Goal: Use online tool/utility: Utilize a website feature to perform a specific function

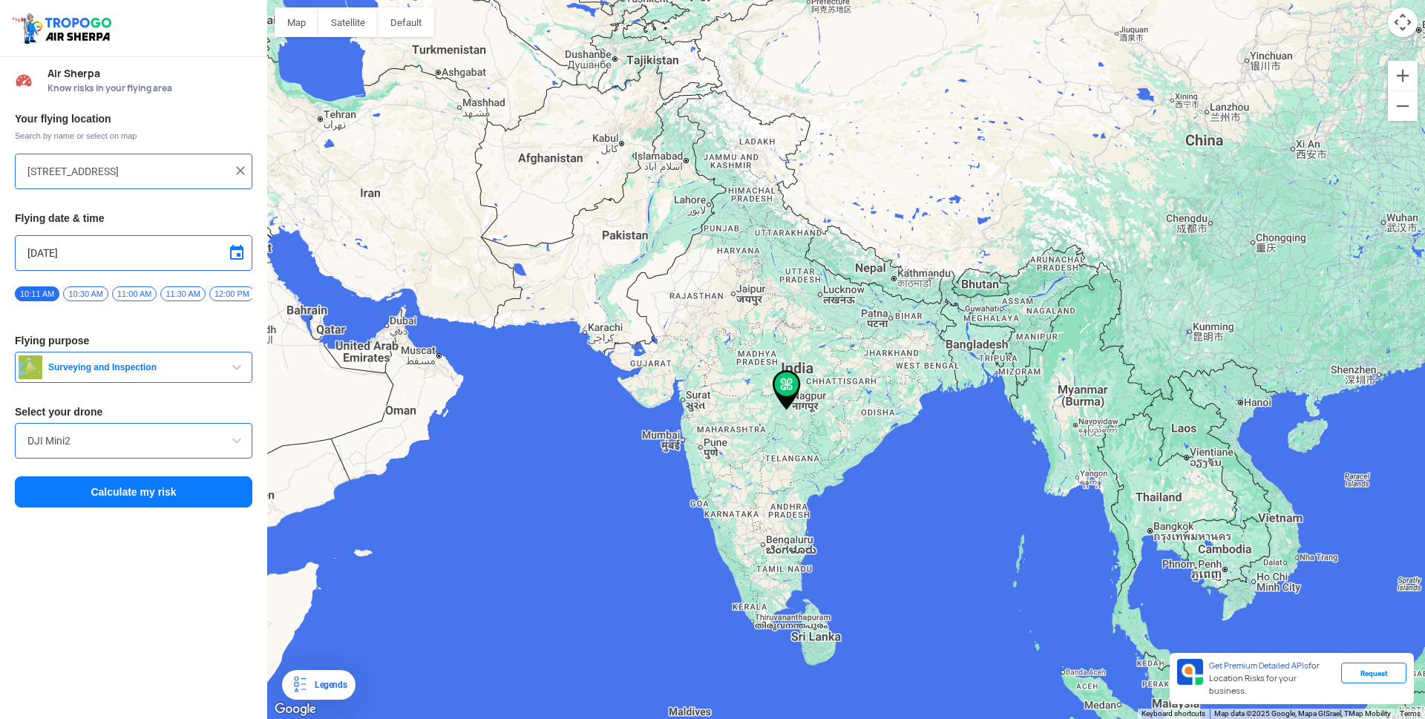
click at [185, 169] on input "[STREET_ADDRESS]" at bounding box center [127, 171] width 201 height 18
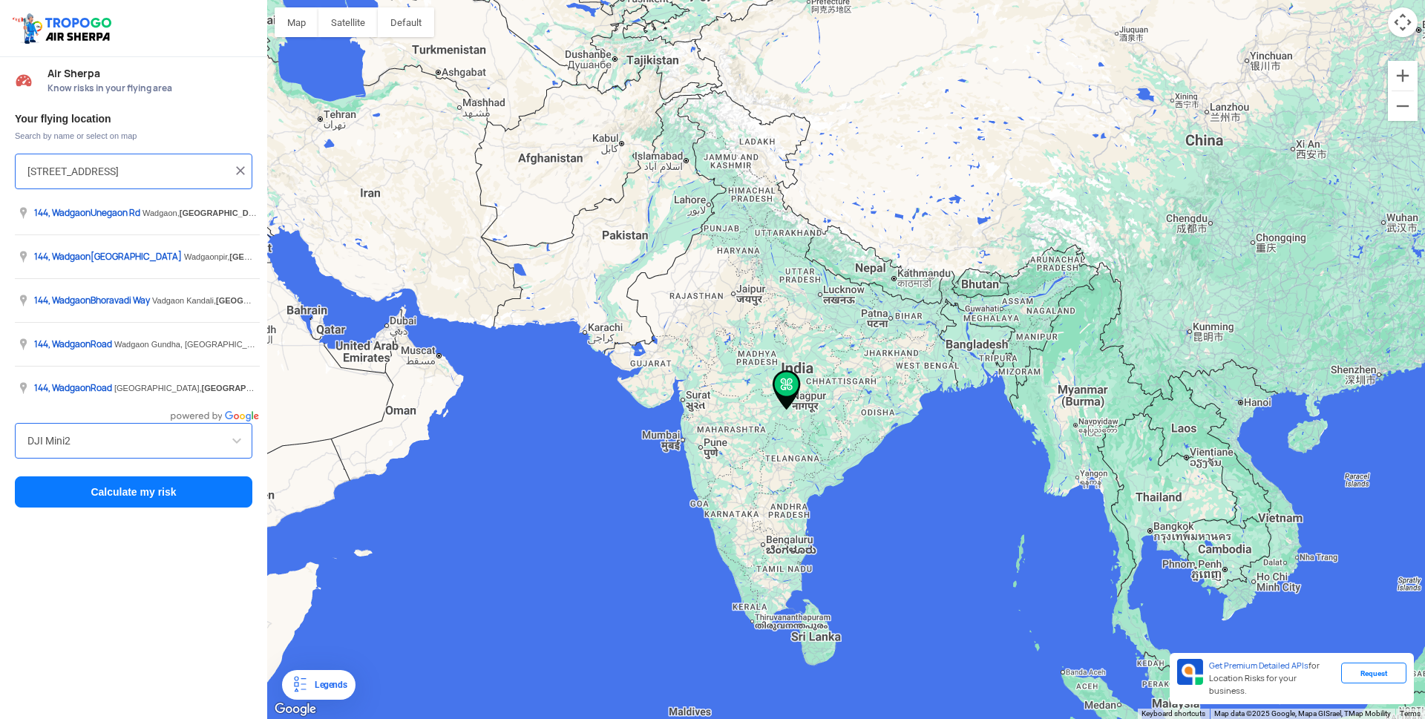
type input "144, Khattalwada, Wadgaon, Mahbhopalarashtra 272176, India"
click at [240, 170] on img at bounding box center [240, 170] width 15 height 15
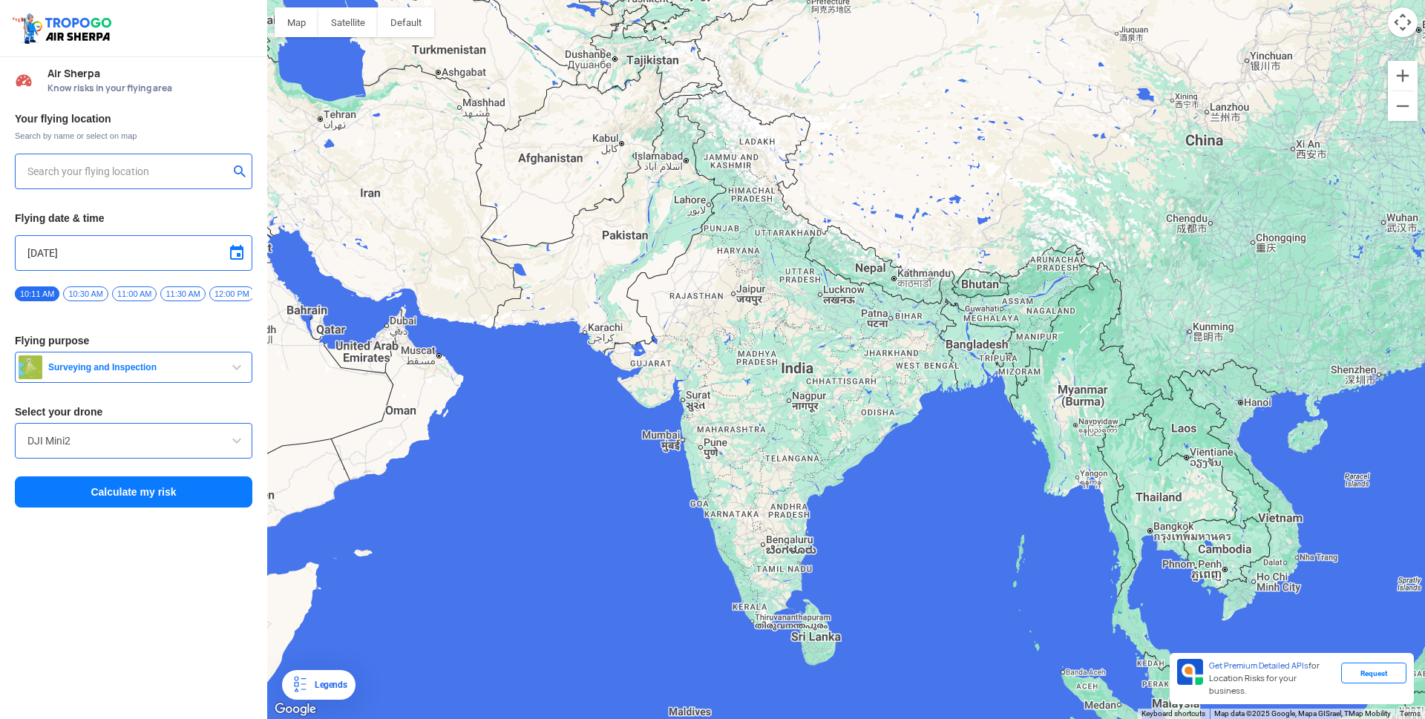
click at [179, 168] on input "text" at bounding box center [127, 171] width 201 height 18
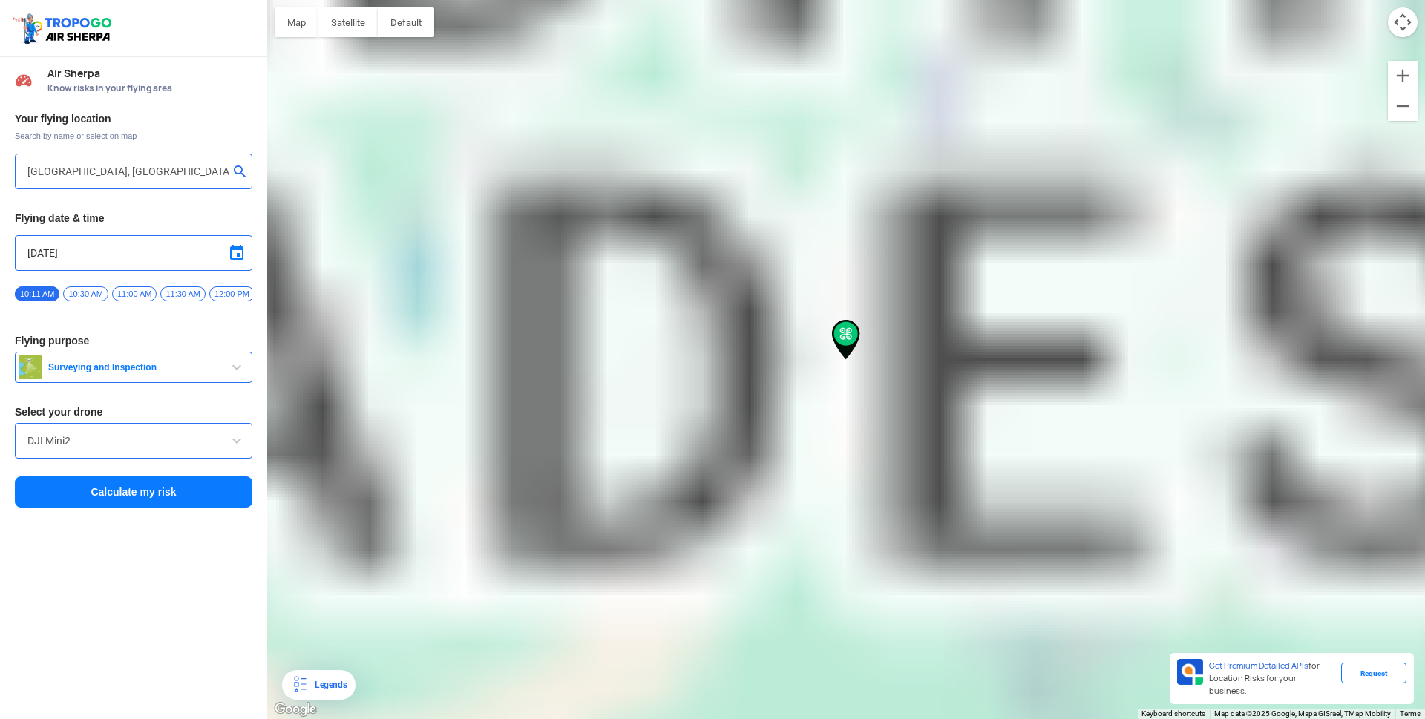
type input "00, Nehru Nagar, Kewra Bagh, Peer Gate Area, Gwalior, Bhopal, Madhya Pradesh 46…"
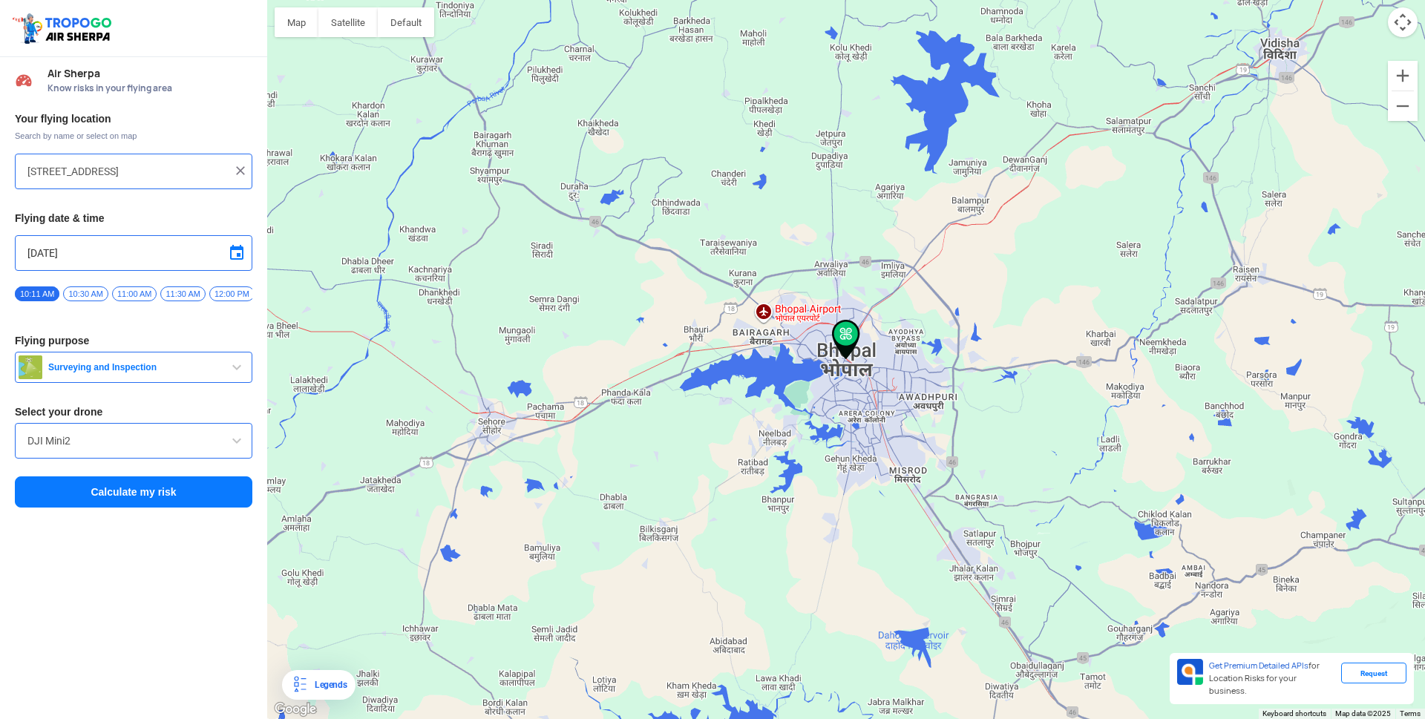
click at [235, 371] on span "button" at bounding box center [237, 367] width 18 height 18
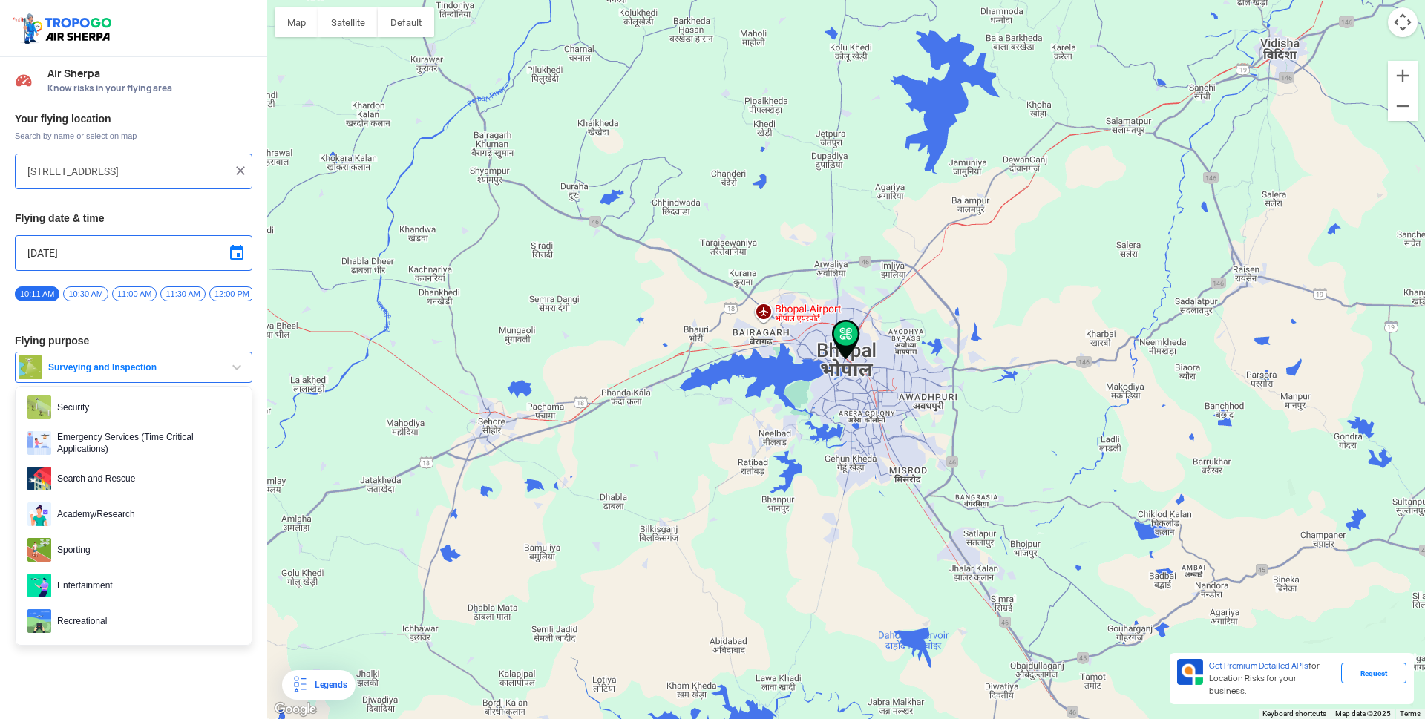
scroll to position [229, 0]
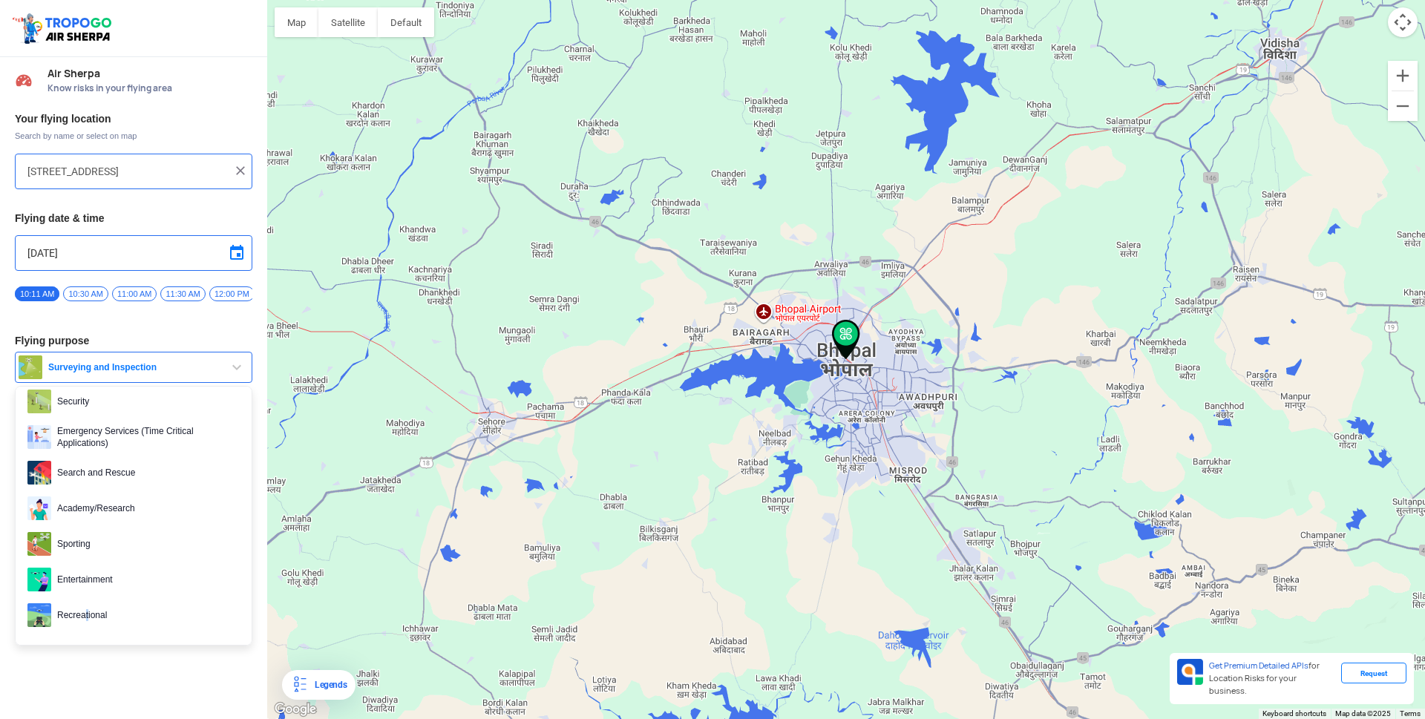
click at [88, 622] on span "Recreational" at bounding box center [145, 615] width 188 height 24
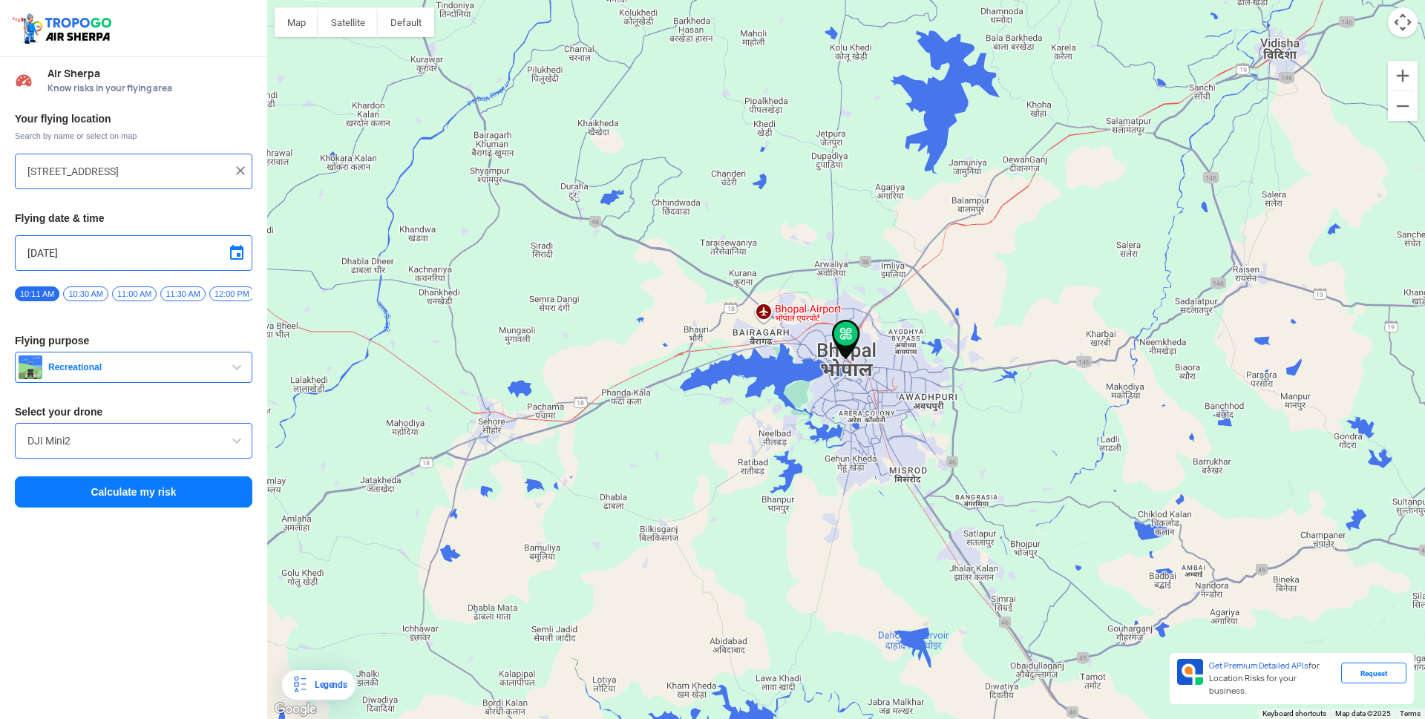
click at [236, 443] on span at bounding box center [237, 441] width 18 height 18
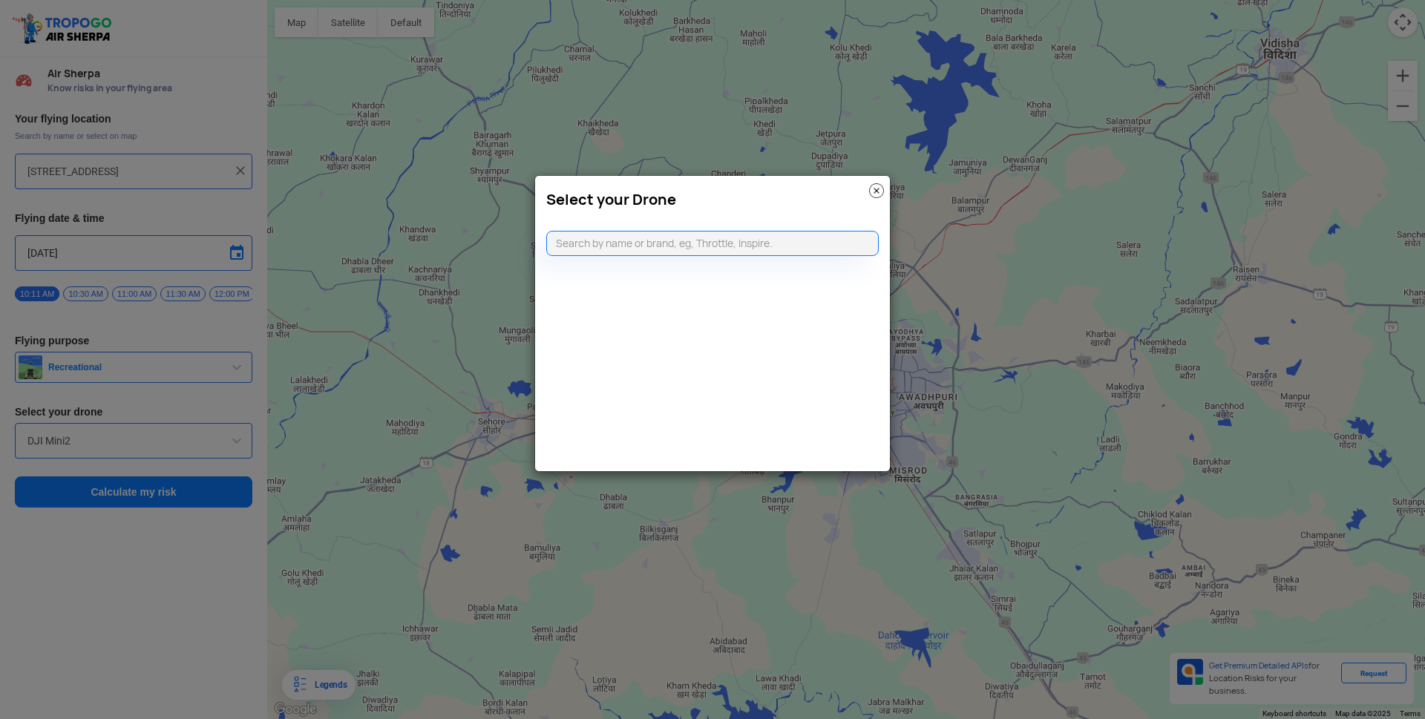
click at [875, 192] on img at bounding box center [876, 190] width 15 height 15
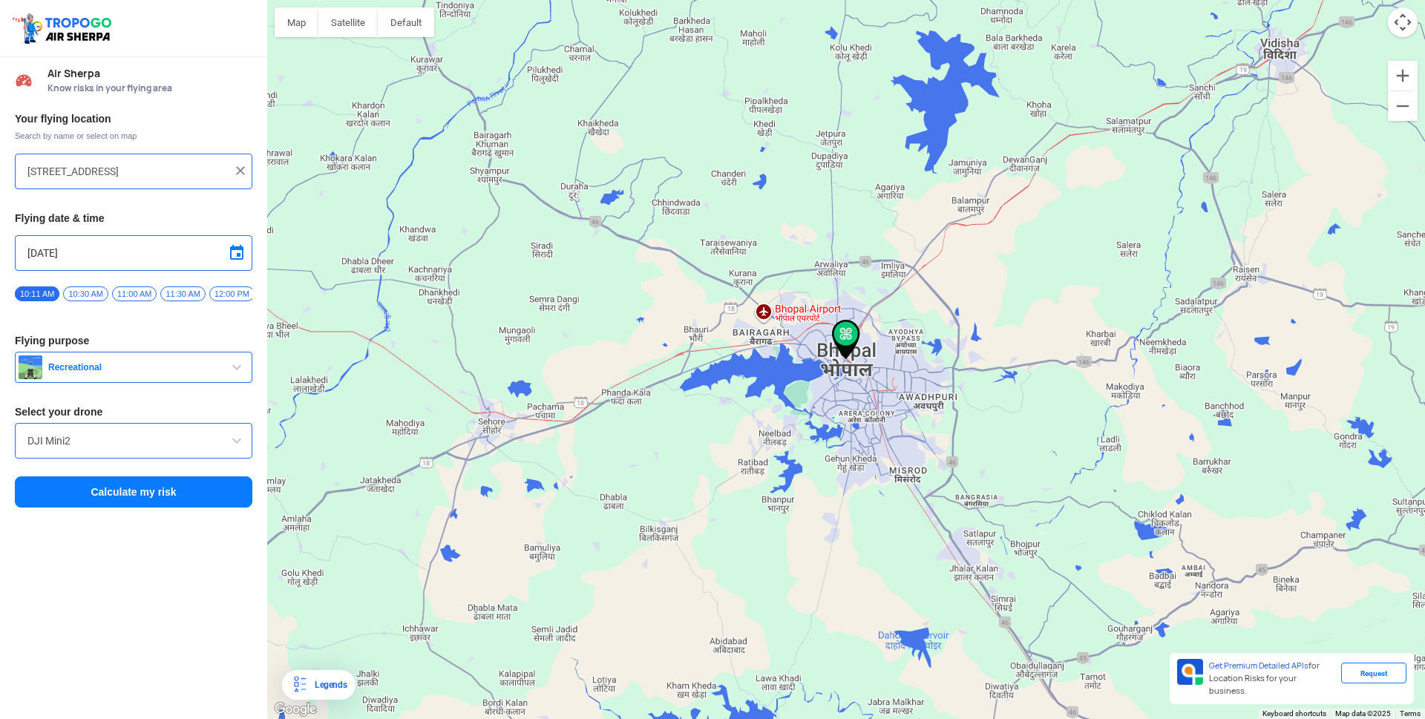
click at [92, 444] on input "DJI Mini2" at bounding box center [133, 441] width 212 height 18
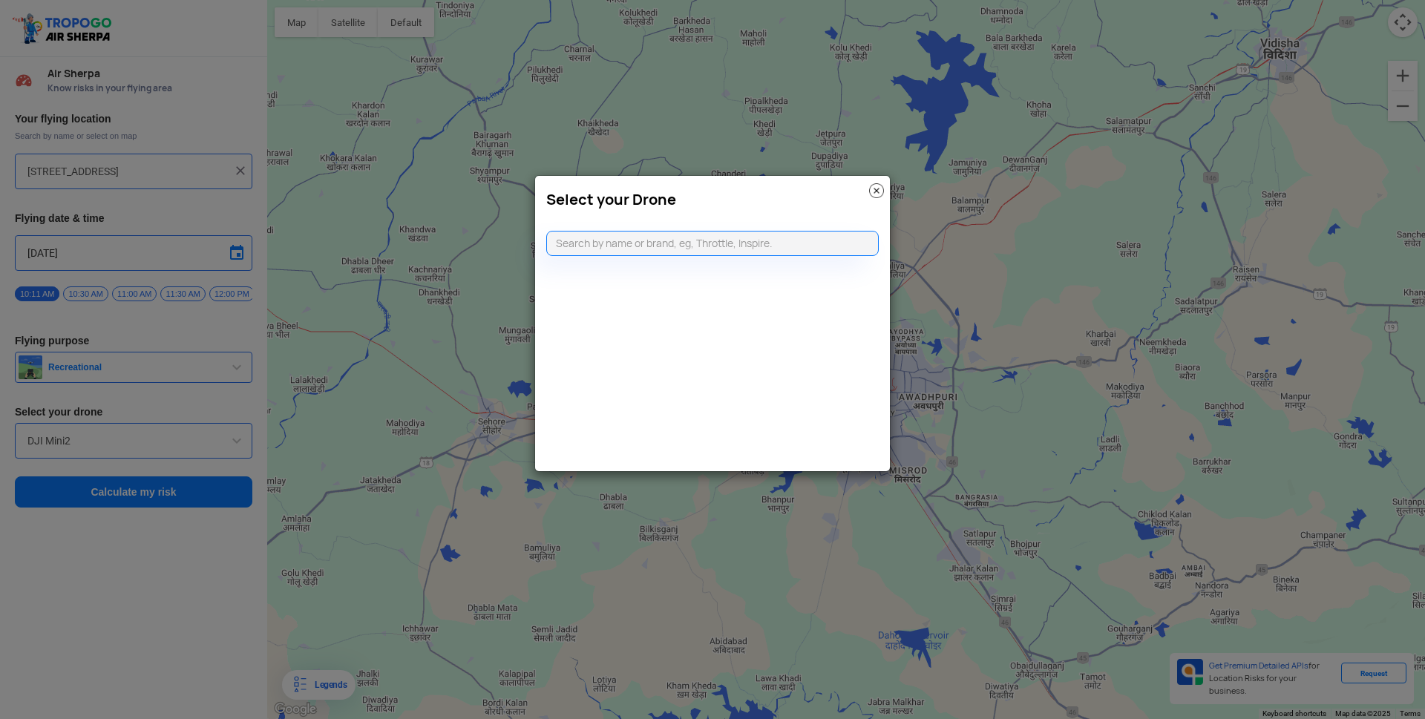
click at [173, 549] on modal-container "Select your Drone" at bounding box center [712, 359] width 1425 height 719
click at [873, 193] on img at bounding box center [876, 190] width 15 height 15
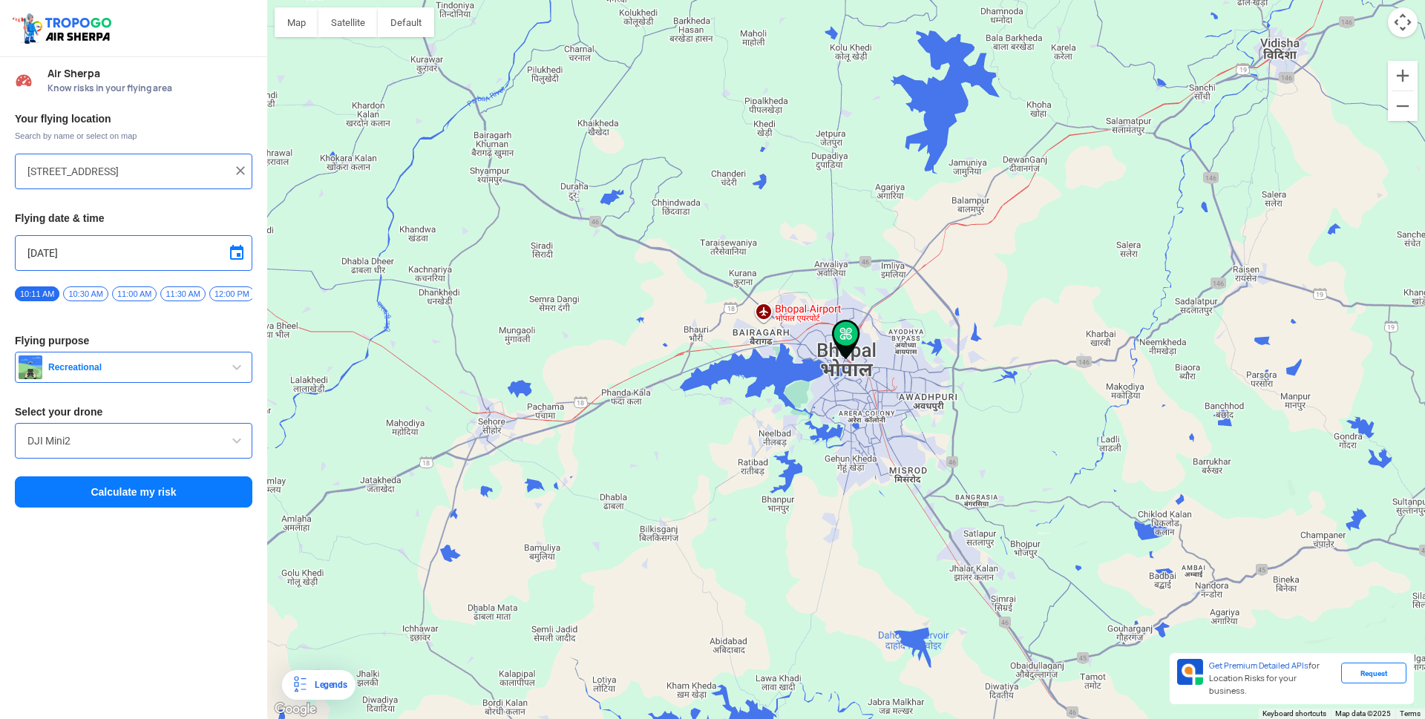
click at [135, 503] on button "Calculate my risk" at bounding box center [133, 491] width 237 height 31
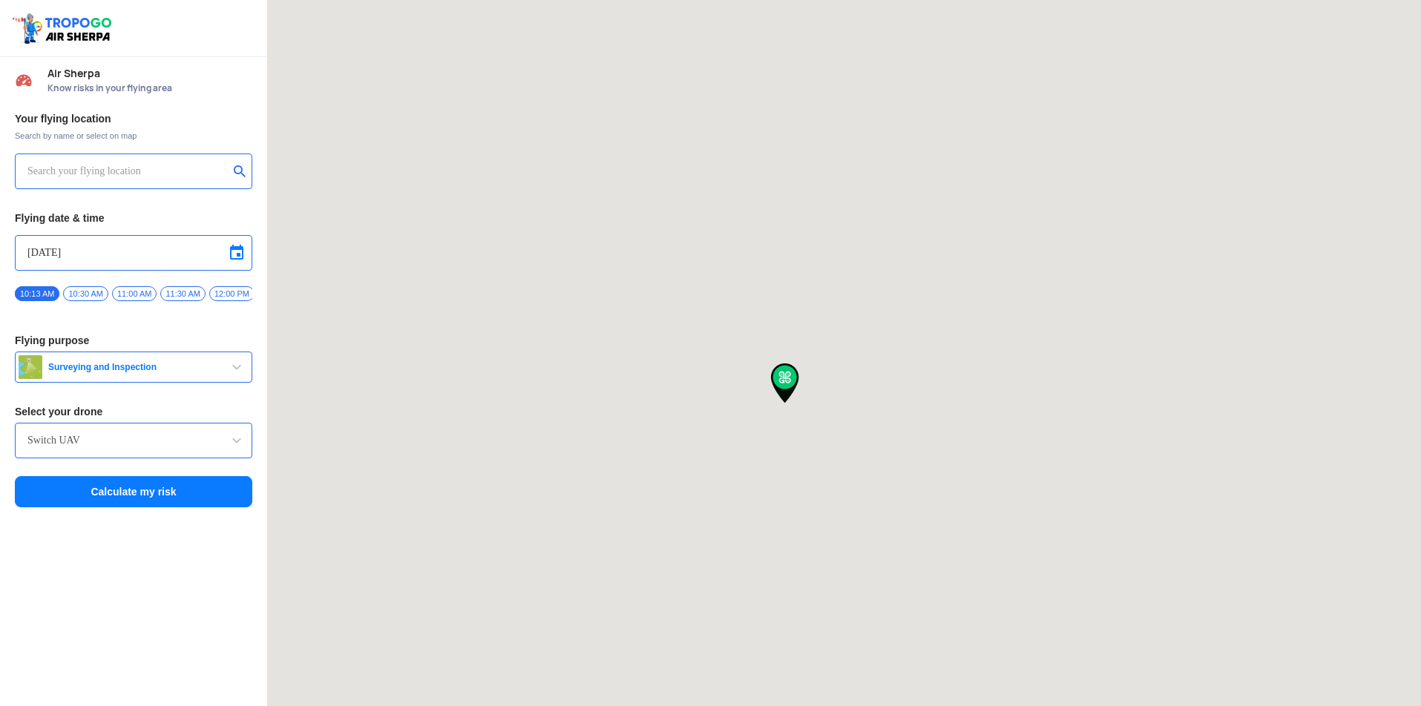
type input "[STREET_ADDRESS]"
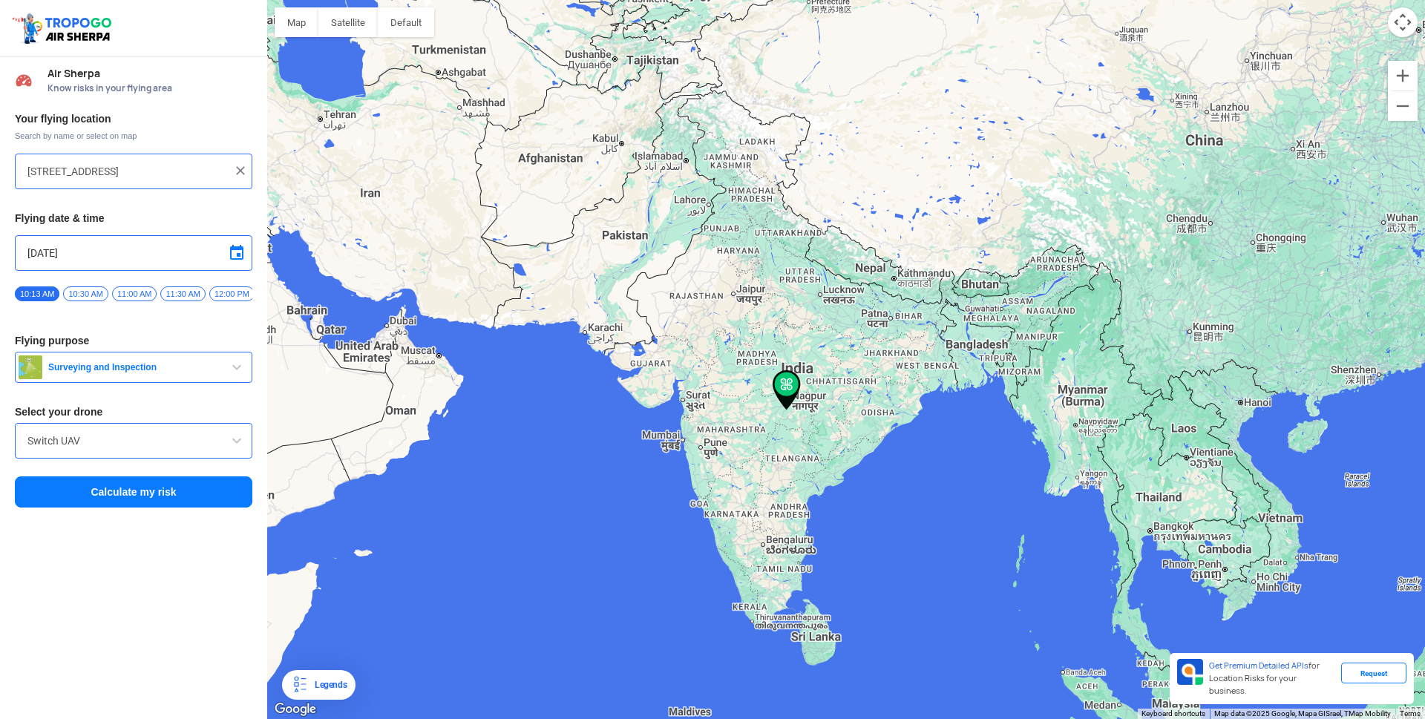
click at [240, 171] on img at bounding box center [240, 170] width 15 height 15
click at [185, 168] on input "text" at bounding box center [127, 171] width 201 height 18
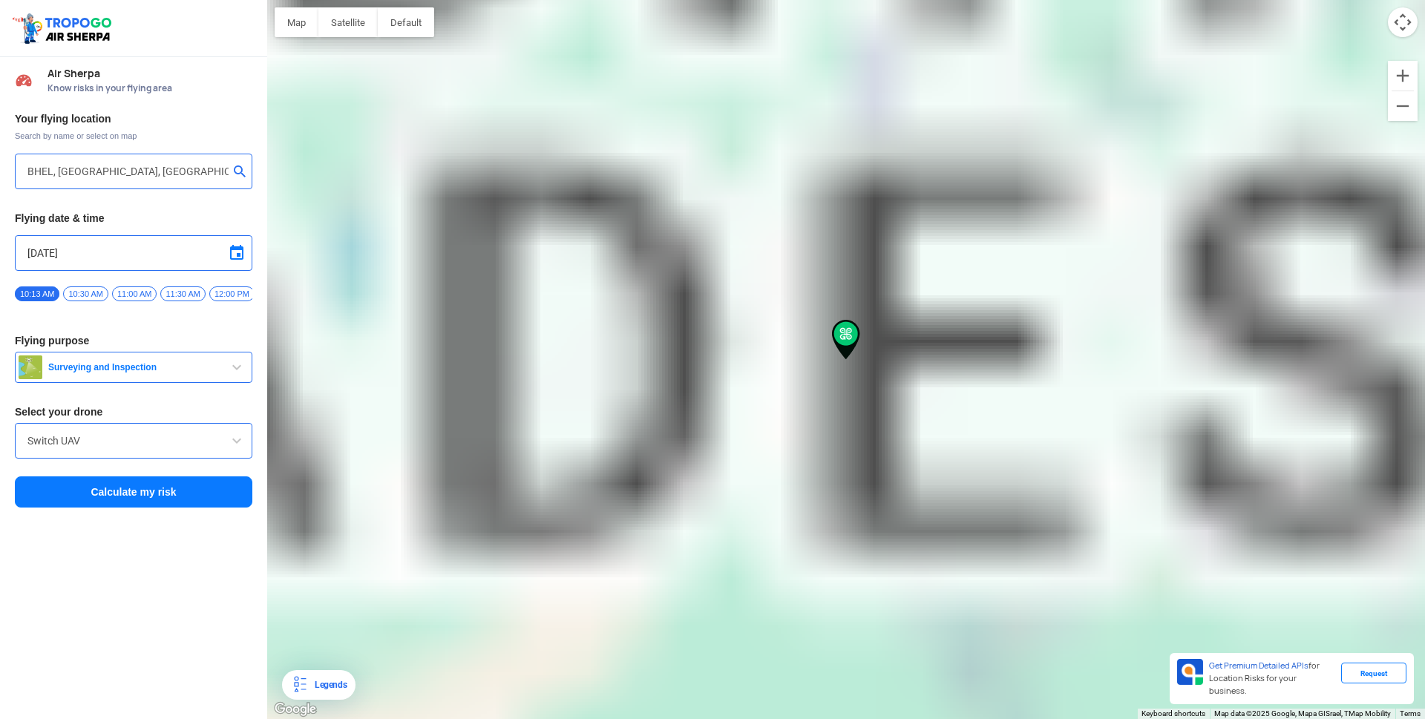
type input "Piplani, BHEL, Bhopal, Madhya Pradesh 462022, India"
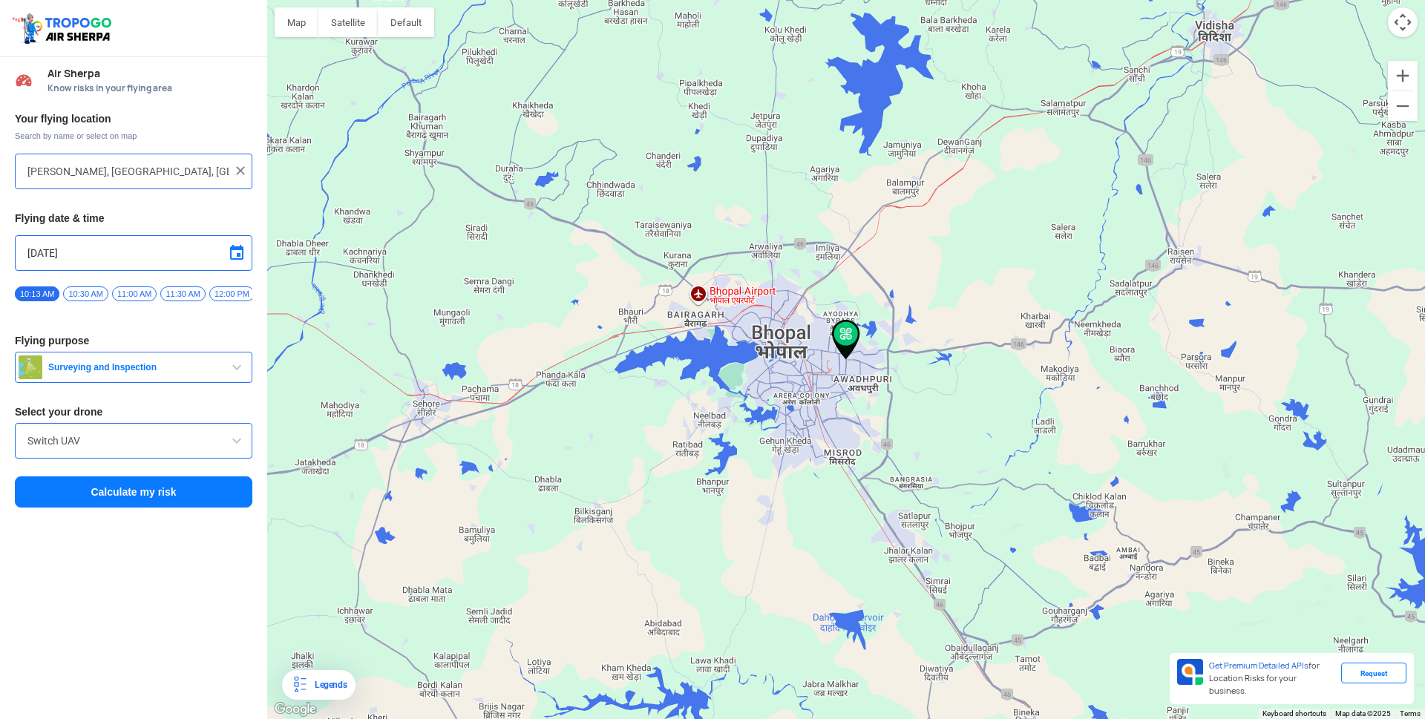
click at [235, 374] on span "button" at bounding box center [237, 367] width 18 height 18
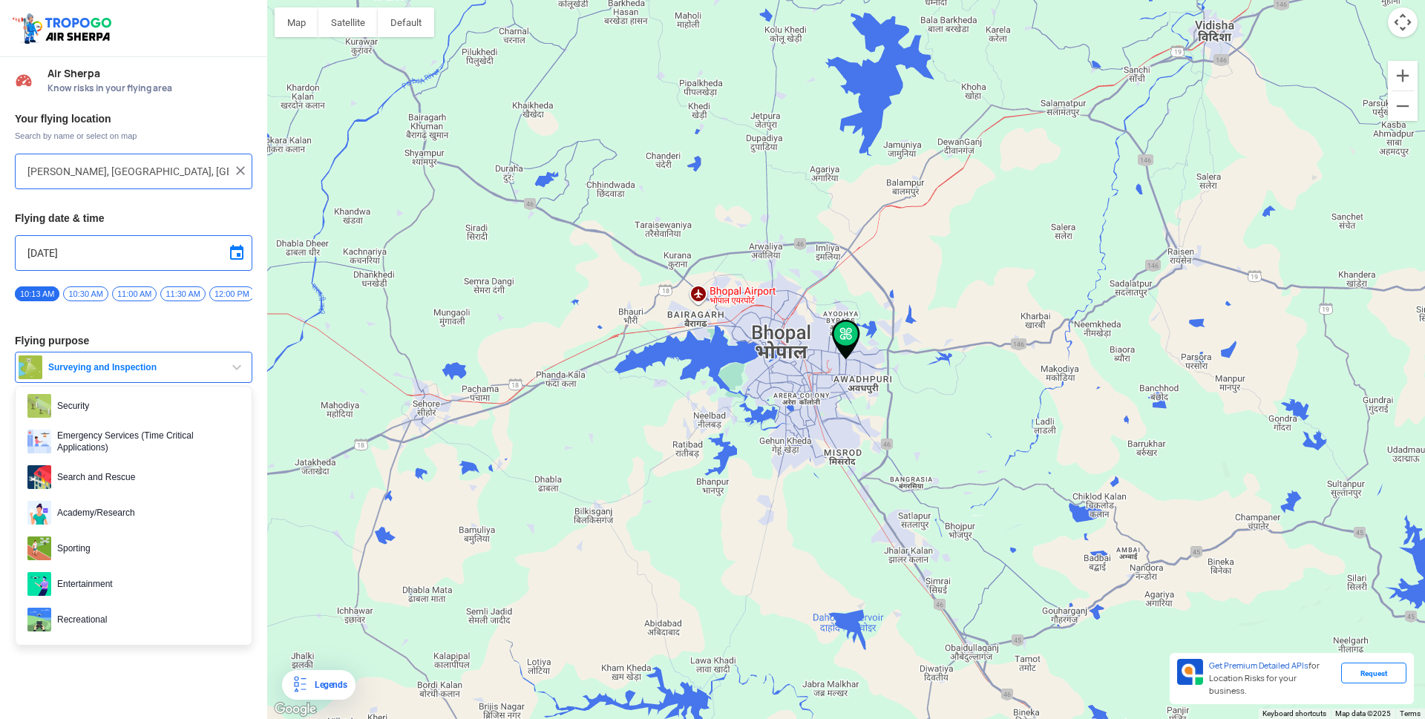
scroll to position [229, 0]
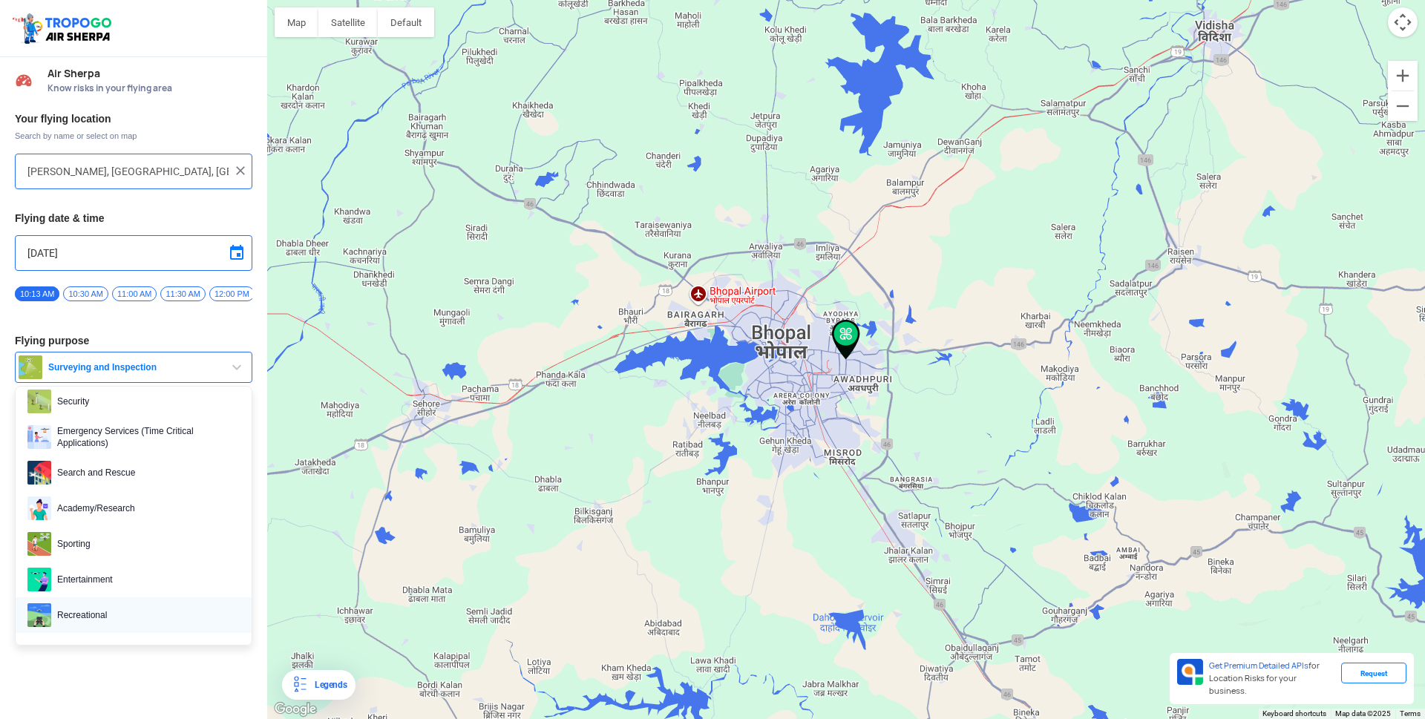
click at [42, 623] on img at bounding box center [39, 615] width 24 height 24
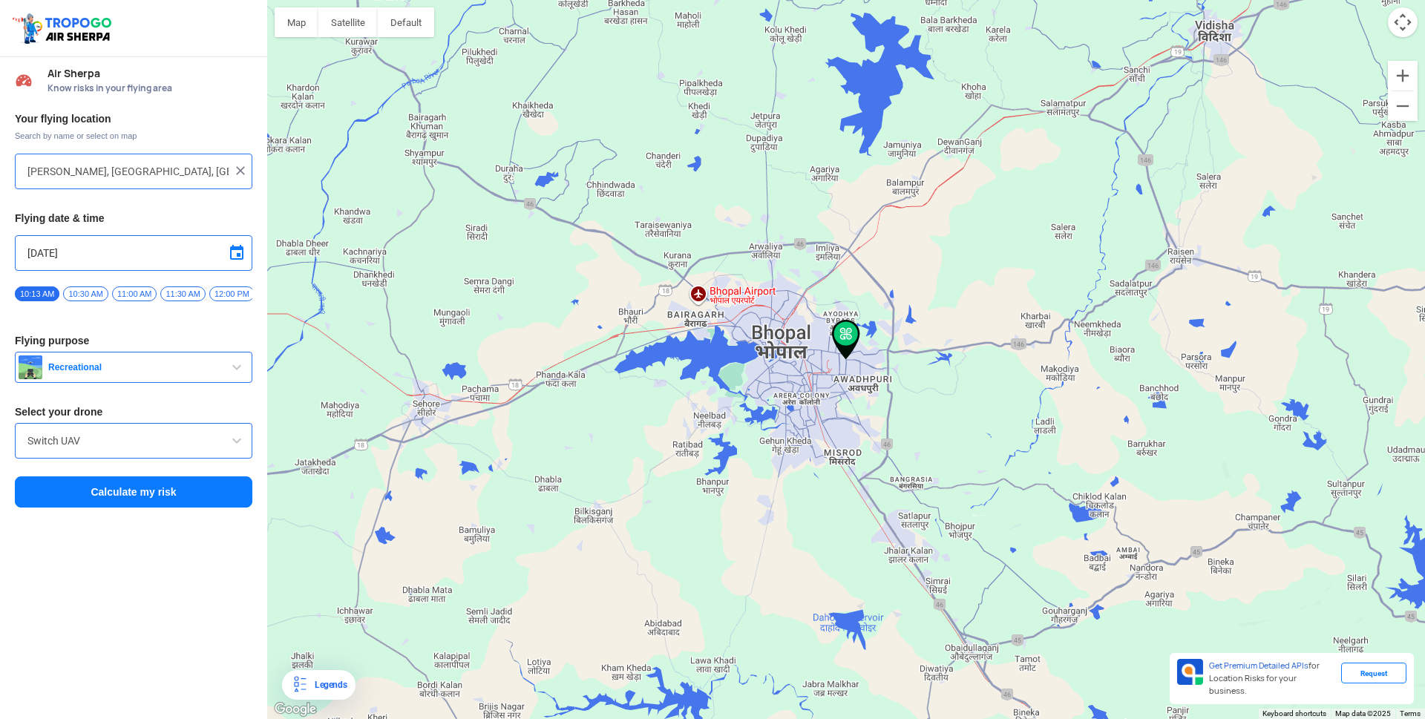
click at [130, 498] on button "Calculate my risk" at bounding box center [133, 491] width 237 height 31
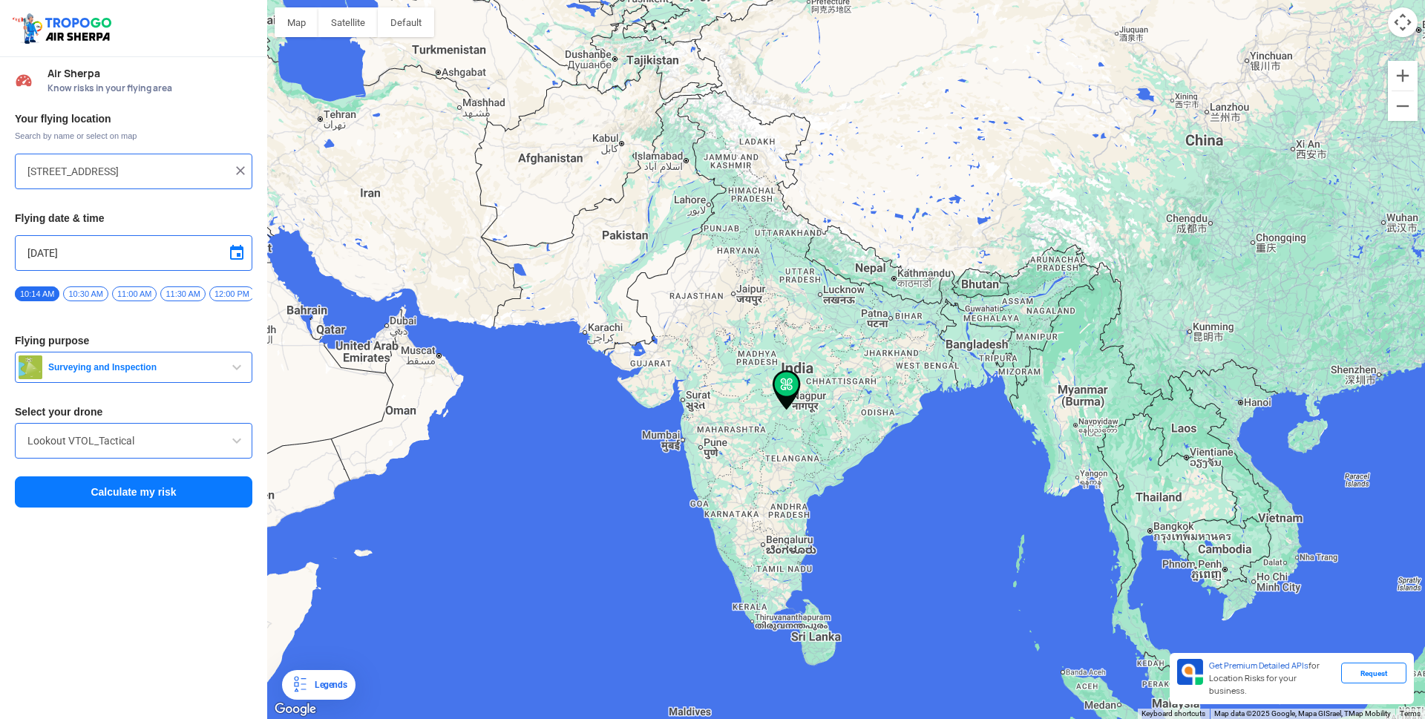
click at [226, 170] on input "[STREET_ADDRESS]" at bounding box center [127, 171] width 201 height 18
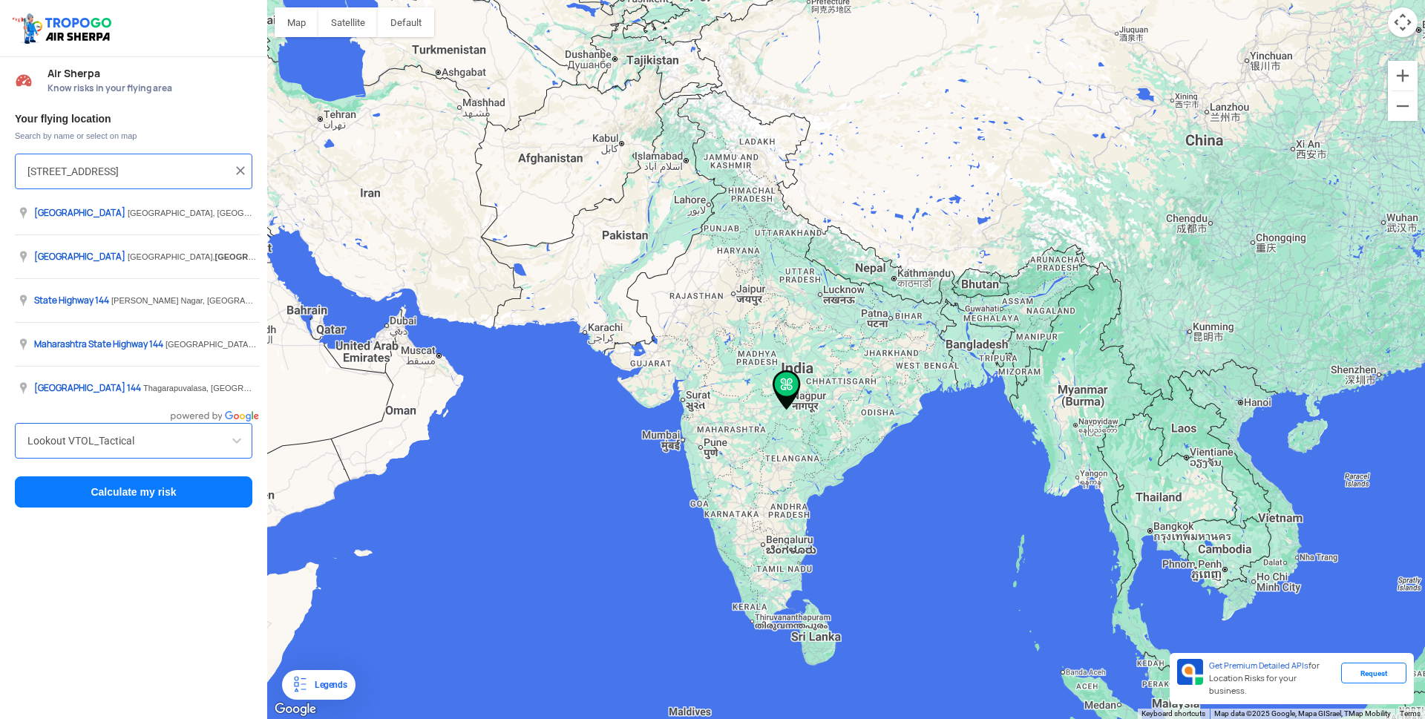
click at [195, 167] on input "[STREET_ADDRESS]" at bounding box center [127, 171] width 201 height 18
type input "1"
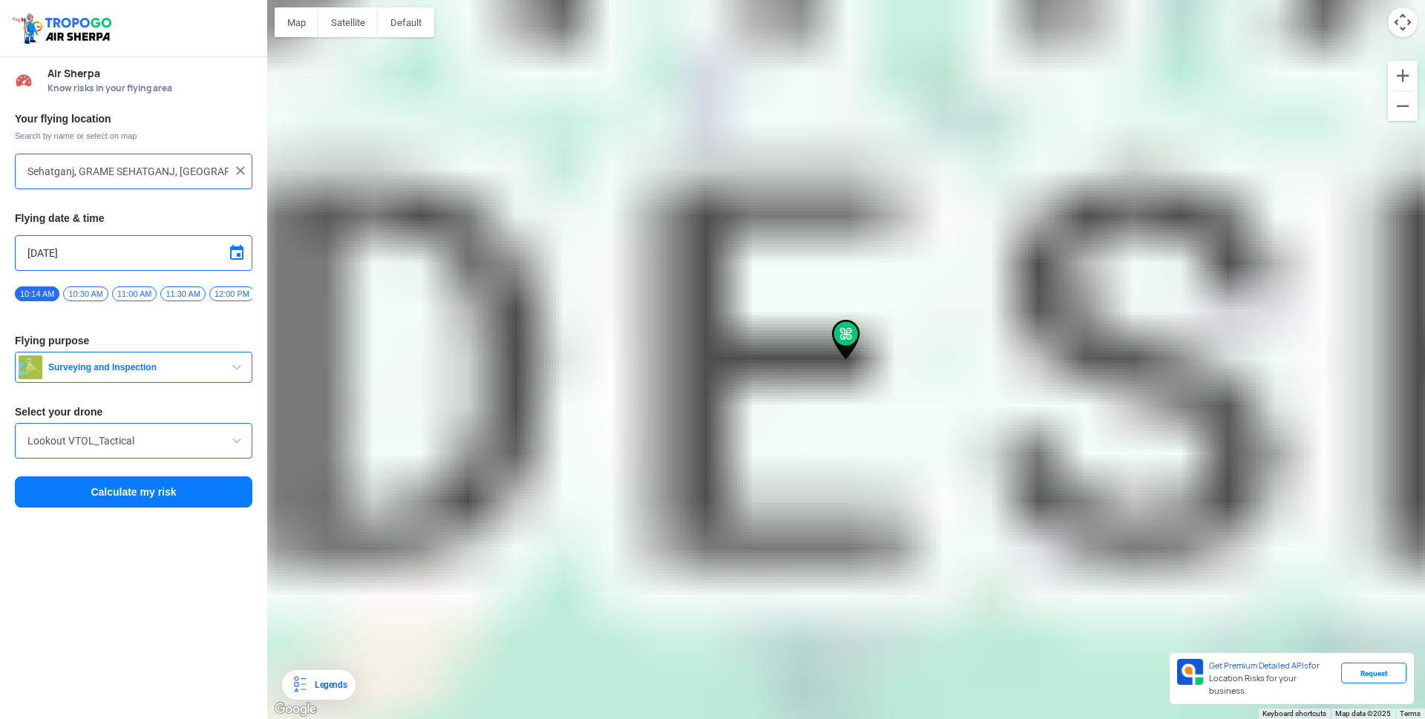
type input "GRAME SEHATGANJ, Pipalkhiriya, Madhya Pradesh 464551, India"
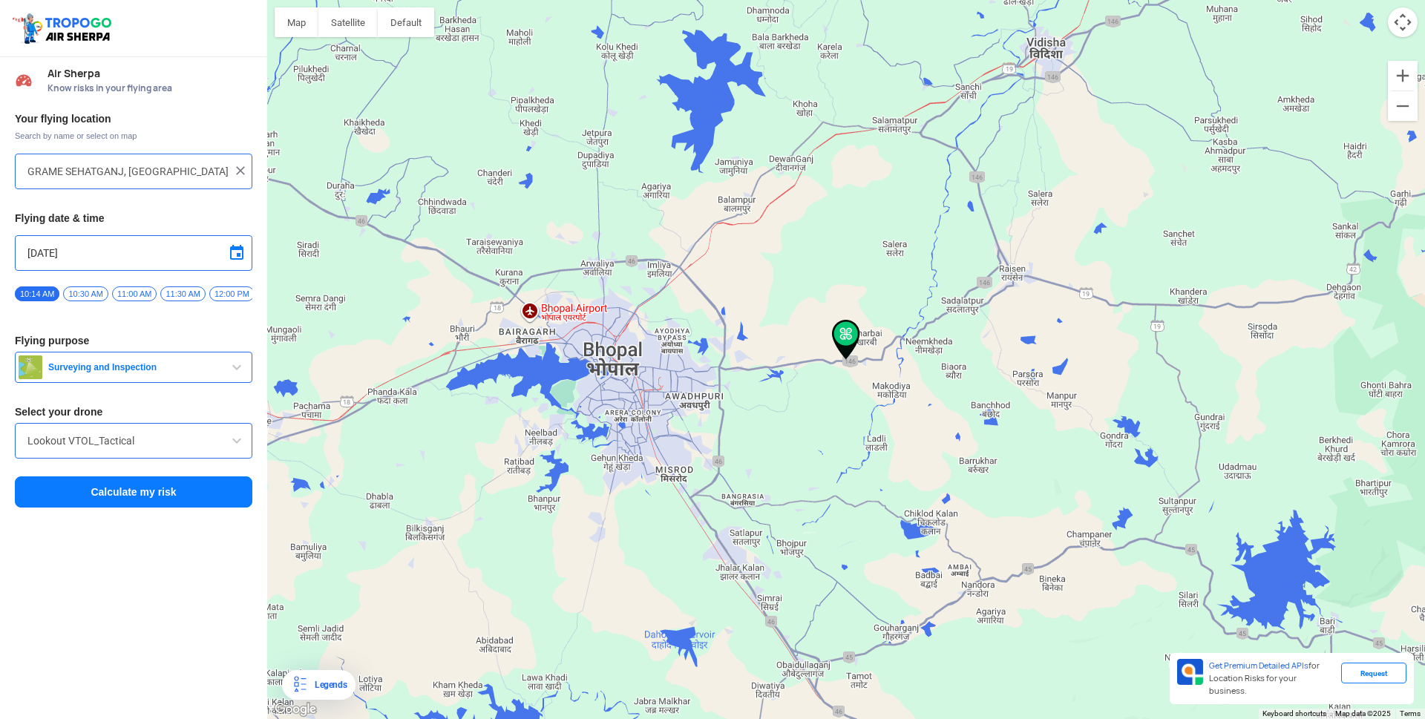
click at [242, 372] on span "button" at bounding box center [237, 367] width 18 height 18
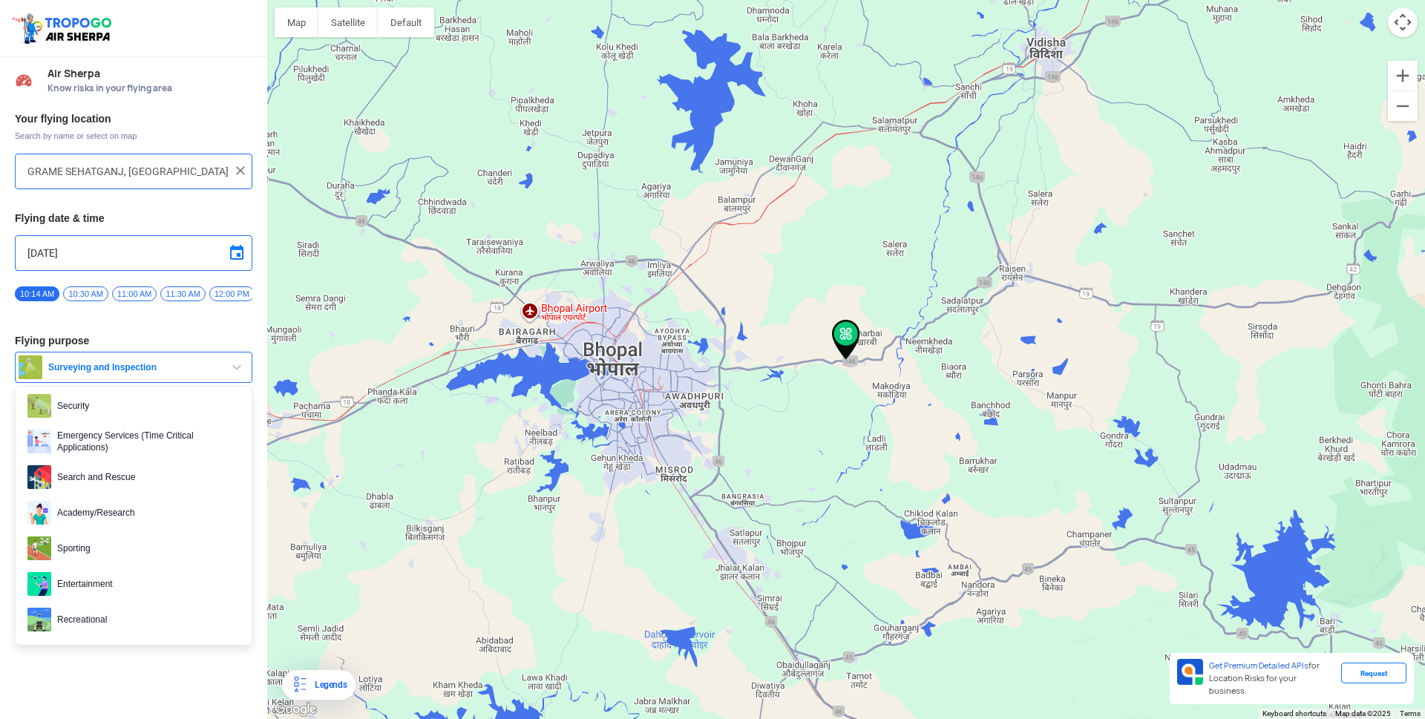
scroll to position [229, 0]
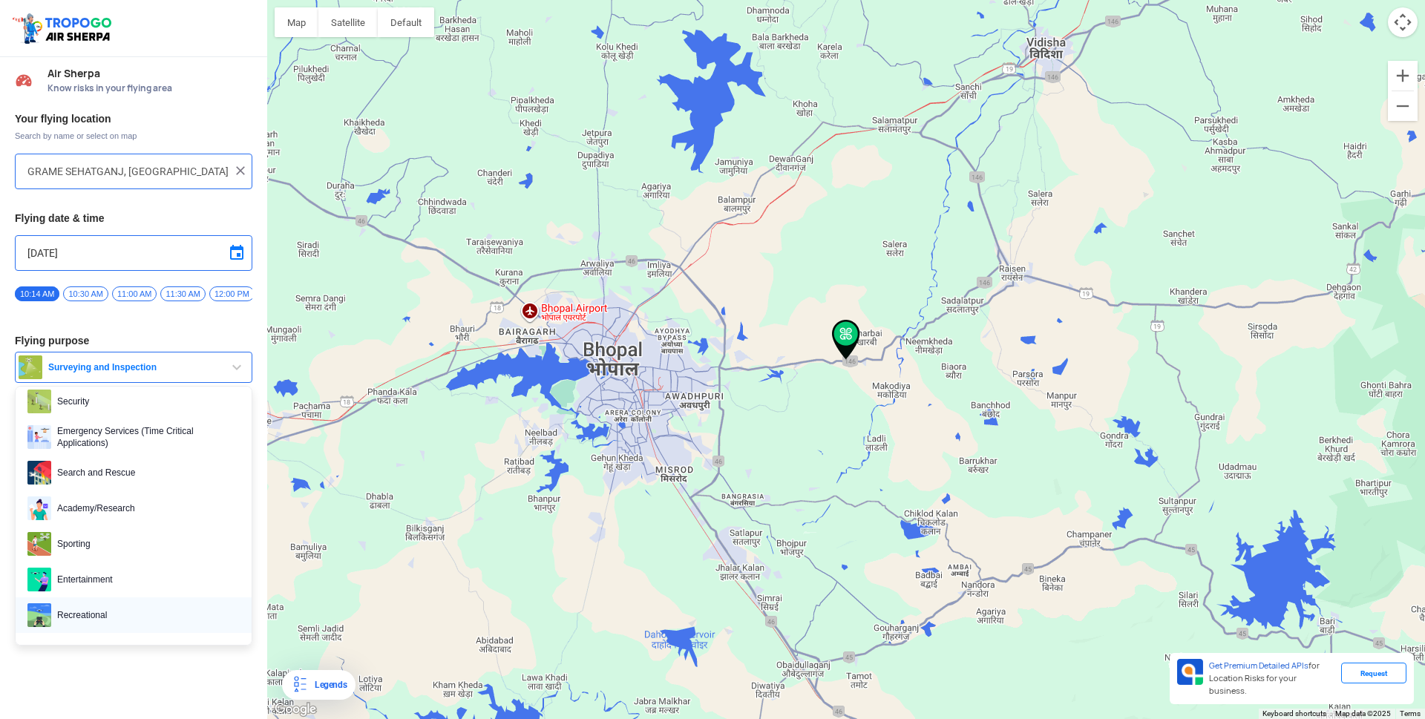
click at [43, 622] on img at bounding box center [39, 615] width 24 height 24
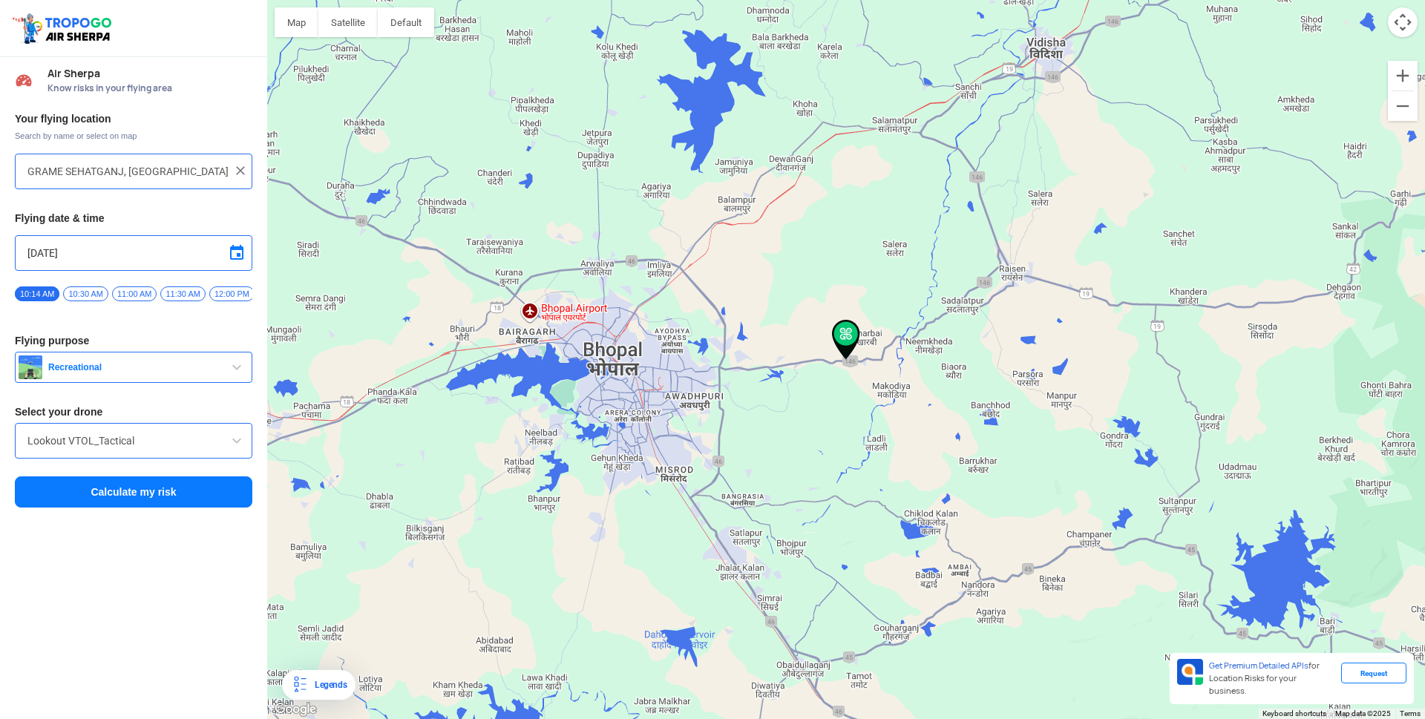
click at [237, 444] on span at bounding box center [237, 441] width 18 height 18
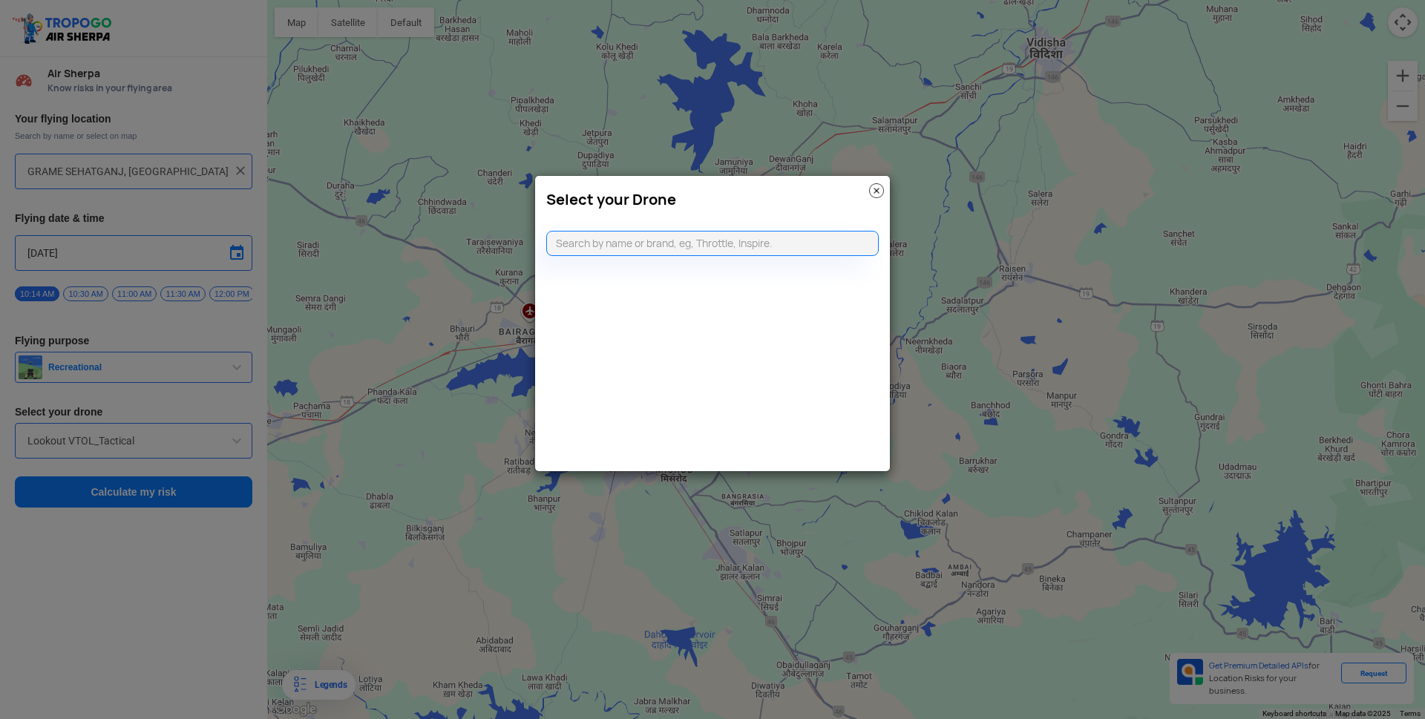
click at [178, 563] on modal-container "Select your Drone" at bounding box center [712, 359] width 1425 height 719
click at [875, 185] on img at bounding box center [876, 190] width 15 height 15
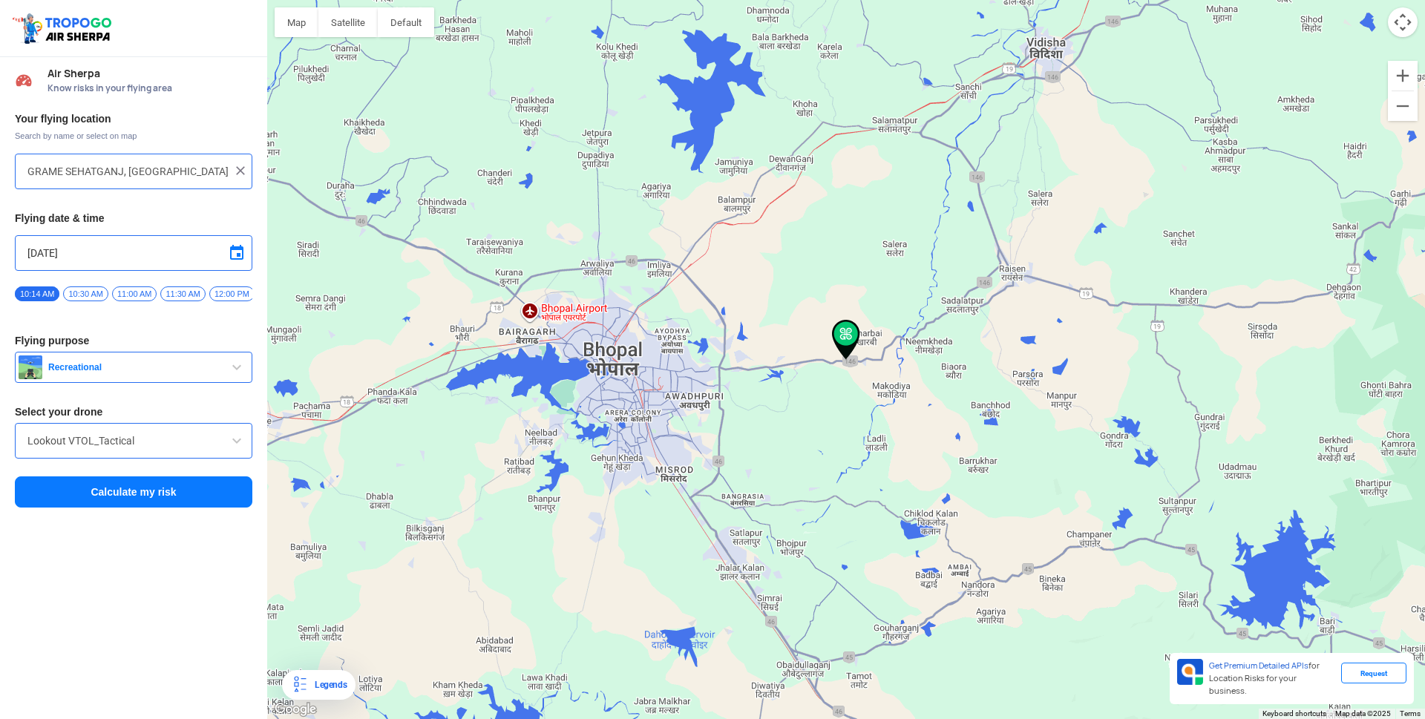
click at [165, 498] on button "Calculate my risk" at bounding box center [133, 491] width 237 height 31
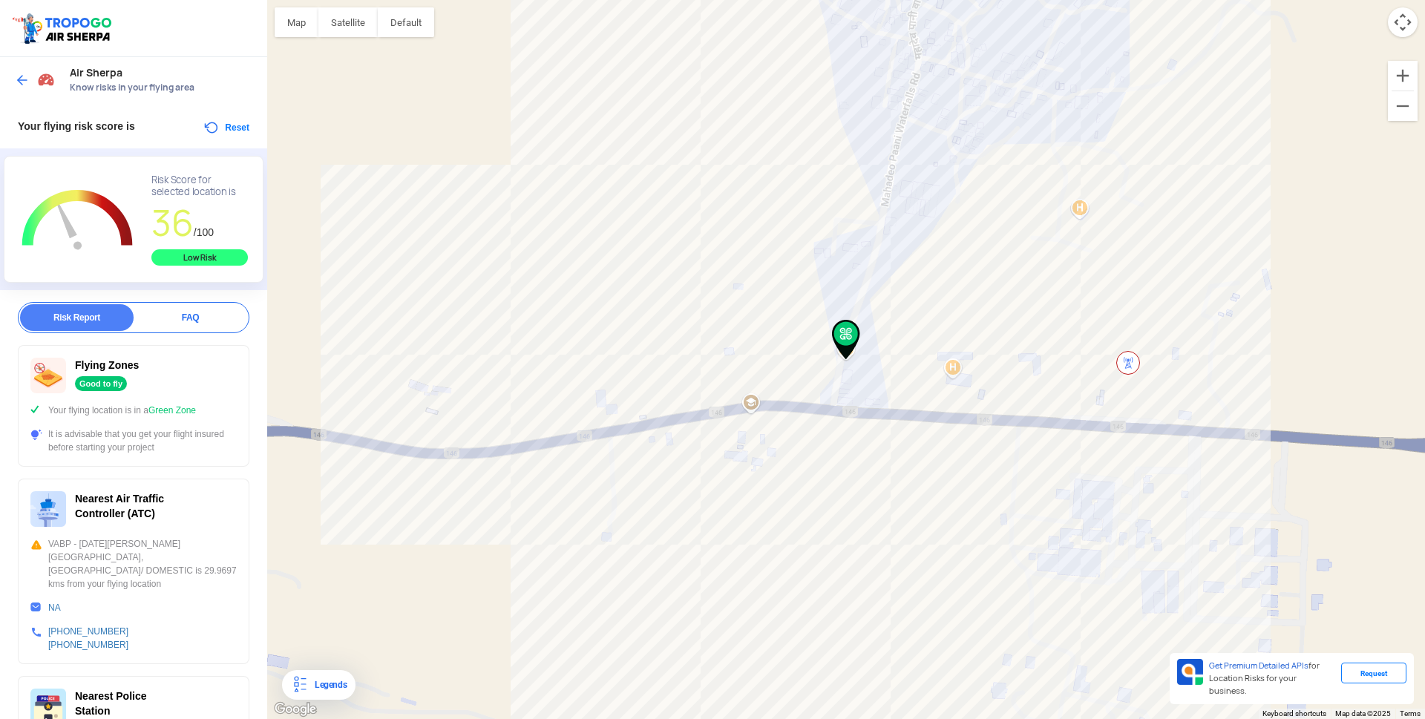
scroll to position [0, 0]
click at [358, 24] on button "Satellite" at bounding box center [347, 22] width 59 height 30
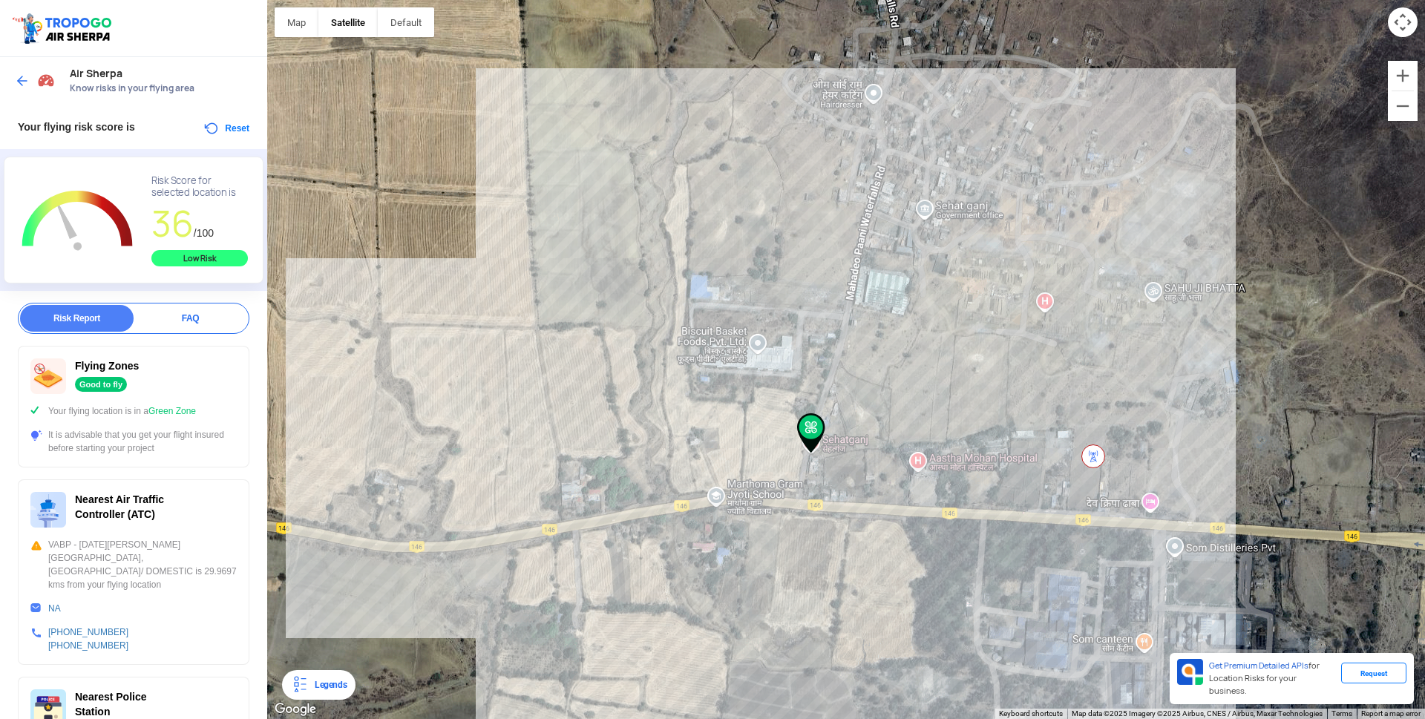
drag, startPoint x: 810, startPoint y: 165, endPoint x: 778, endPoint y: 262, distance: 102.5
click at [778, 262] on div at bounding box center [845, 359] width 1157 height 719
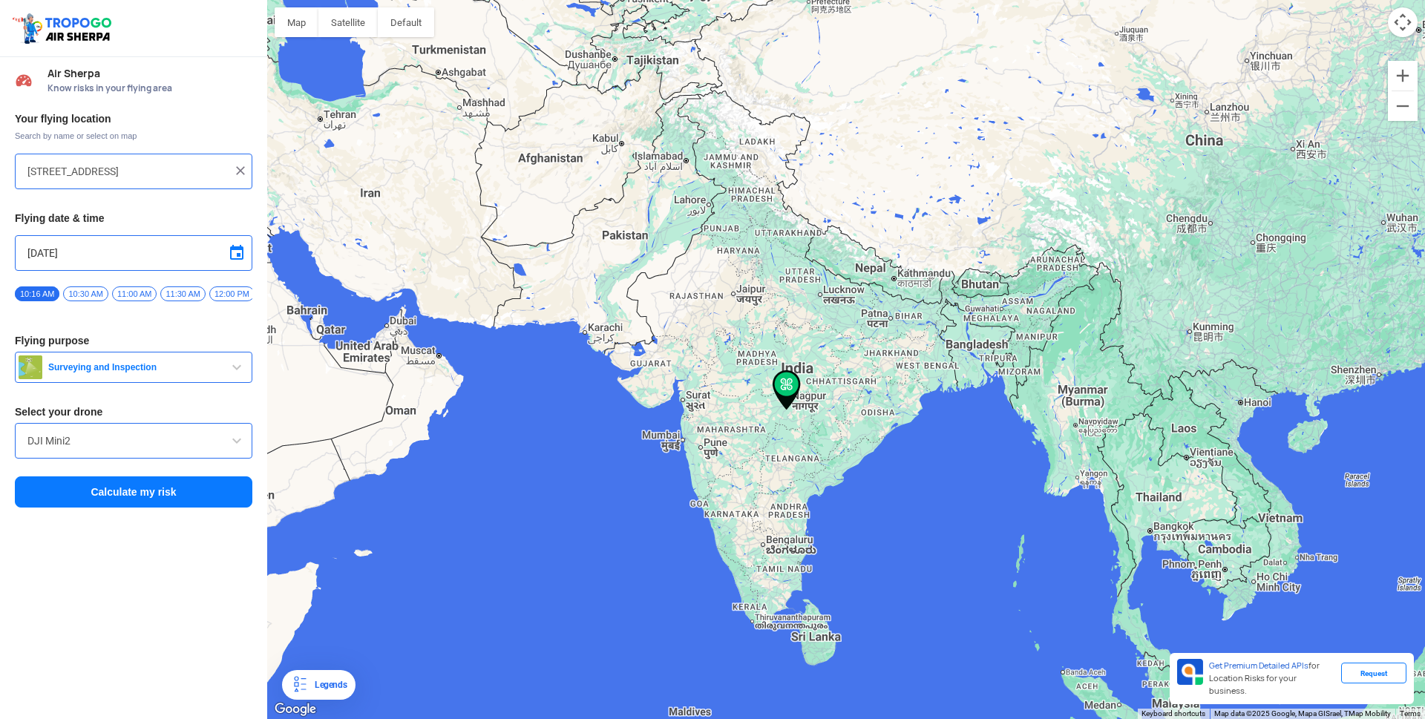
click at [227, 171] on input "[STREET_ADDRESS]" at bounding box center [127, 171] width 201 height 18
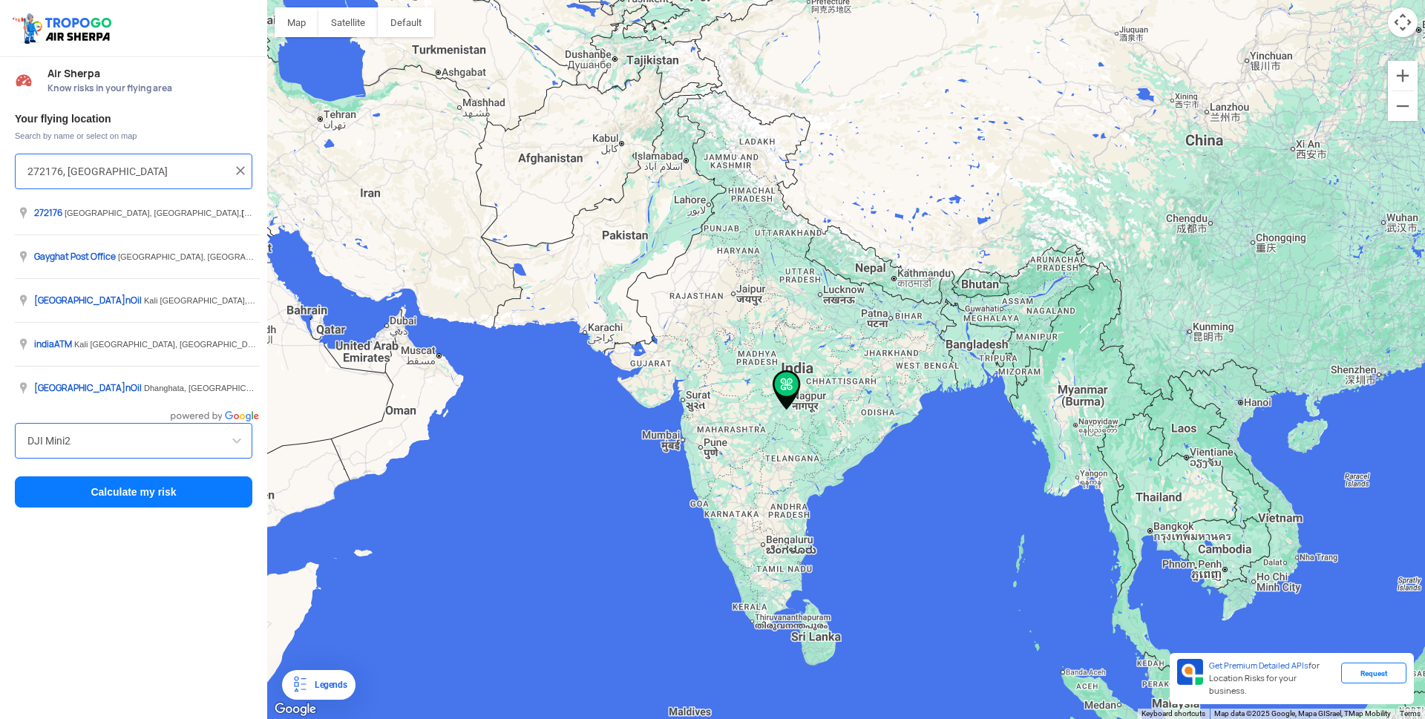
click at [98, 173] on input "272176, [GEOGRAPHIC_DATA]" at bounding box center [127, 171] width 201 height 18
type input "2"
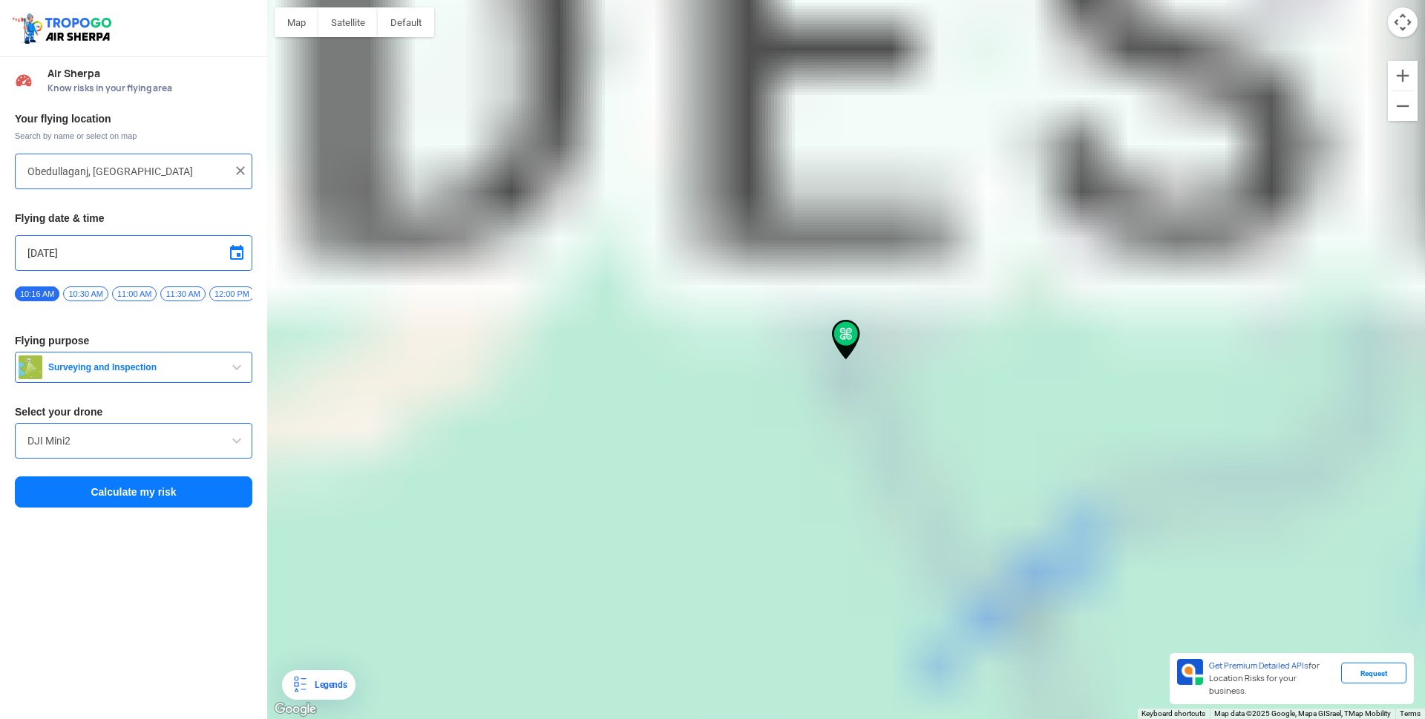
type input "Obaidullaganj, Madhya Pradesh 464993, India"
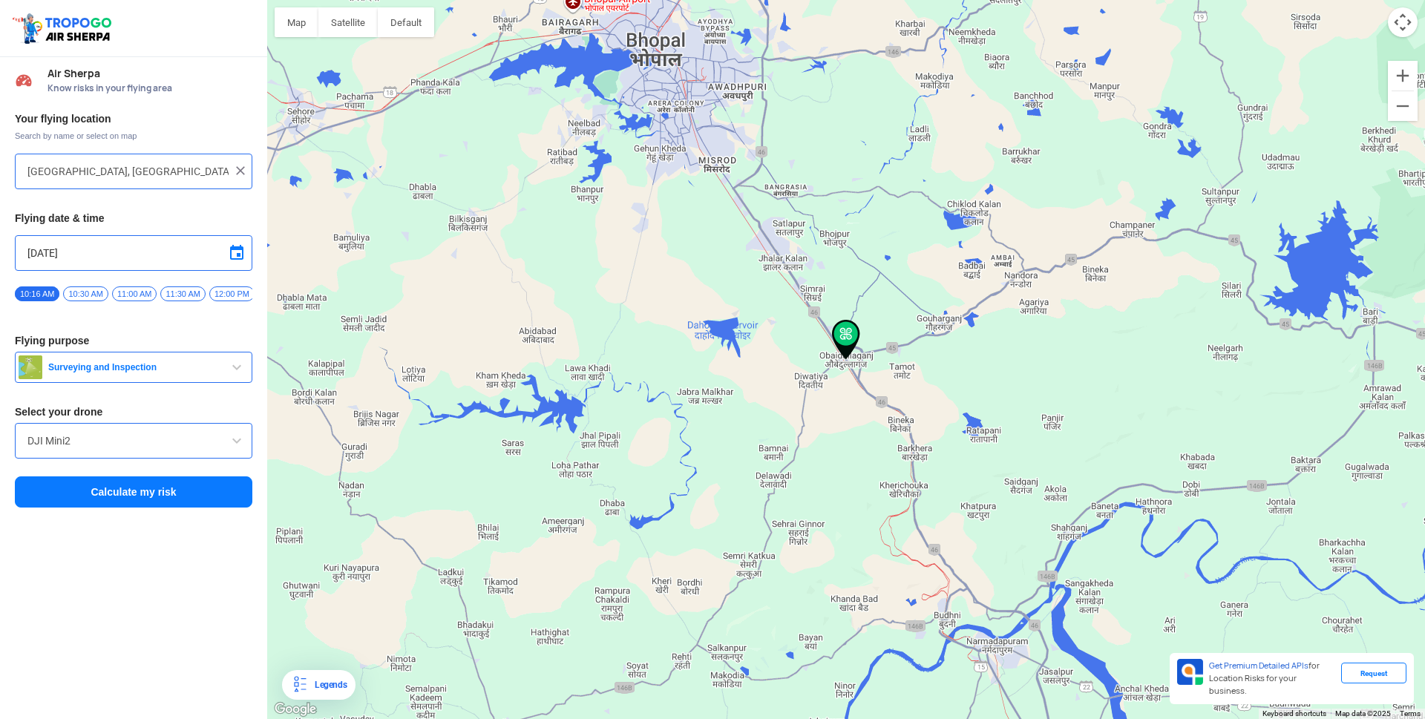
click at [234, 373] on span "button" at bounding box center [237, 367] width 18 height 18
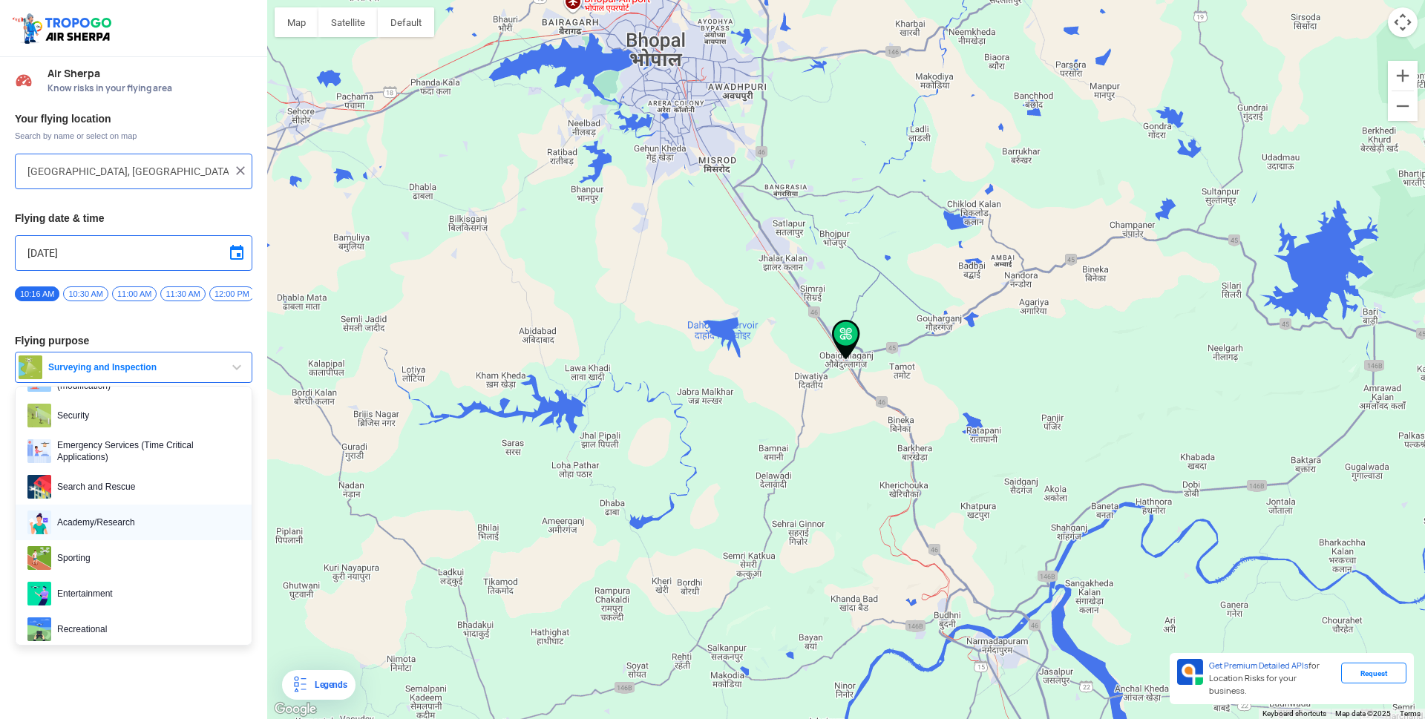
scroll to position [229, 0]
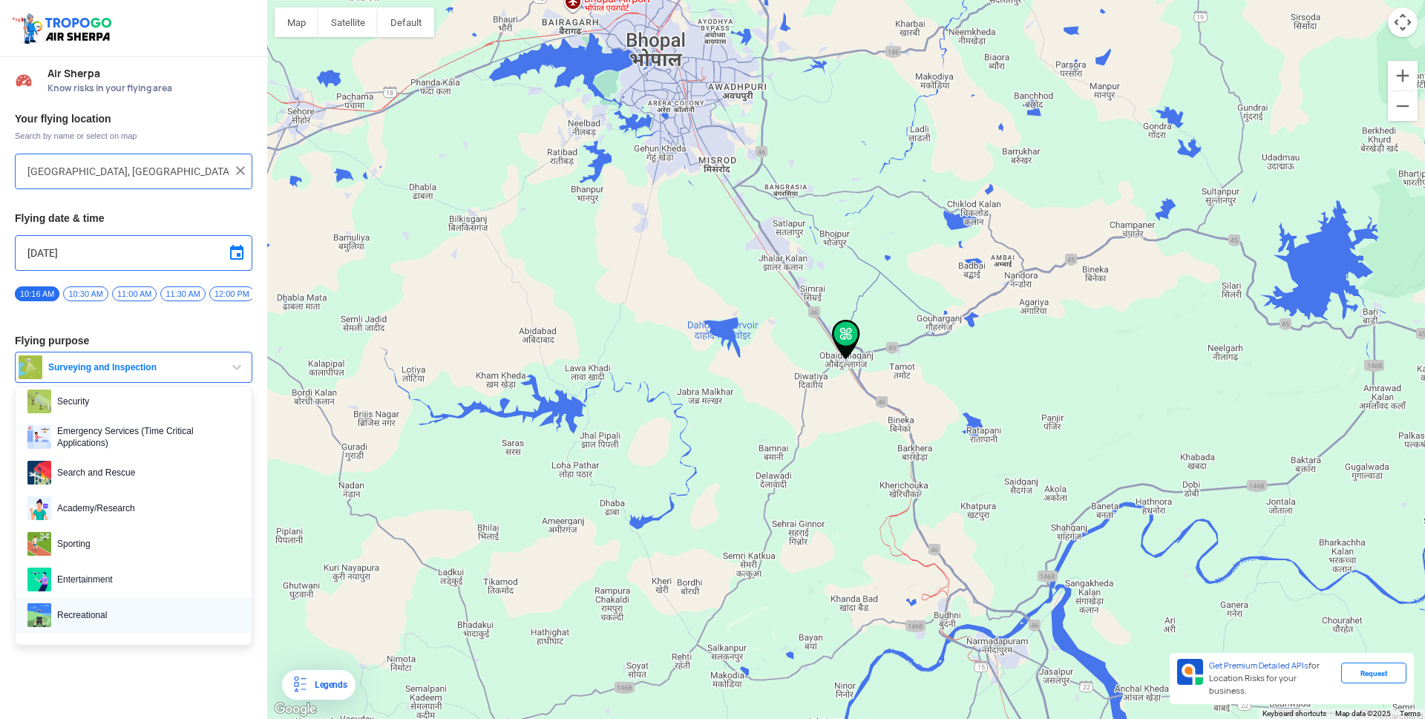
click at [39, 625] on img at bounding box center [39, 615] width 24 height 24
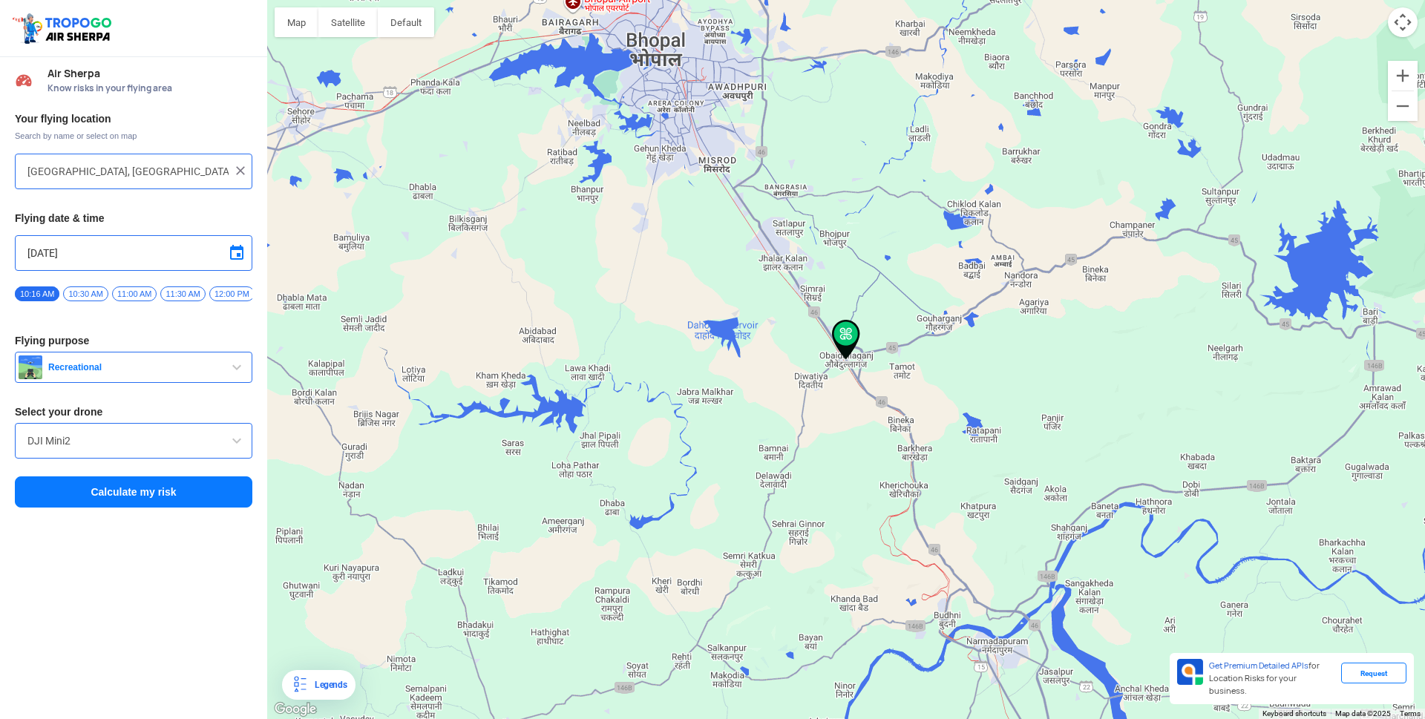
click at [146, 499] on button "Calculate my risk" at bounding box center [133, 491] width 237 height 31
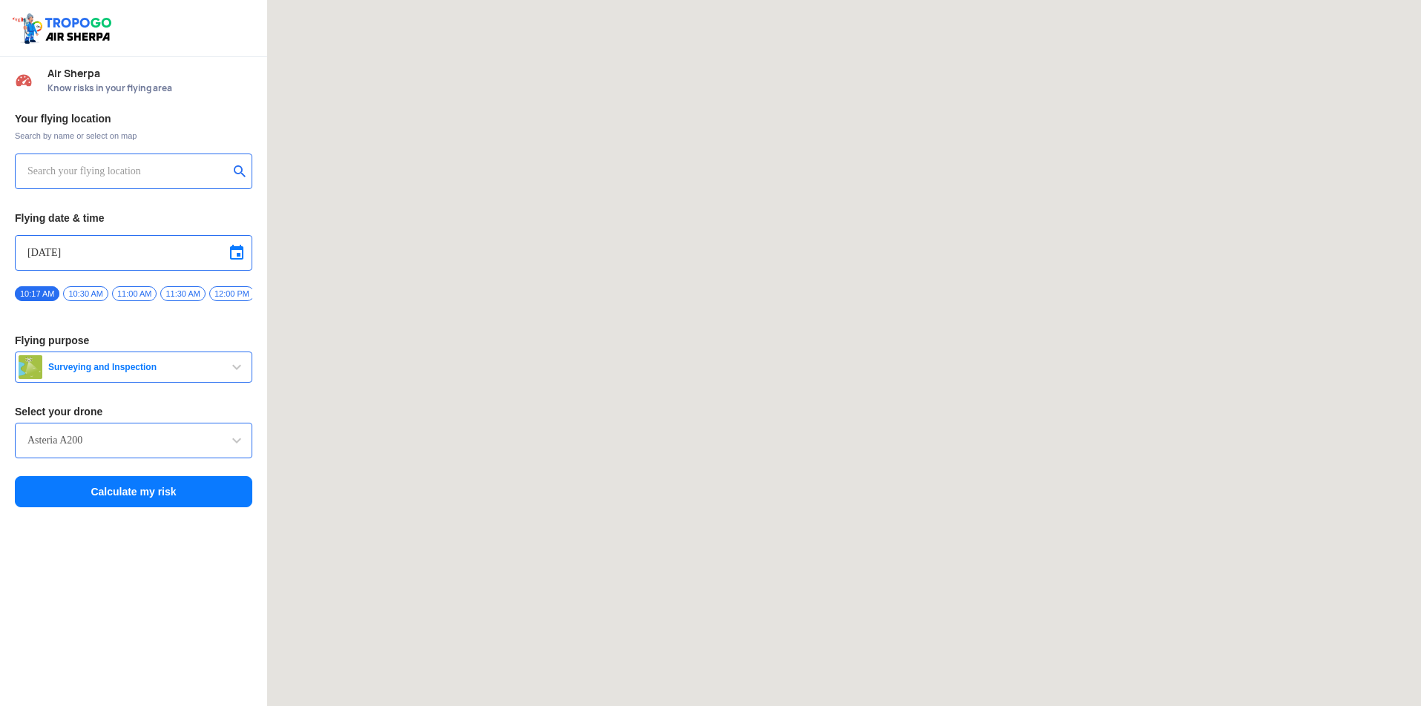
type input "[STREET_ADDRESS]"
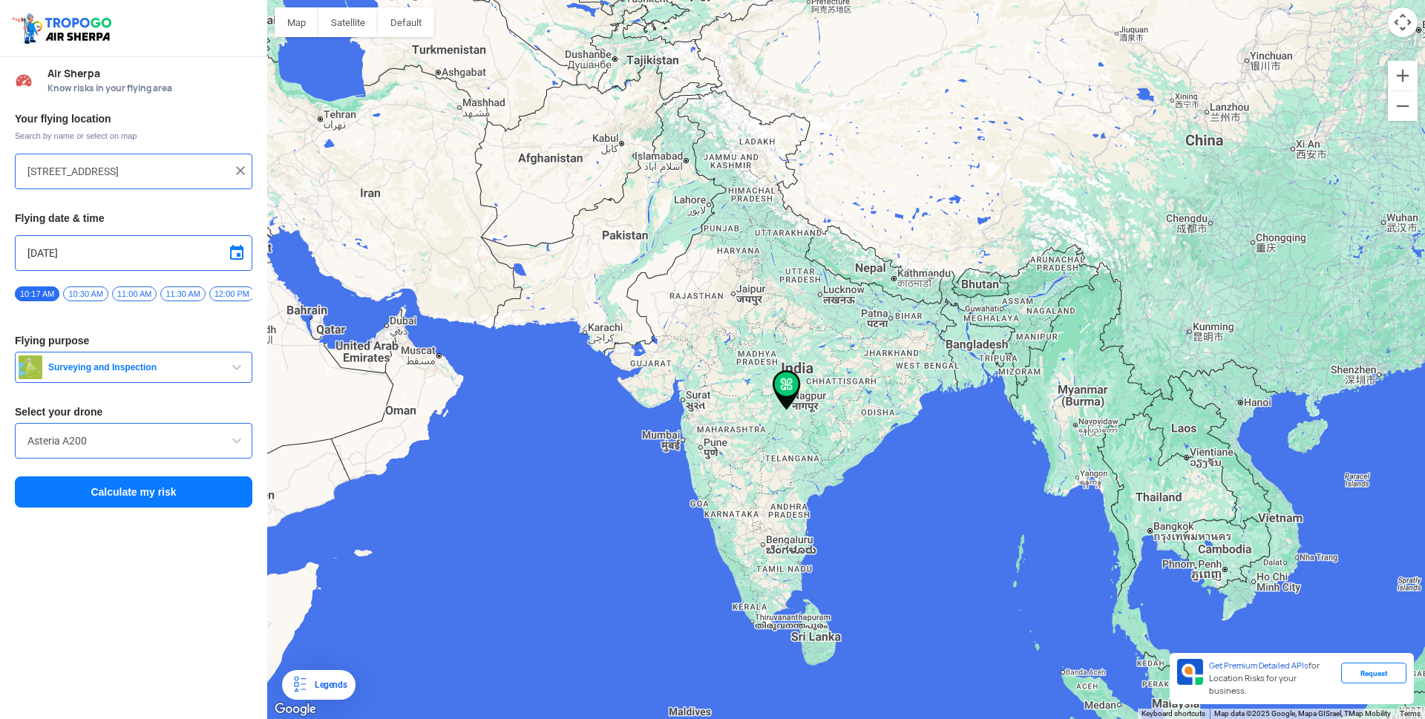
click at [176, 168] on input "[STREET_ADDRESS]" at bounding box center [127, 171] width 201 height 18
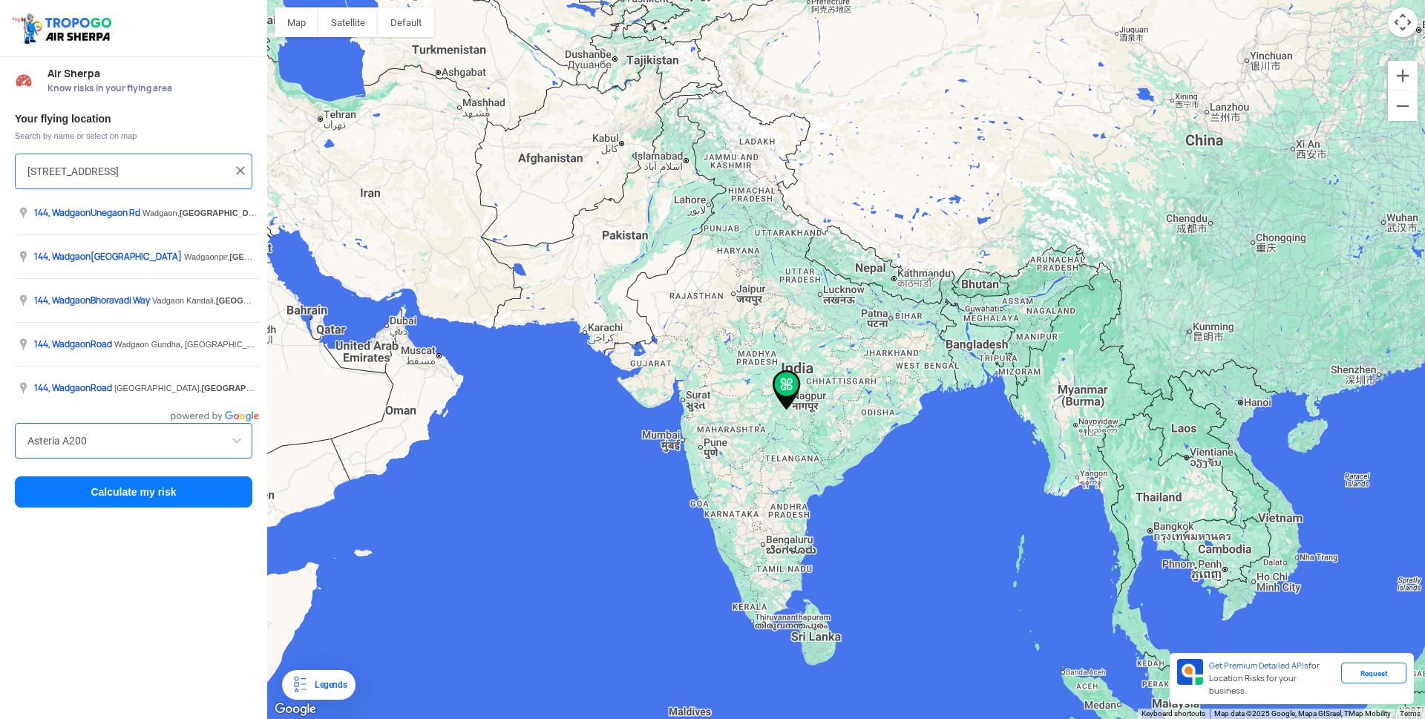
click at [243, 171] on img at bounding box center [240, 170] width 15 height 15
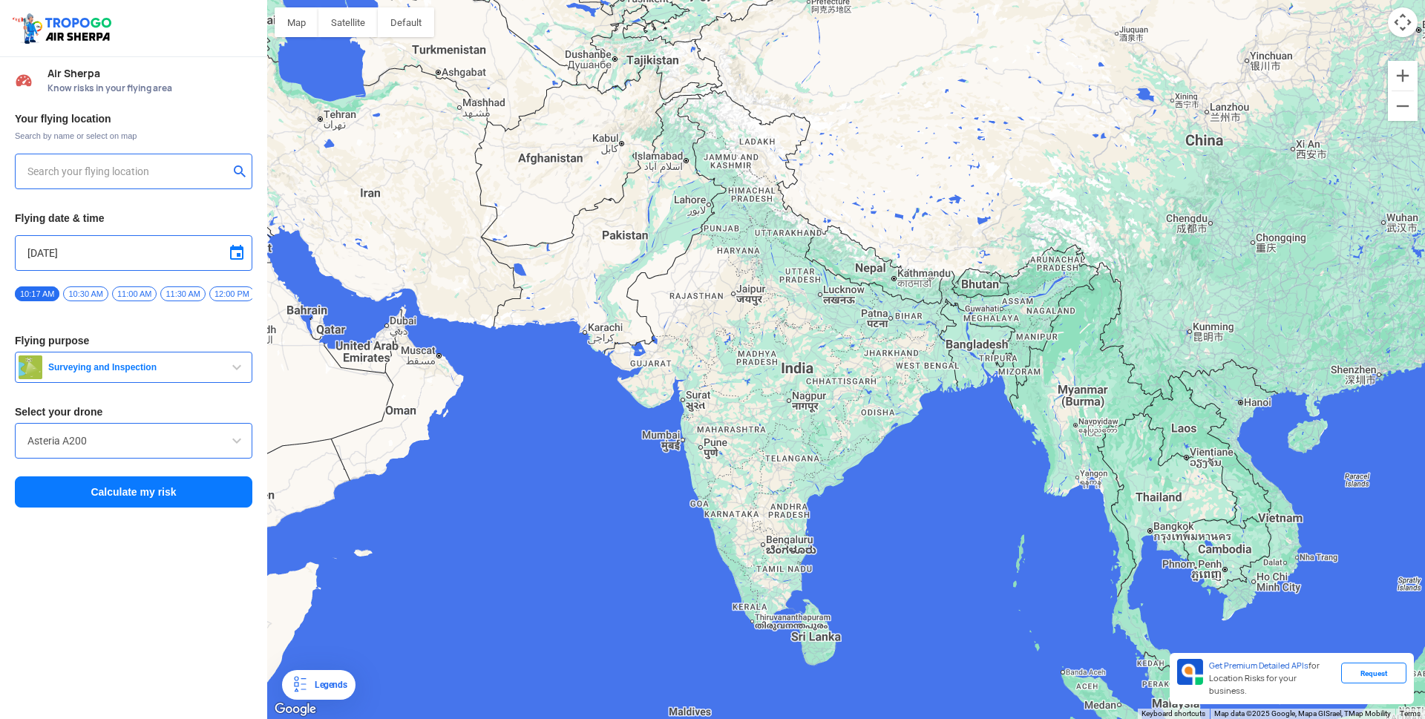
click at [162, 171] on input "text" at bounding box center [127, 171] width 201 height 18
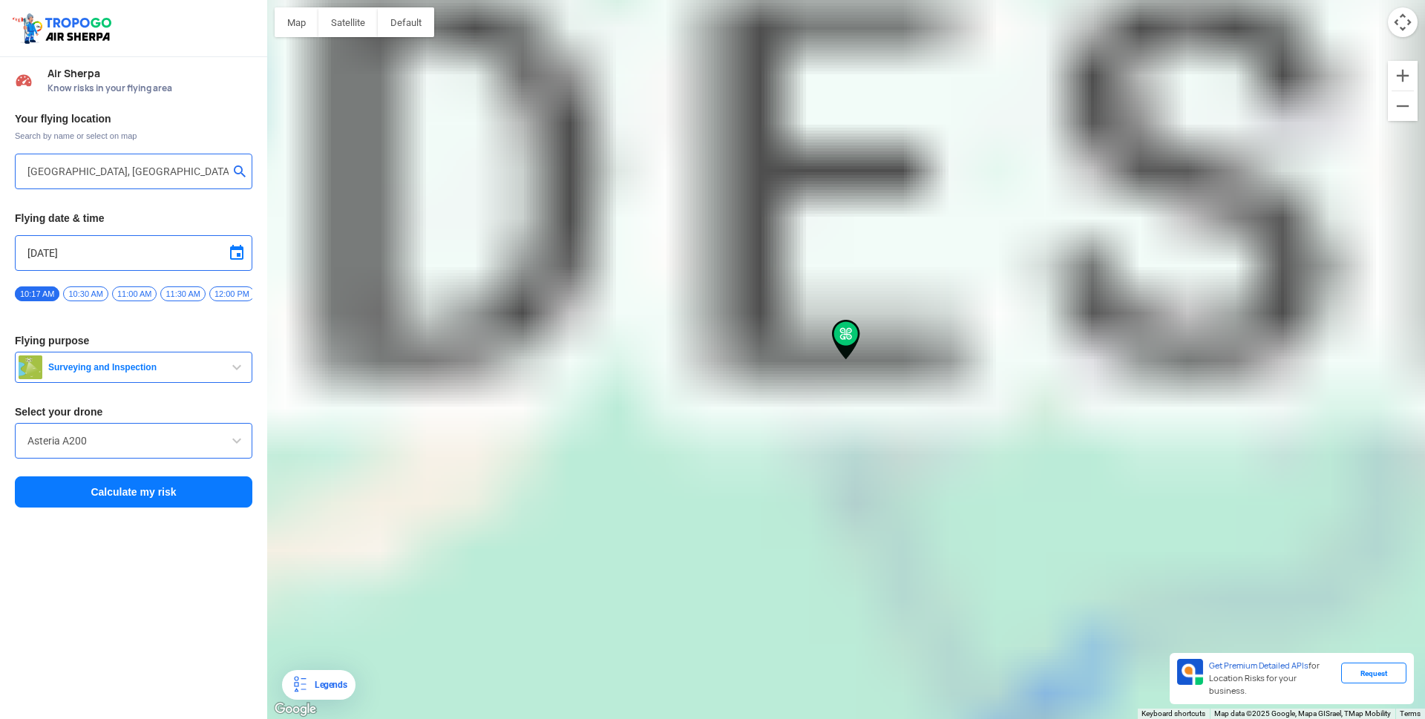
type input "Bhojpur, Kiratnagar, Madhya Pradesh 464993, India"
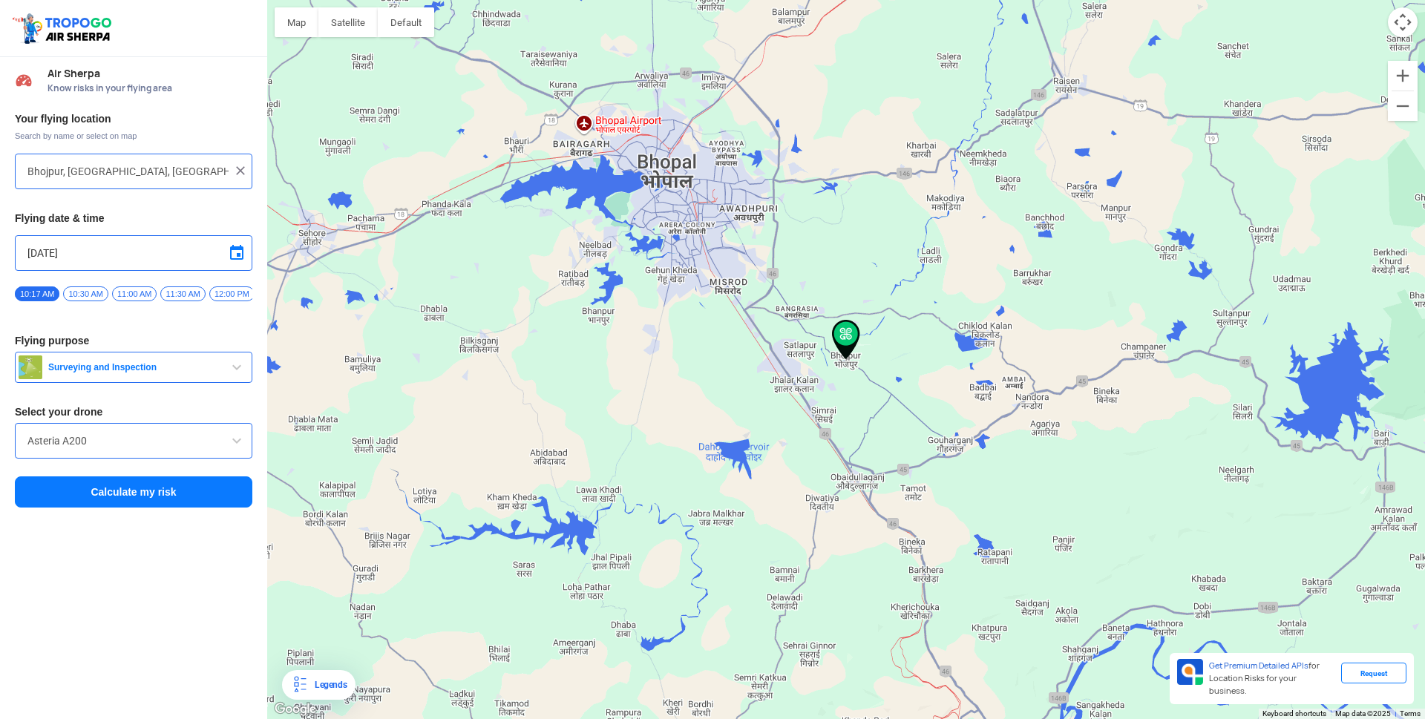
click at [235, 372] on span "button" at bounding box center [237, 367] width 18 height 18
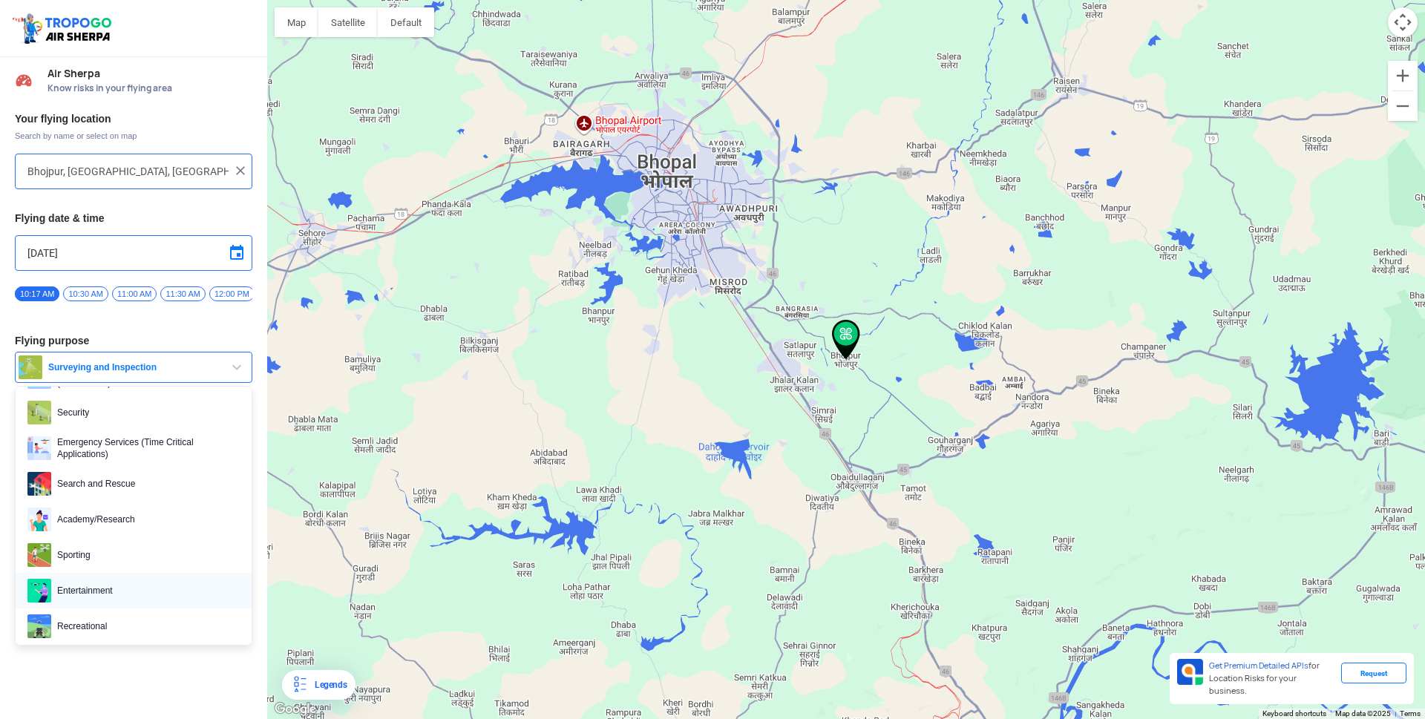
scroll to position [229, 0]
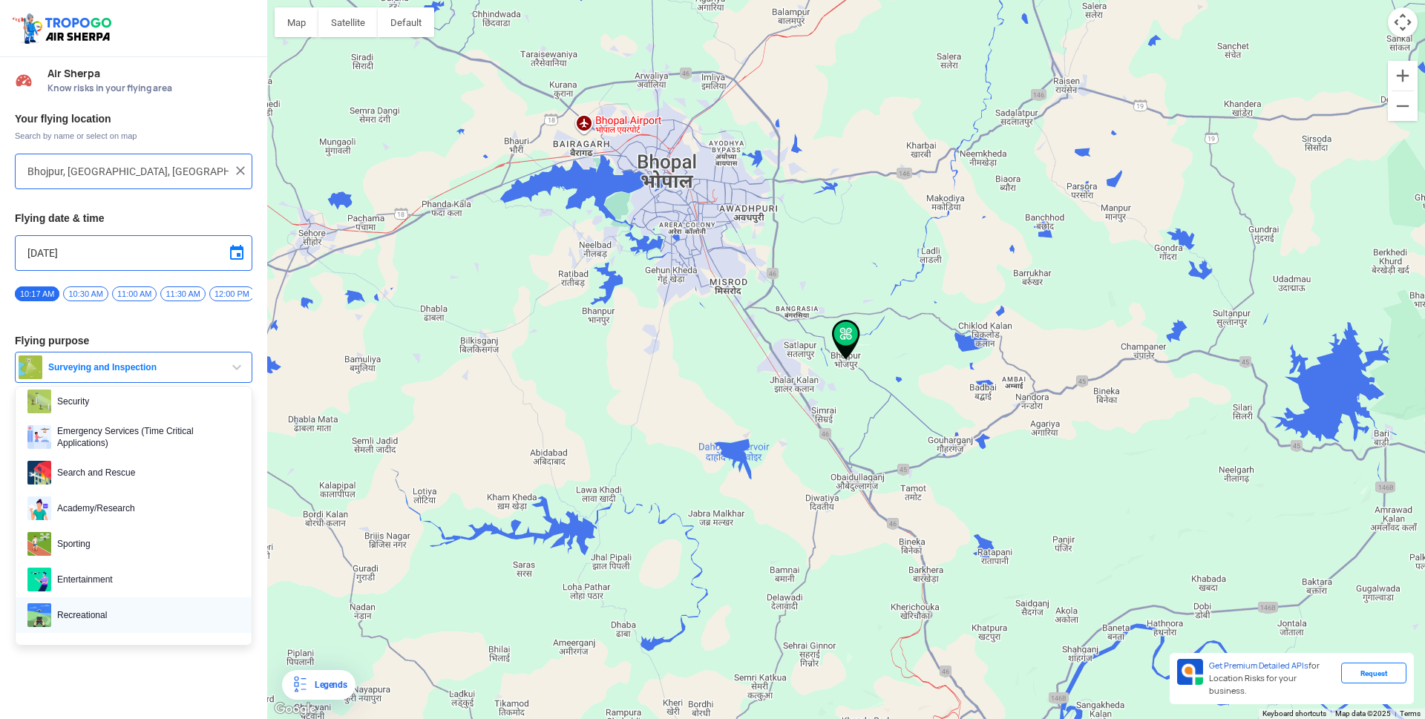
click at [45, 619] on img at bounding box center [39, 615] width 24 height 24
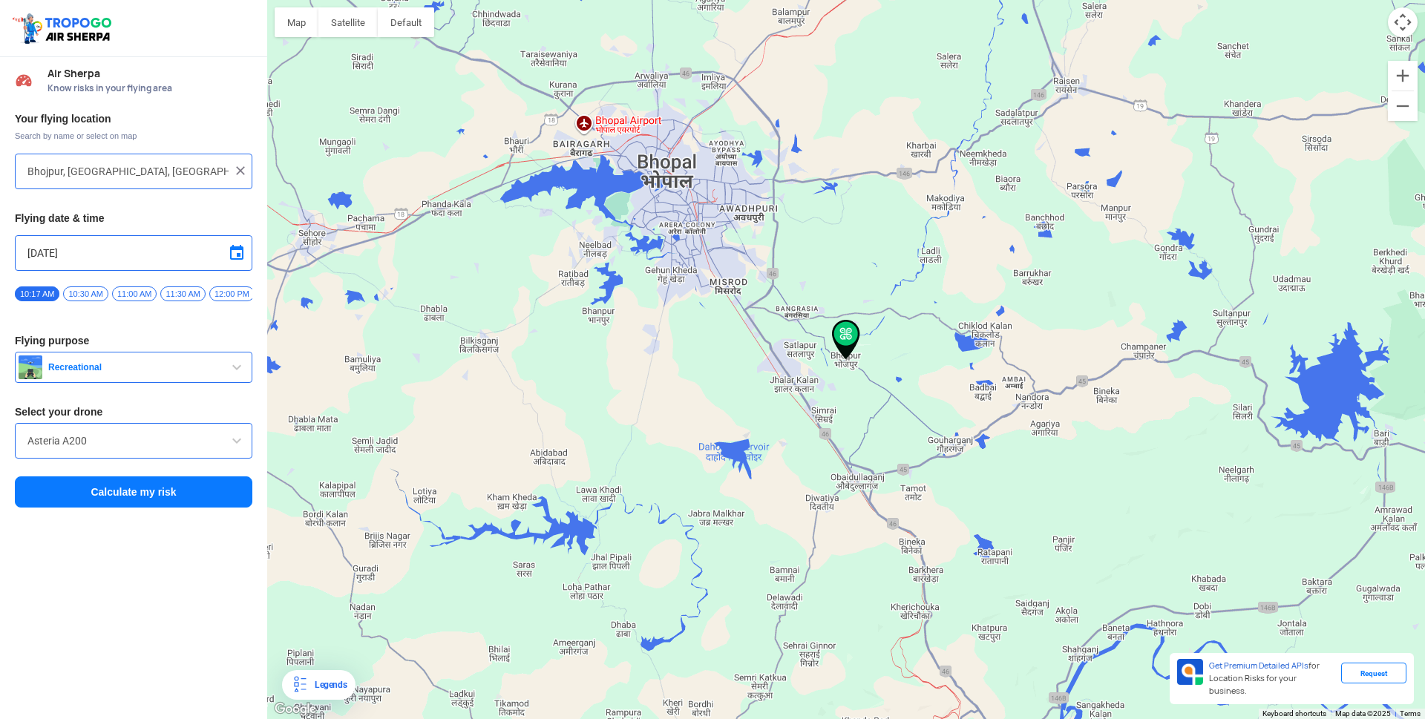
click at [165, 493] on button "Calculate my risk" at bounding box center [133, 491] width 237 height 31
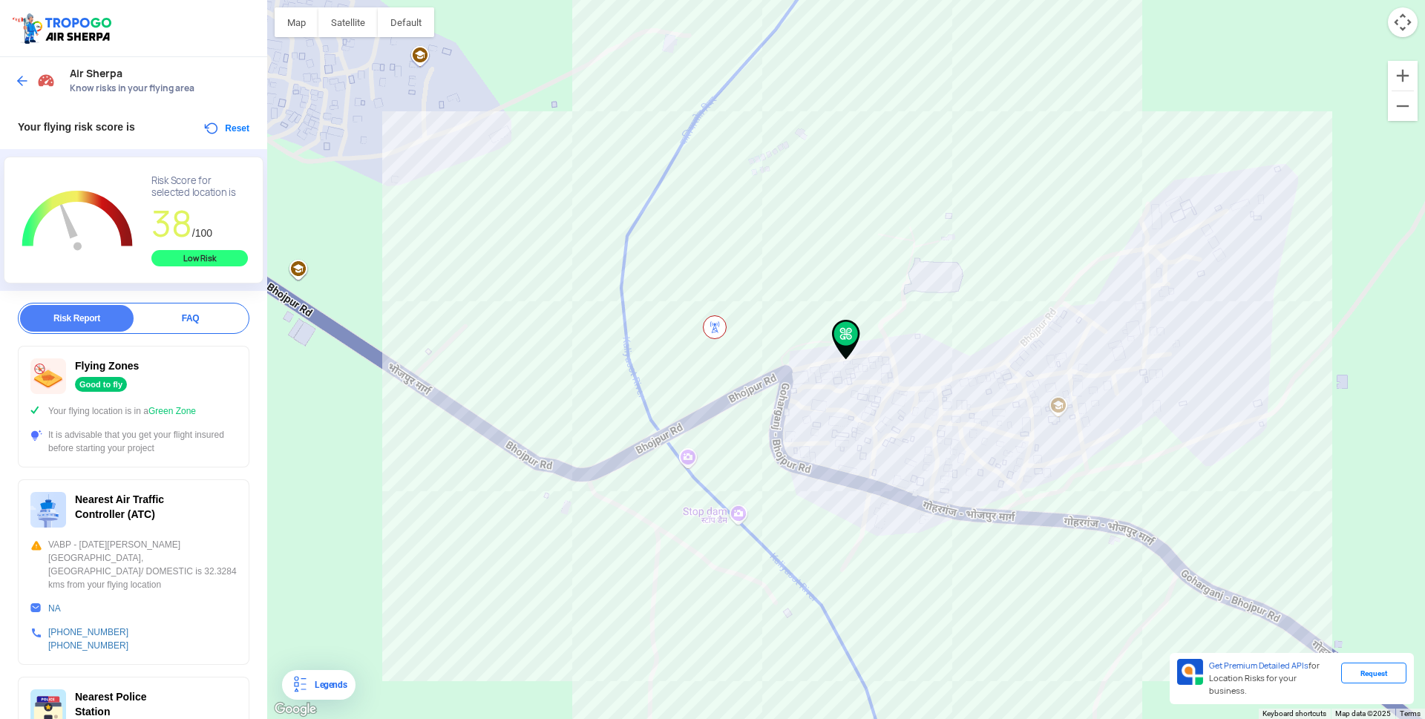
click at [164, 644] on div "Nearest Air Traffic Controller (ATC) VABP - RAJA BHOJ AIRPORT, BHOPAL/ DOMESTIC…" at bounding box center [133, 571] width 231 height 185
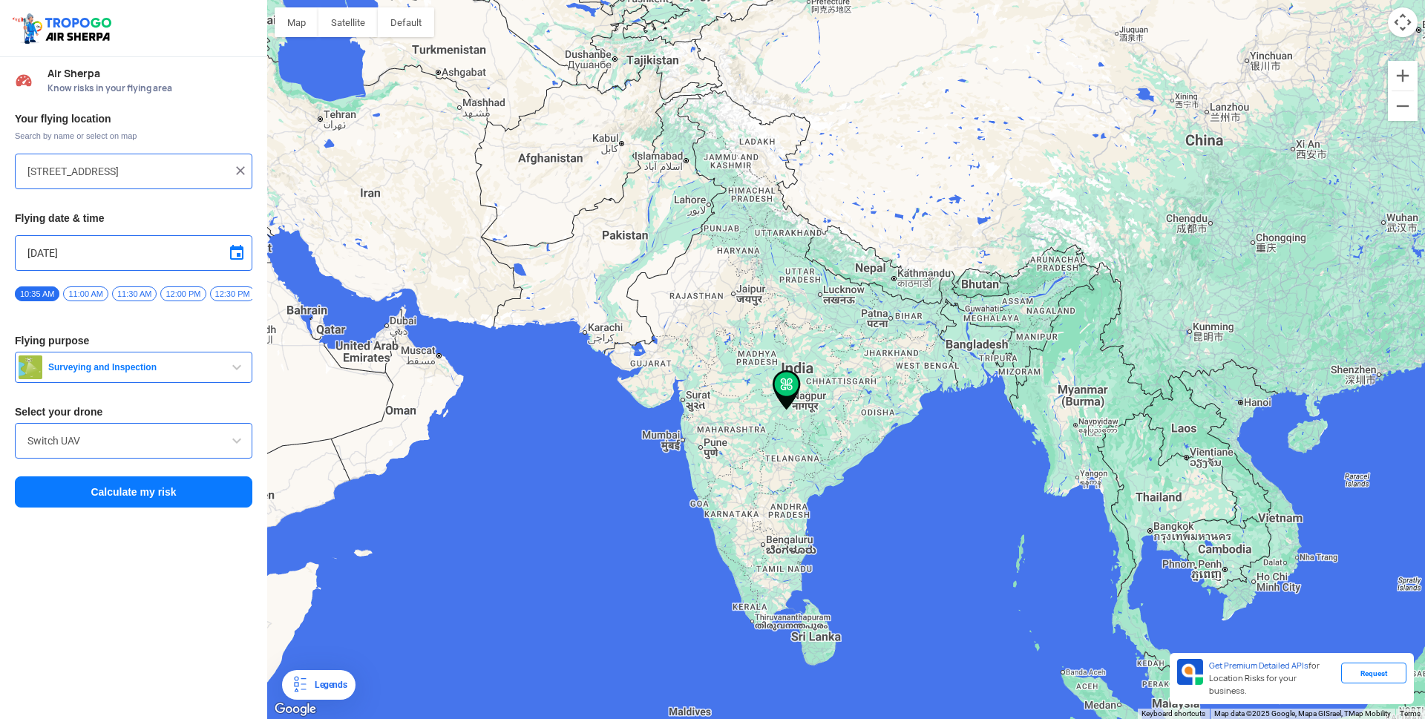
click at [221, 172] on input "[STREET_ADDRESS]" at bounding box center [127, 171] width 201 height 18
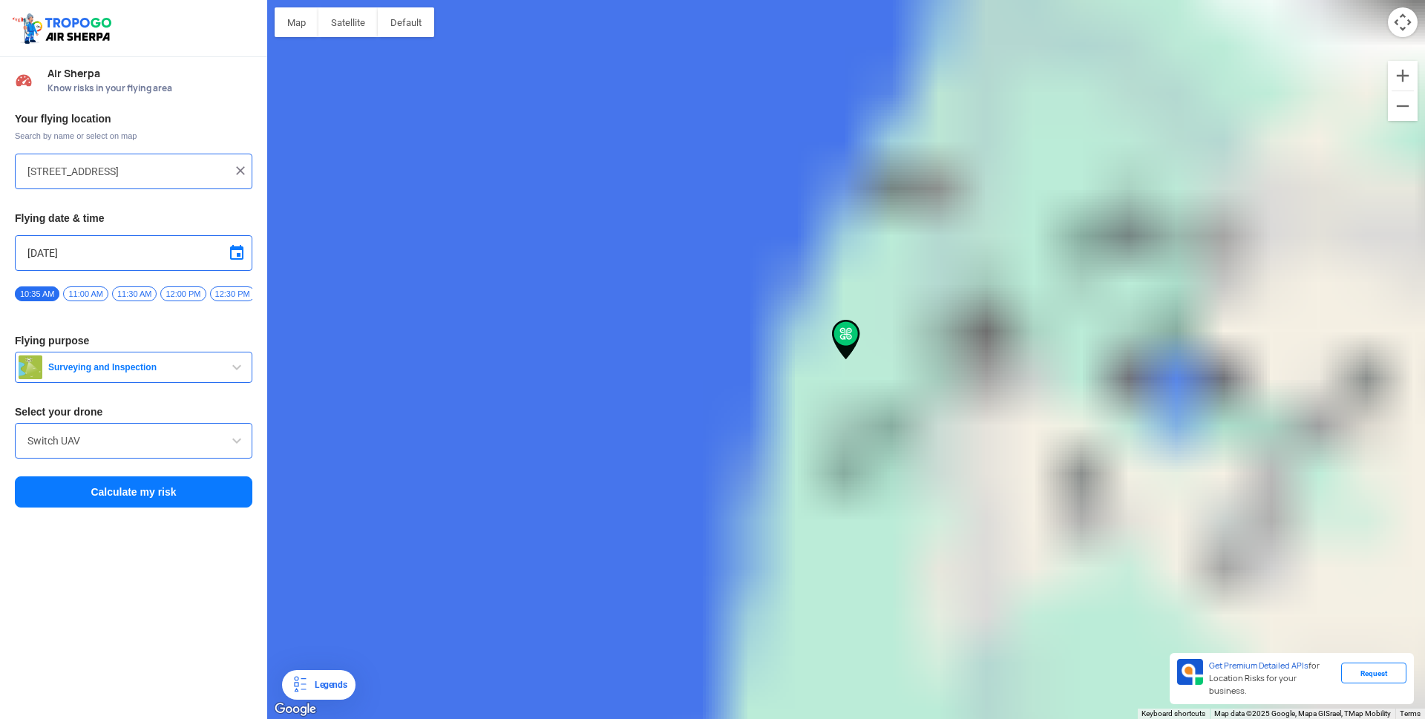
type input "[STREET_ADDRESS]"
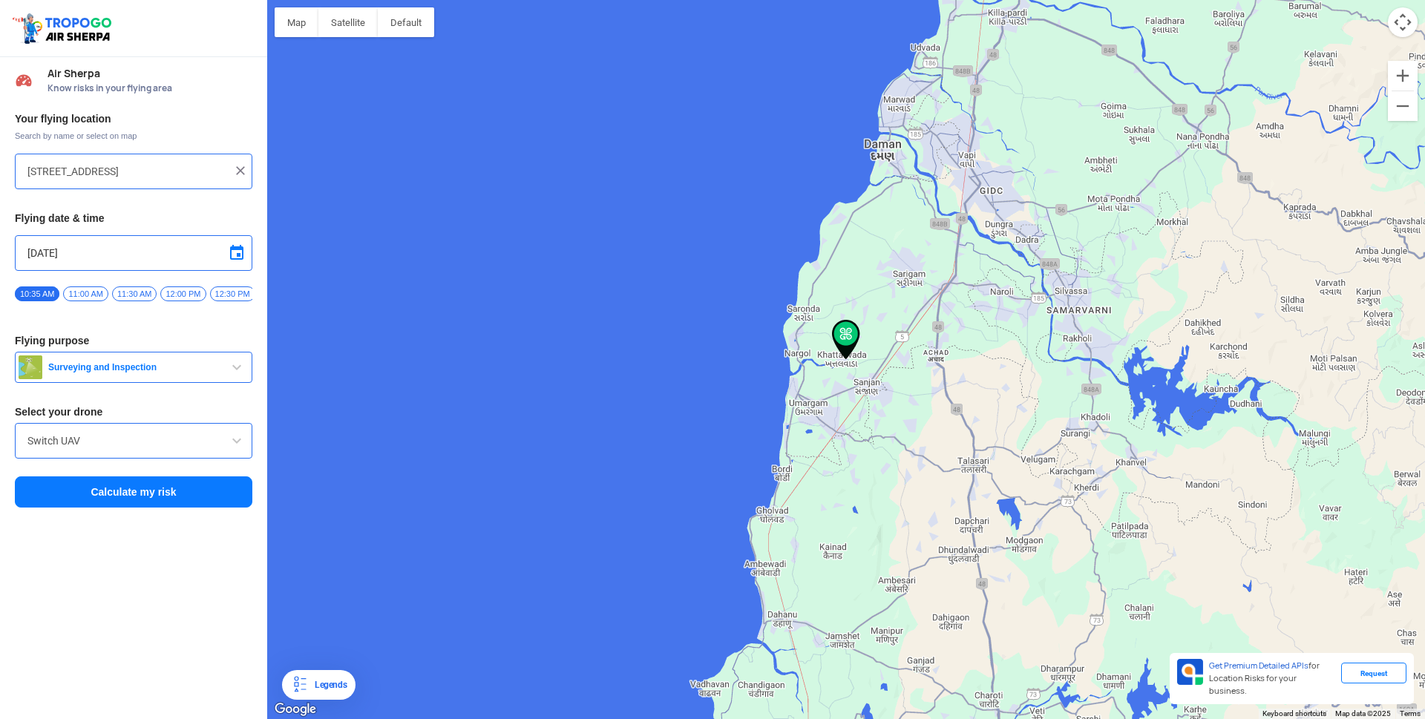
click at [242, 168] on img at bounding box center [240, 170] width 15 height 15
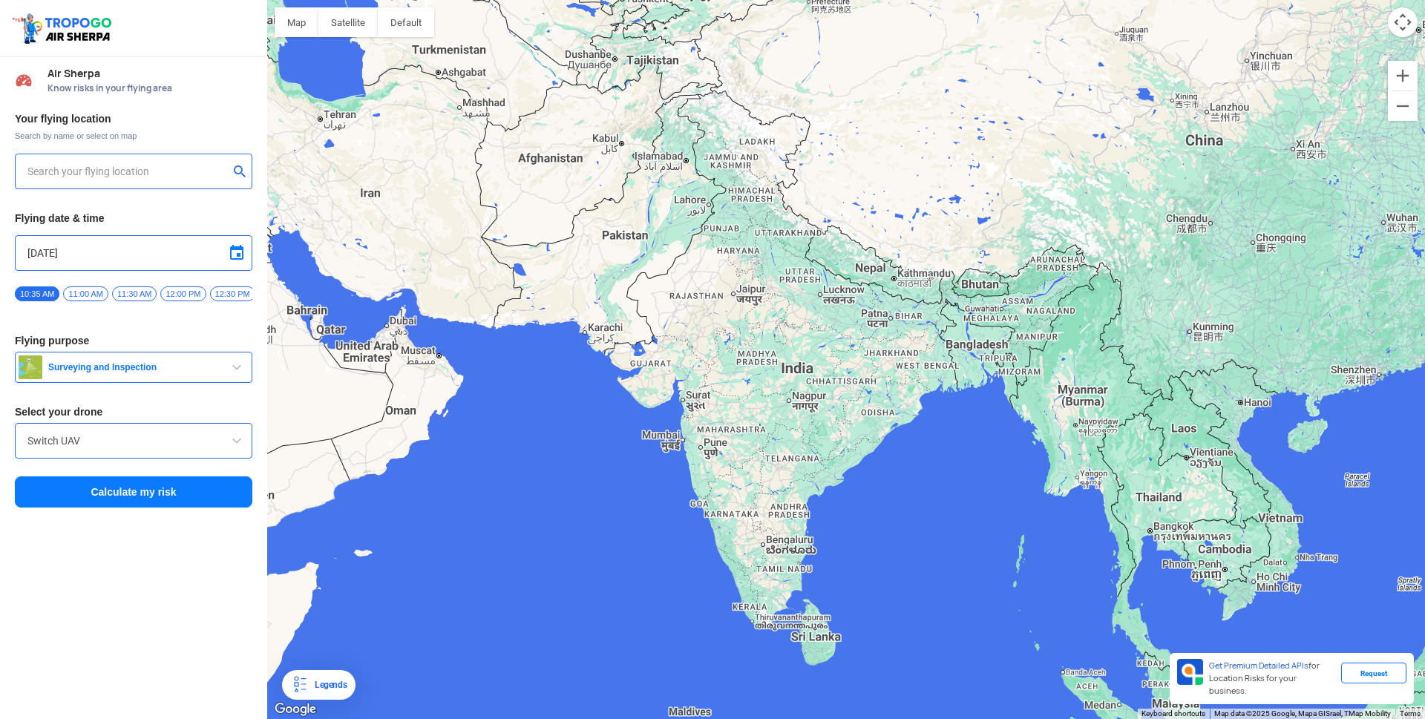
click at [217, 170] on input "text" at bounding box center [127, 171] width 201 height 18
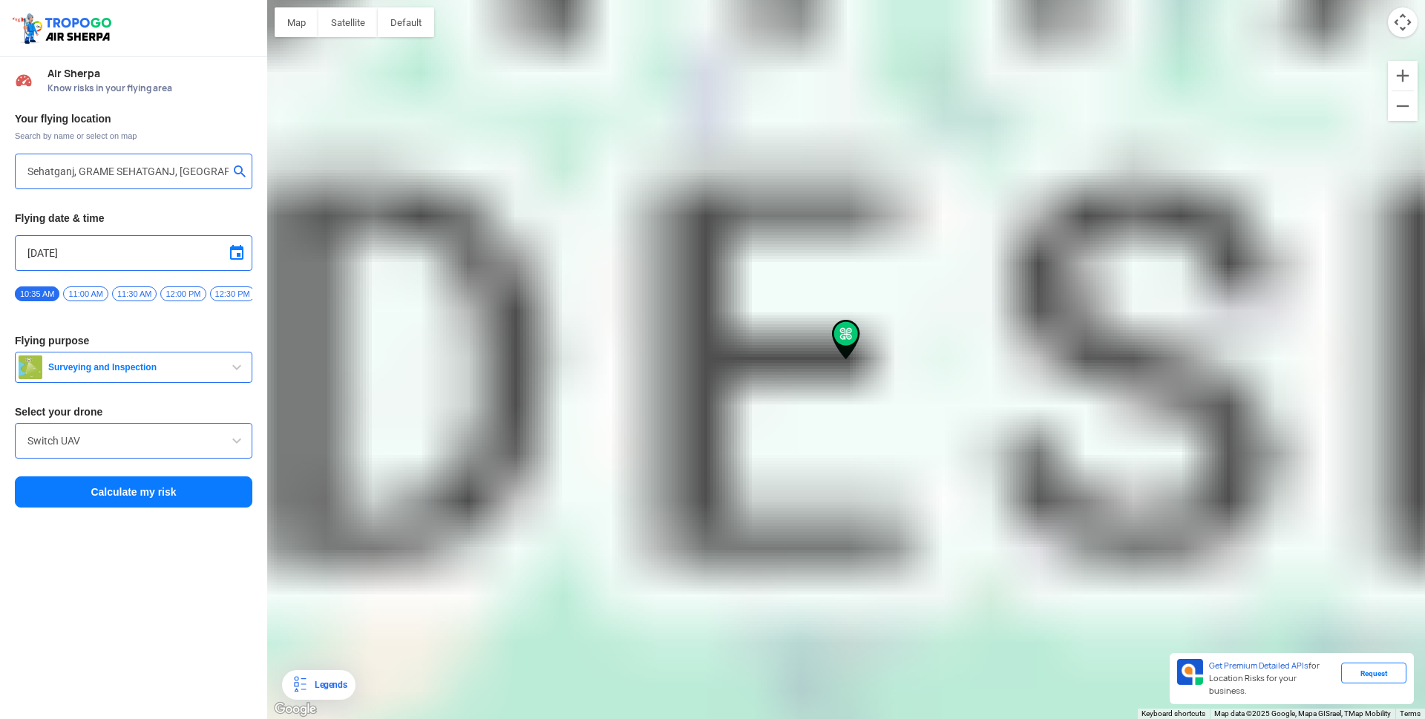
type input "GRAME SEHATGANJ, [GEOGRAPHIC_DATA], [GEOGRAPHIC_DATA] 464551, [GEOGRAPHIC_DATA]"
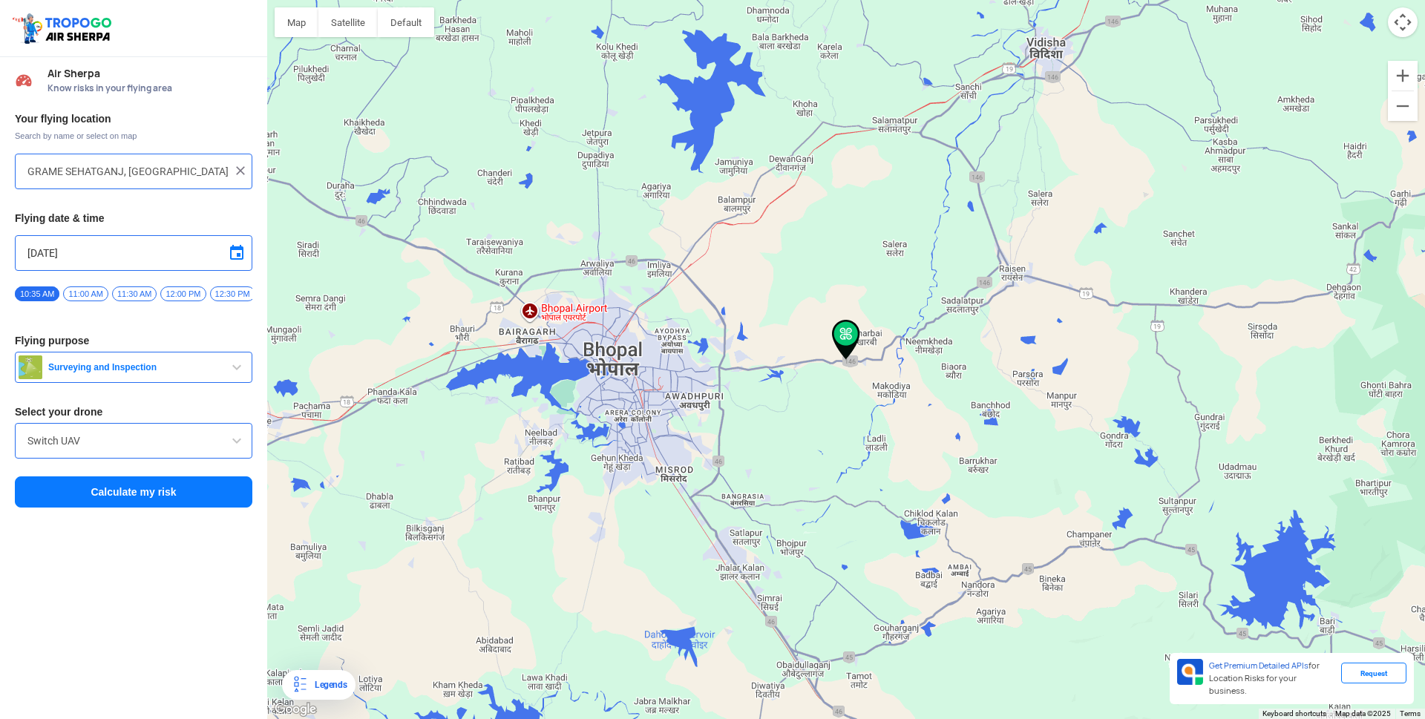
click at [40, 249] on input "[DATE]" at bounding box center [133, 253] width 212 height 18
click at [42, 378] on span "24" at bounding box center [40, 380] width 17 height 17
type input "[DATE]"
click at [219, 295] on span "2:00 AM" at bounding box center [220, 293] width 40 height 15
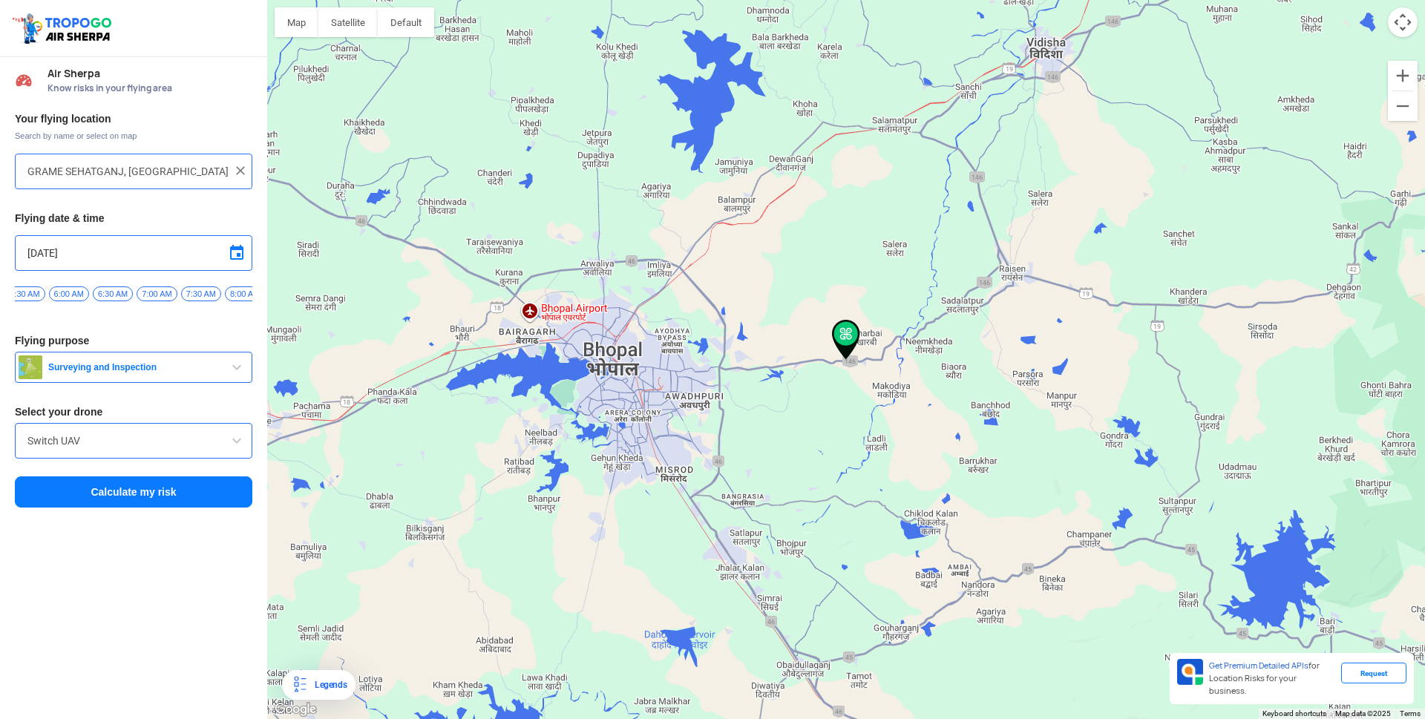
click at [99, 293] on span "6:30 AM" at bounding box center [113, 293] width 40 height 15
click at [241, 372] on span "button" at bounding box center [237, 367] width 18 height 18
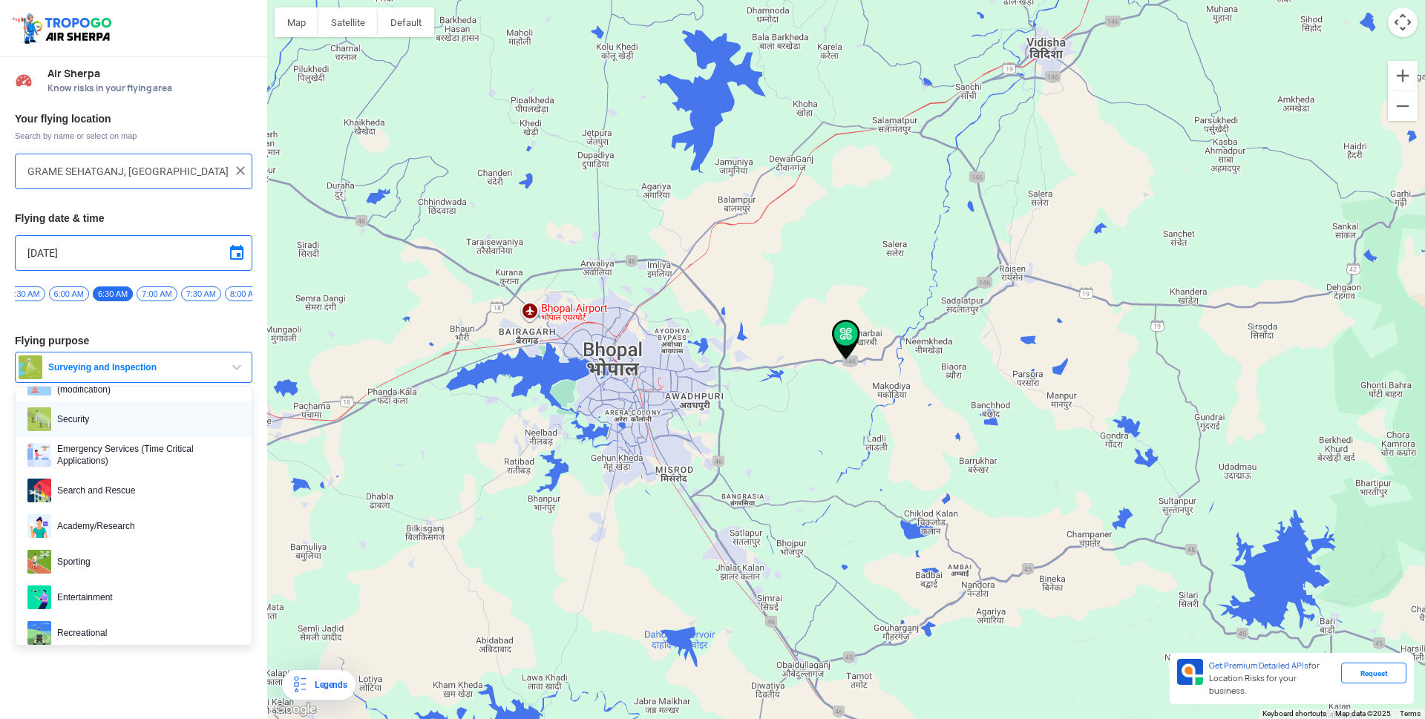
scroll to position [229, 0]
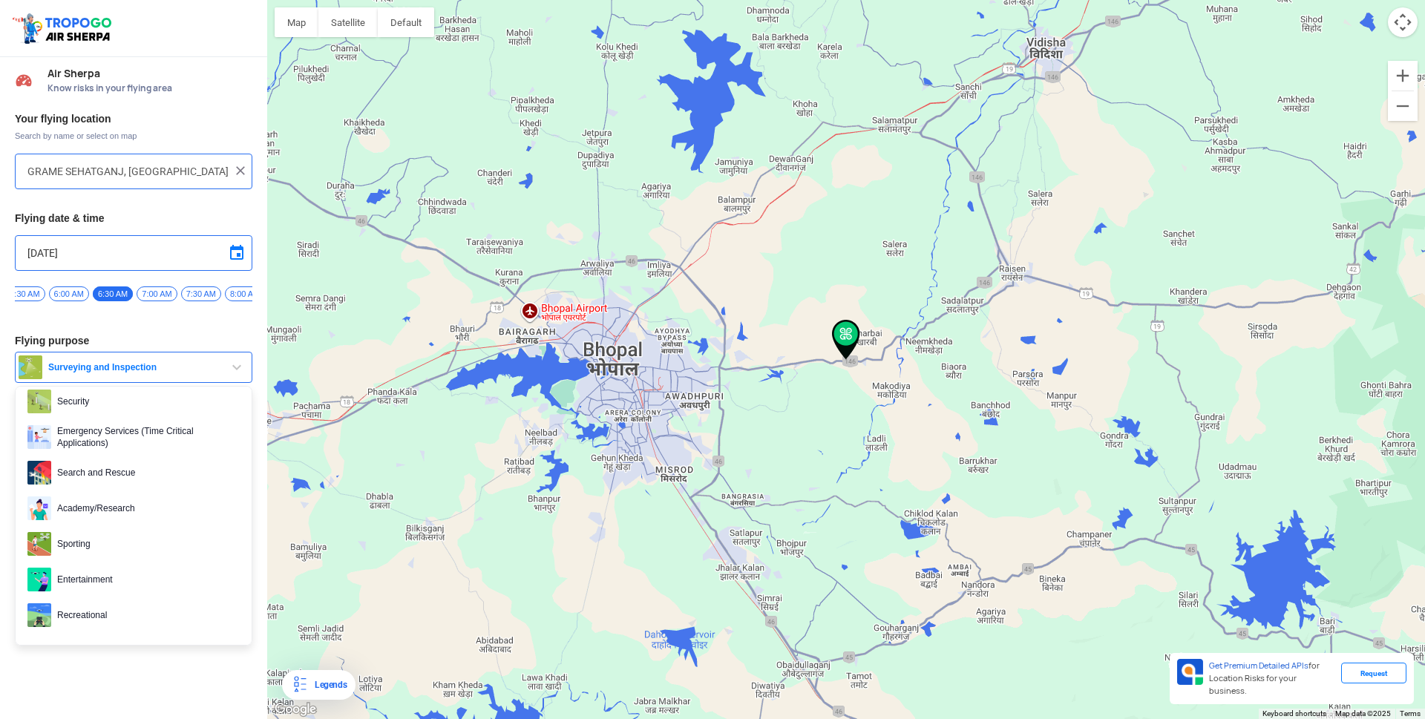
click at [42, 617] on img at bounding box center [39, 615] width 24 height 24
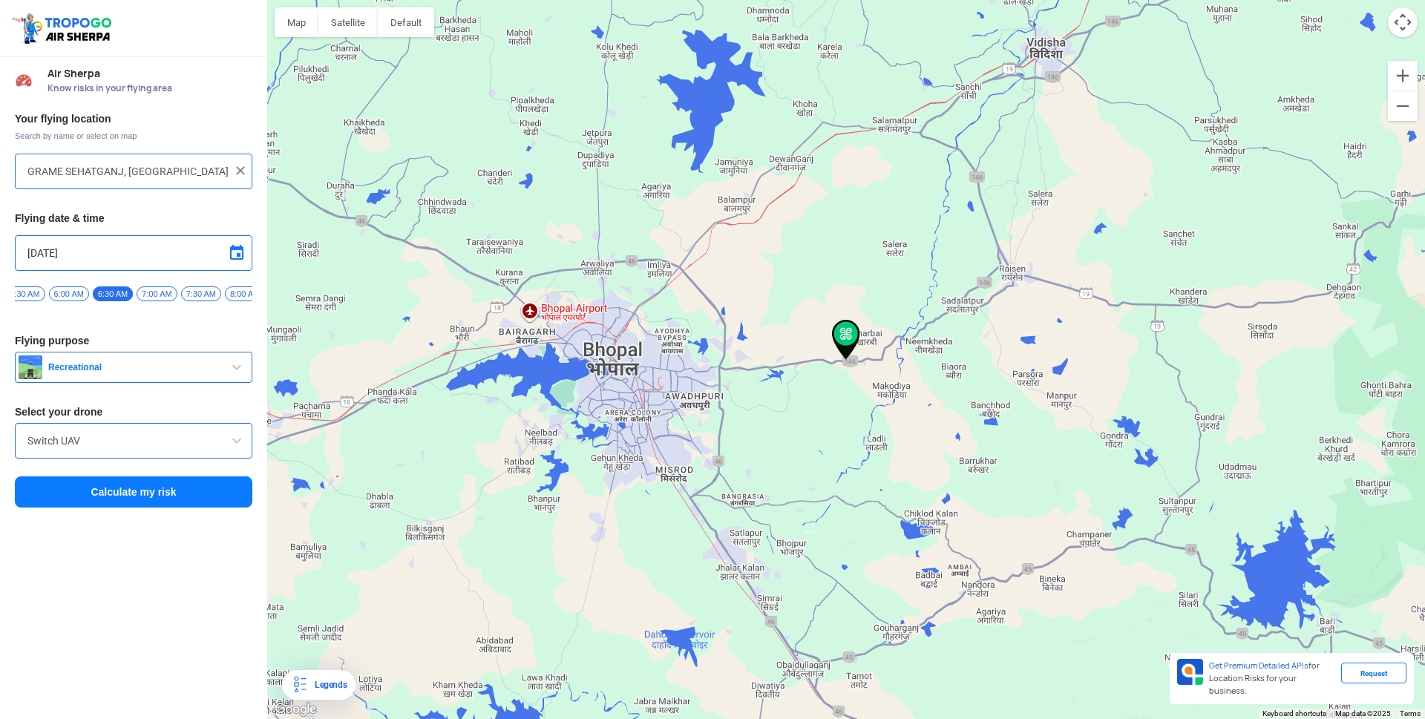
click at [181, 497] on button "Calculate my risk" at bounding box center [133, 491] width 237 height 31
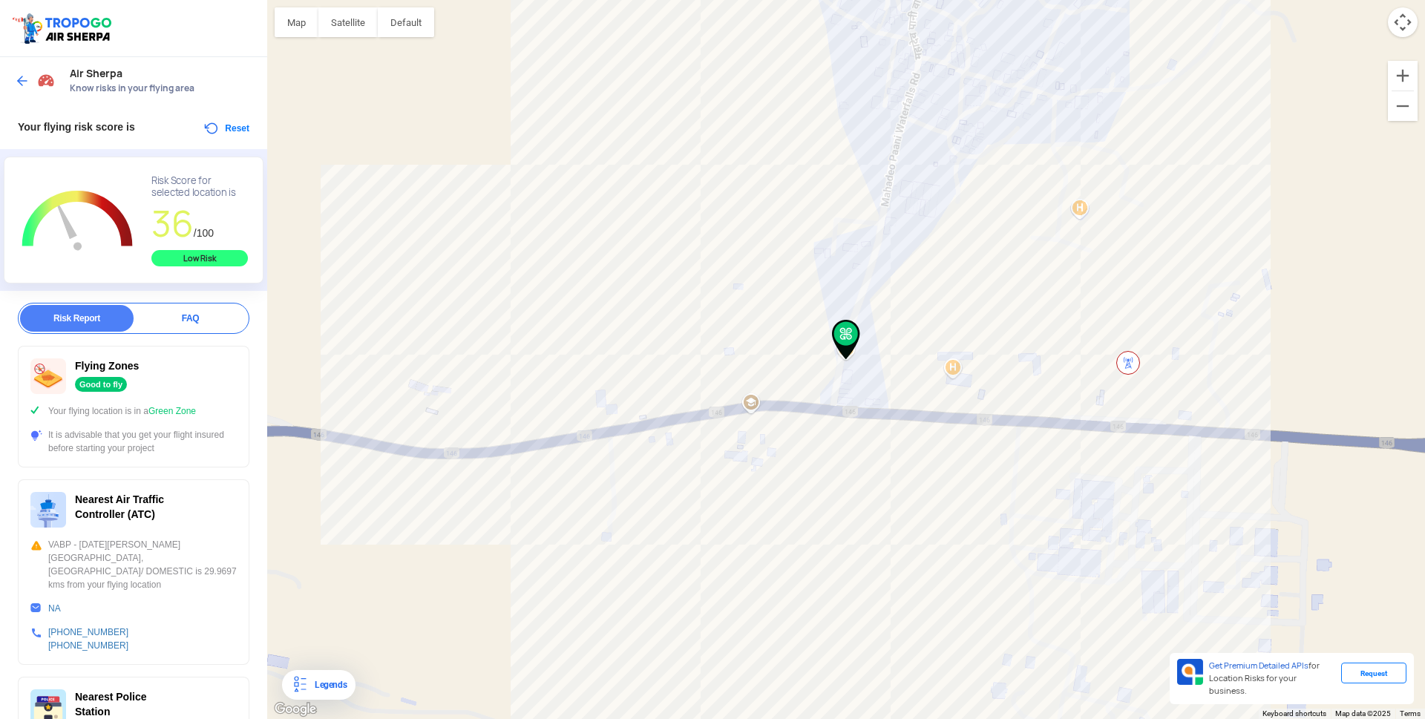
click at [203, 128] on button "Reset" at bounding box center [226, 128] width 47 height 18
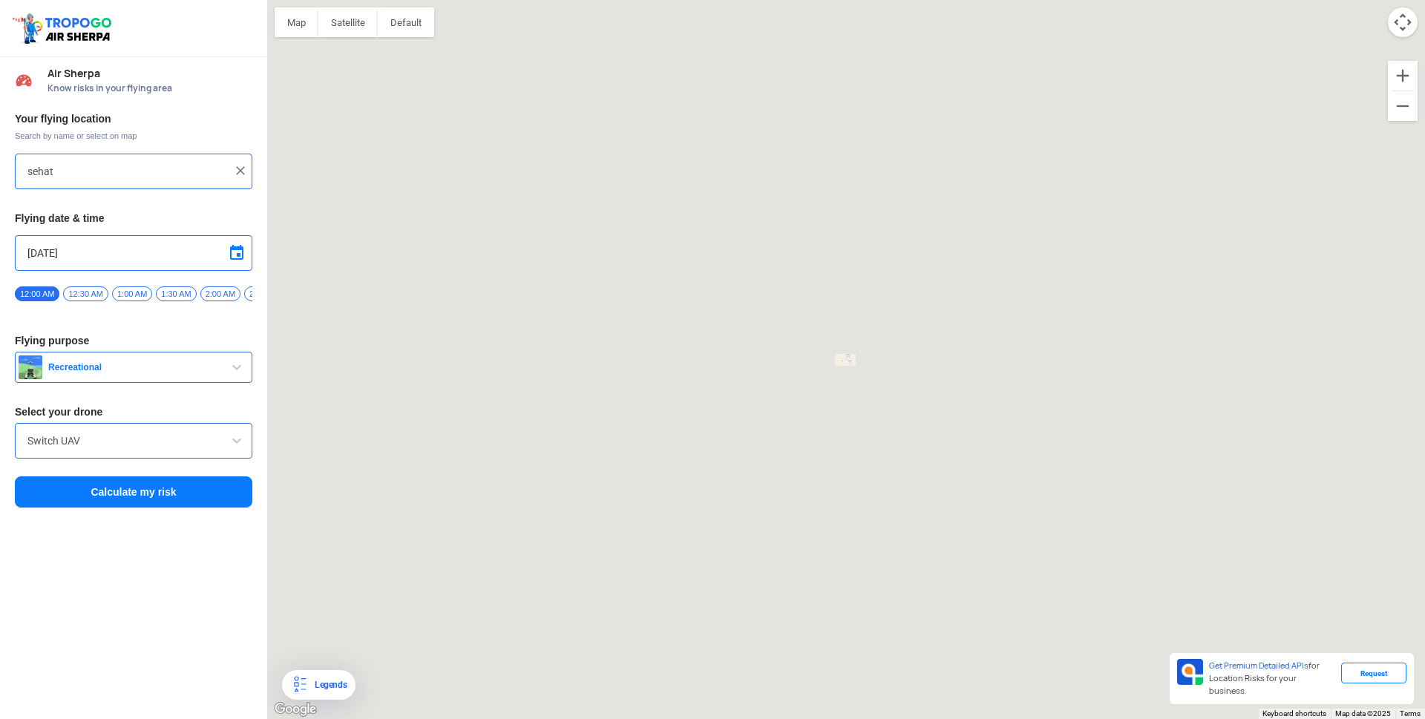
type input "GRAME SEHATGANJ, [GEOGRAPHIC_DATA], [GEOGRAPHIC_DATA] 464551, [GEOGRAPHIC_DATA]"
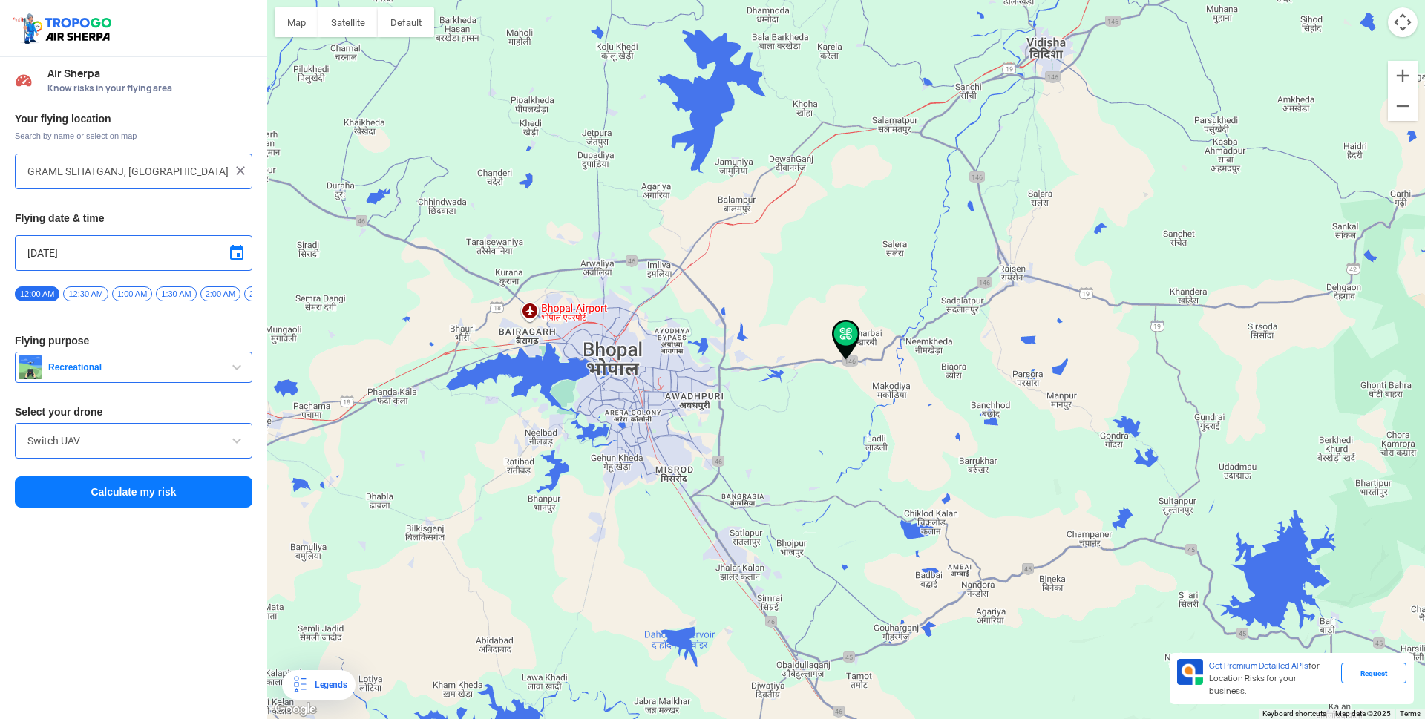
click at [240, 174] on img at bounding box center [240, 170] width 15 height 15
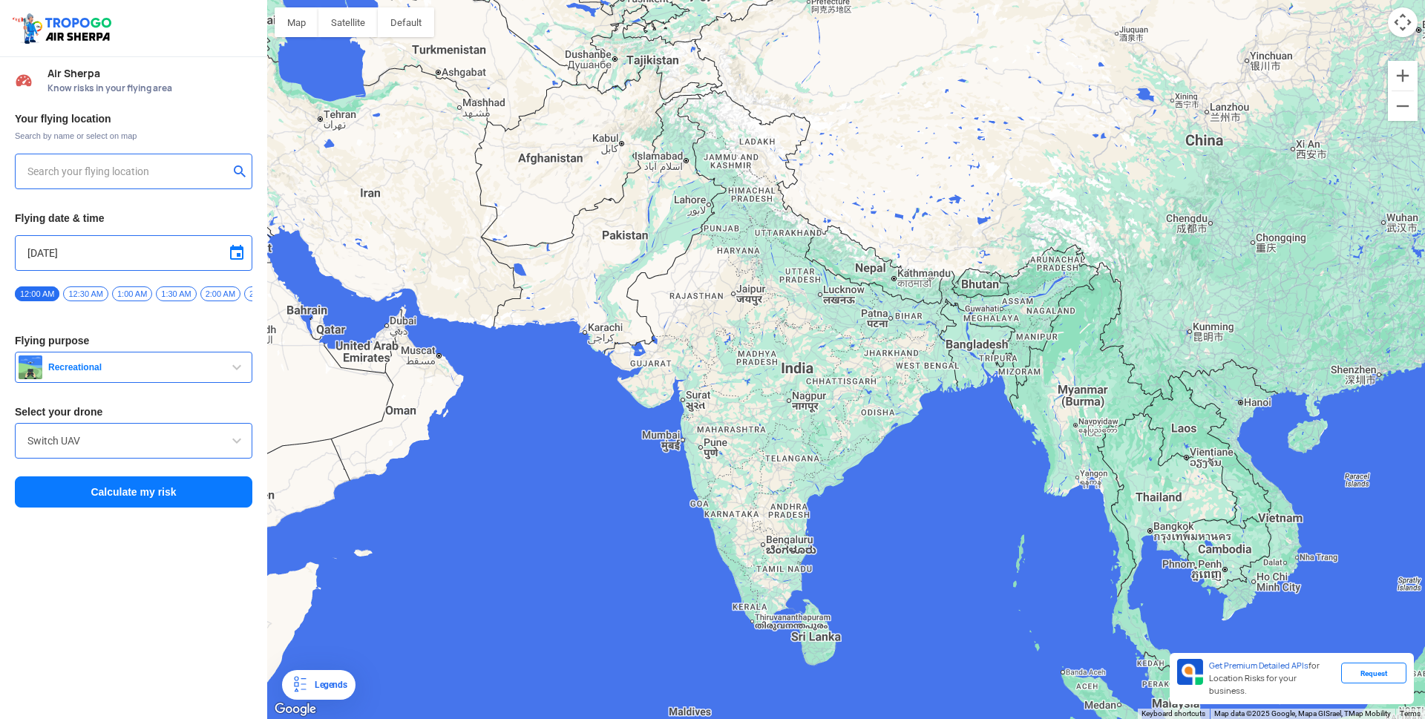
click at [156, 172] on input "text" at bounding box center [127, 171] width 201 height 18
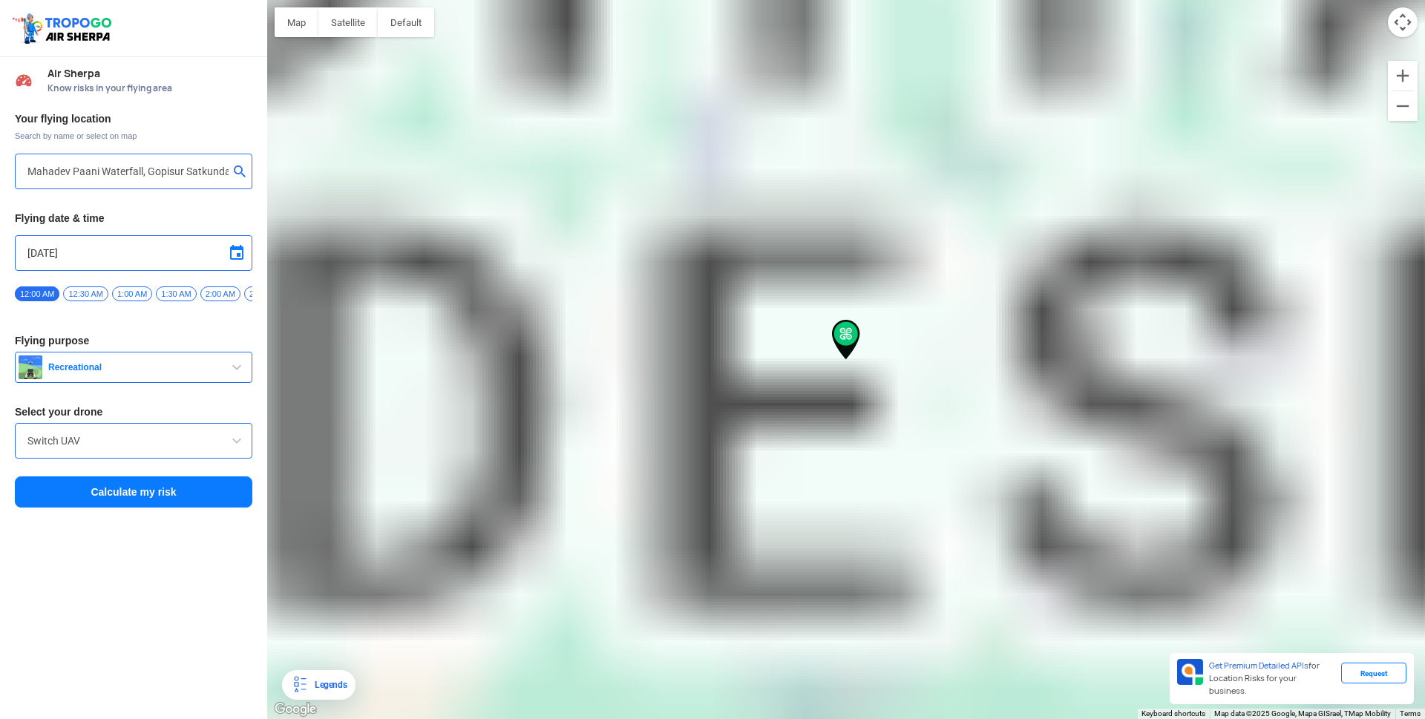
type input "Gopisur Satkunda, [GEOGRAPHIC_DATA] 464551, [GEOGRAPHIC_DATA]"
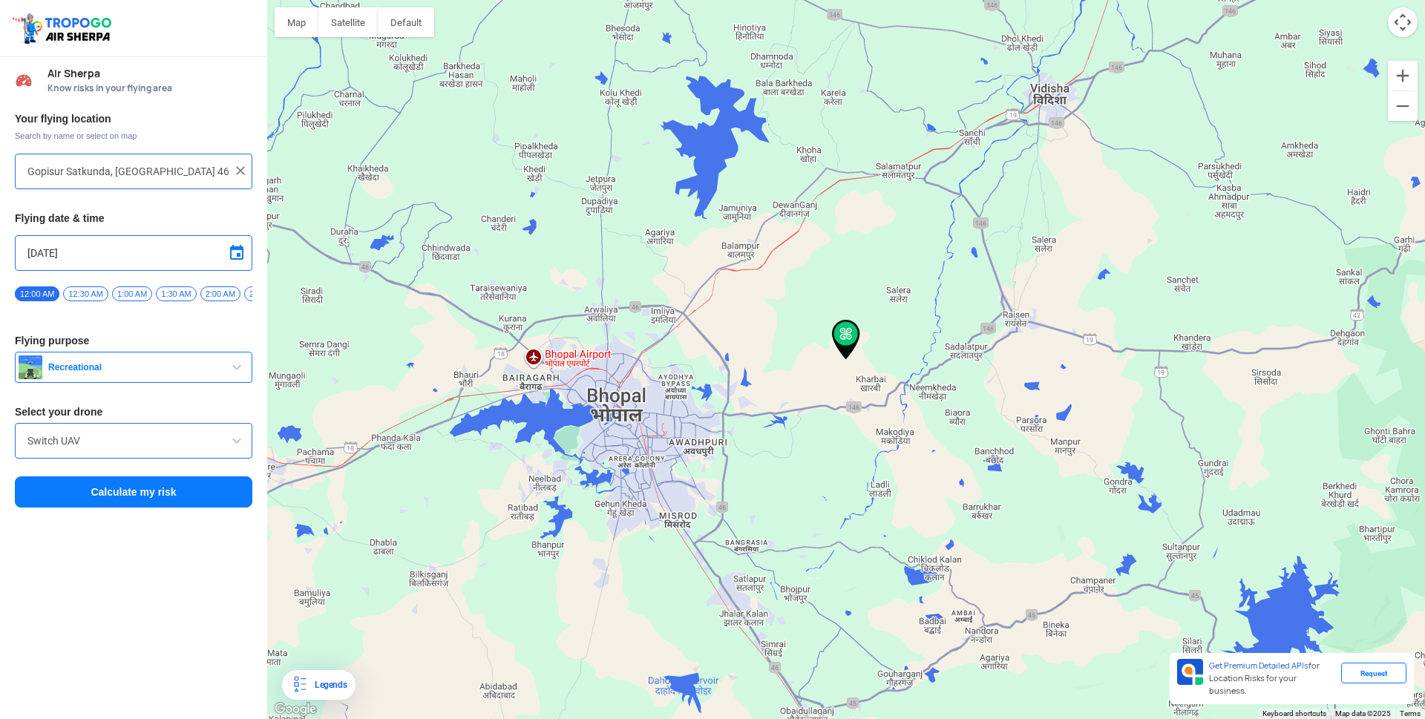
click at [219, 296] on span "2:00 AM" at bounding box center [220, 293] width 40 height 15
click at [160, 297] on span "6:00 AM" at bounding box center [165, 293] width 40 height 15
click at [142, 496] on button "Calculate my risk" at bounding box center [133, 491] width 237 height 31
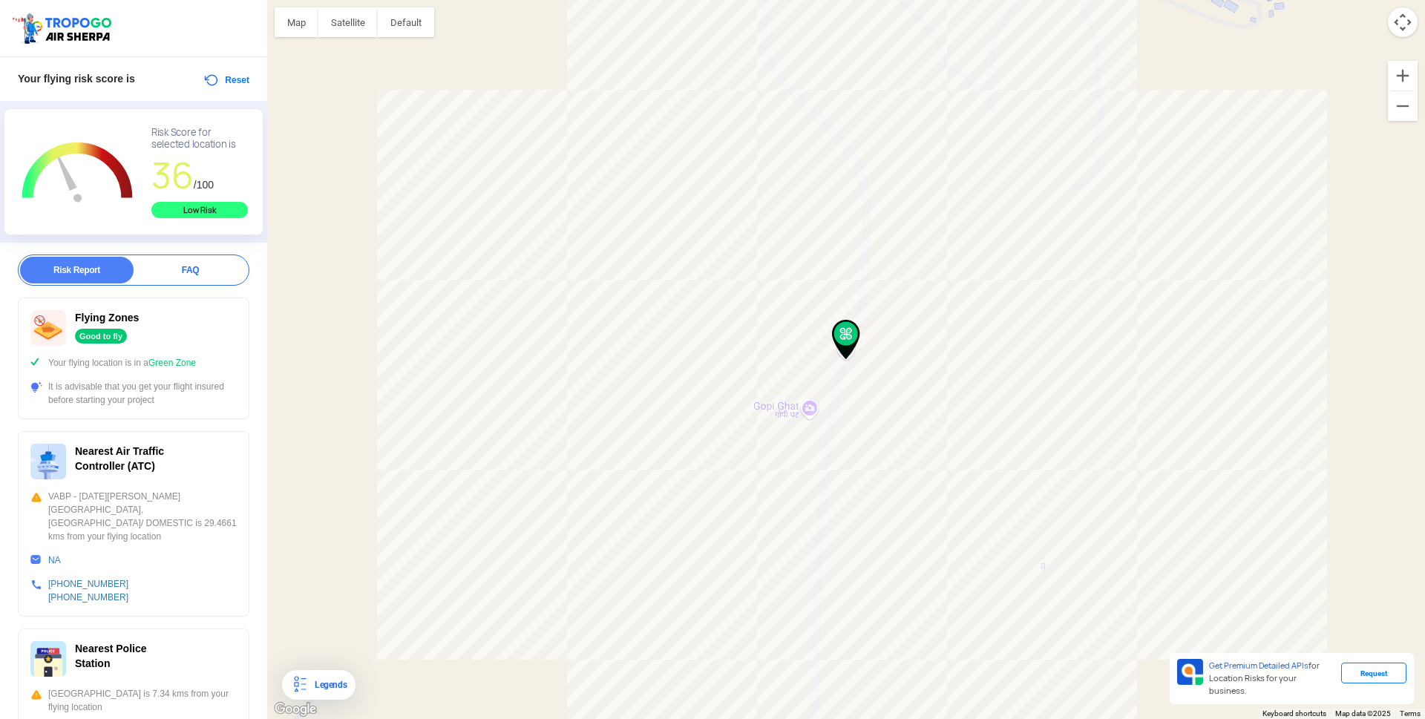
scroll to position [0, 0]
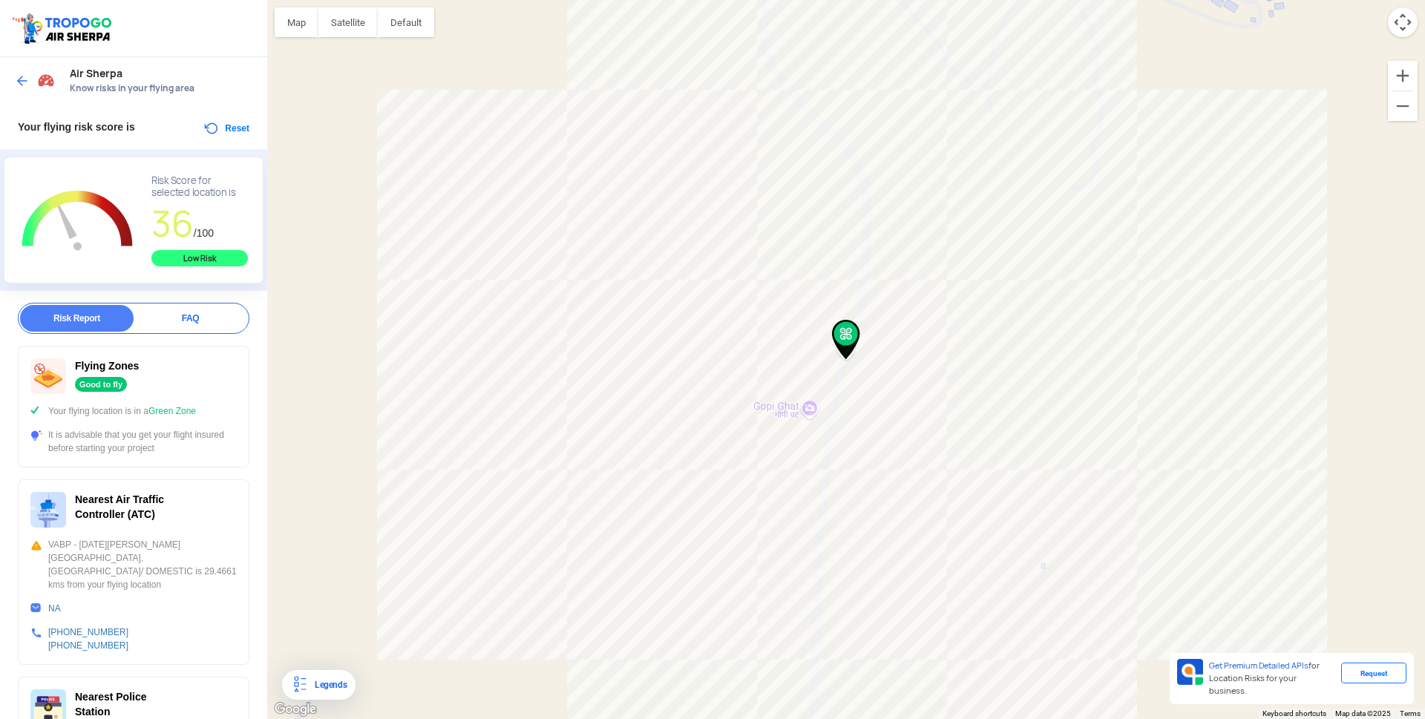
click at [214, 127] on button "Reset" at bounding box center [226, 128] width 47 height 18
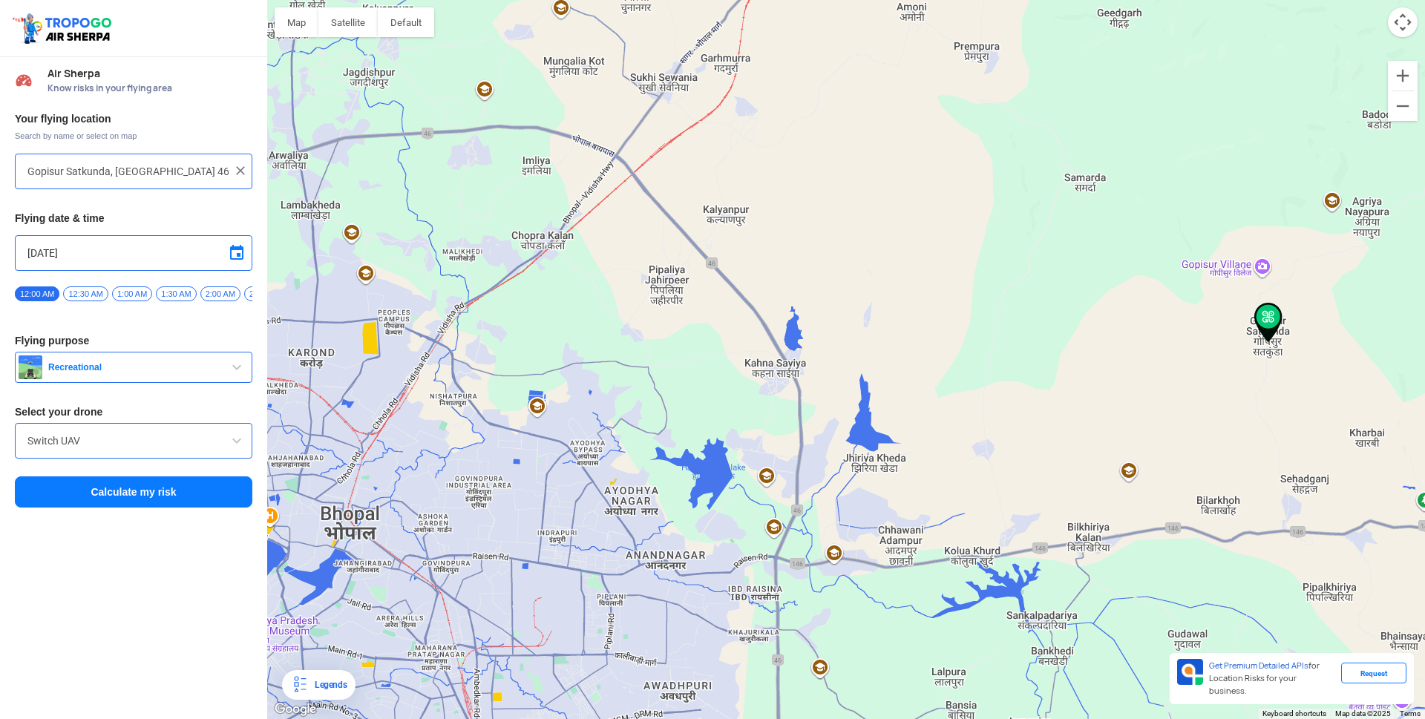
drag, startPoint x: 648, startPoint y: 362, endPoint x: 638, endPoint y: 260, distance: 102.8
click at [638, 260] on div at bounding box center [845, 359] width 1157 height 719
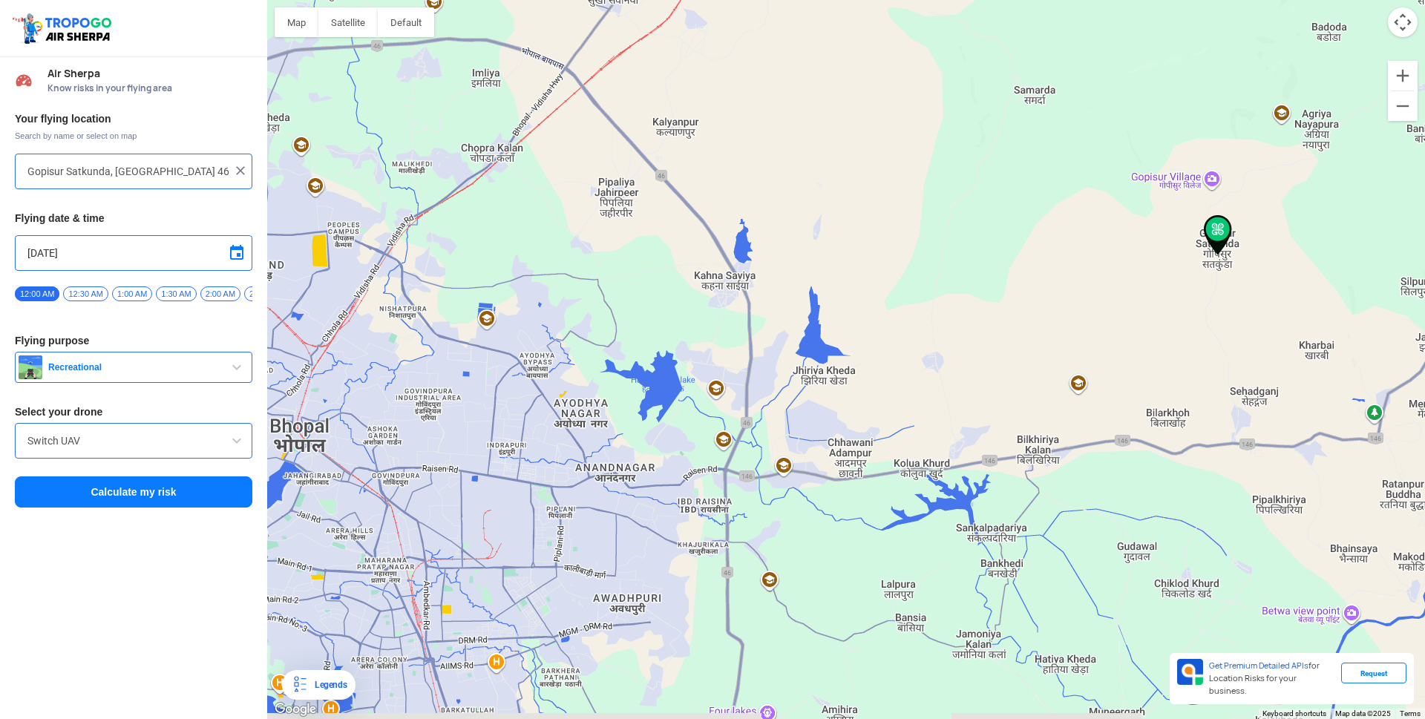
drag, startPoint x: 673, startPoint y: 378, endPoint x: 622, endPoint y: 287, distance: 104.0
click at [622, 287] on div at bounding box center [845, 359] width 1157 height 719
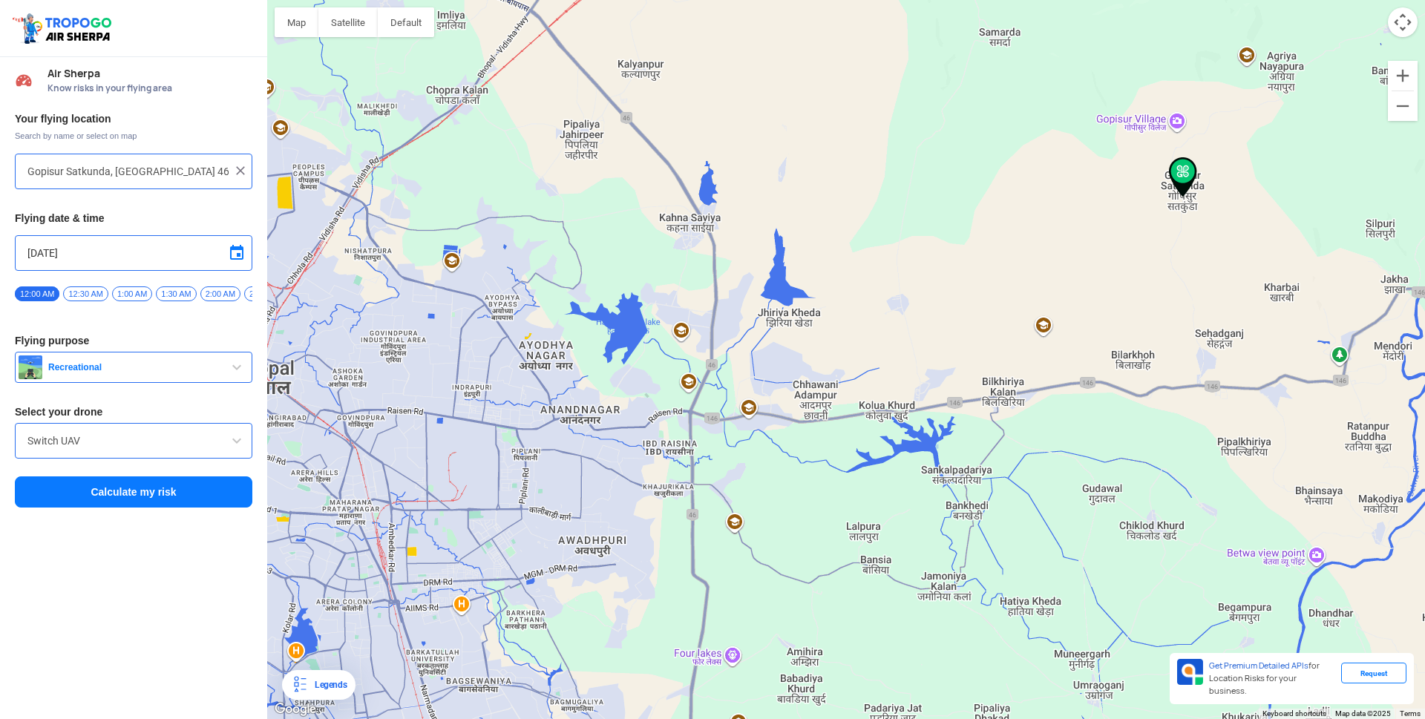
drag, startPoint x: 809, startPoint y: 486, endPoint x: 773, endPoint y: 428, distance: 68.3
click at [773, 428] on div at bounding box center [845, 359] width 1157 height 719
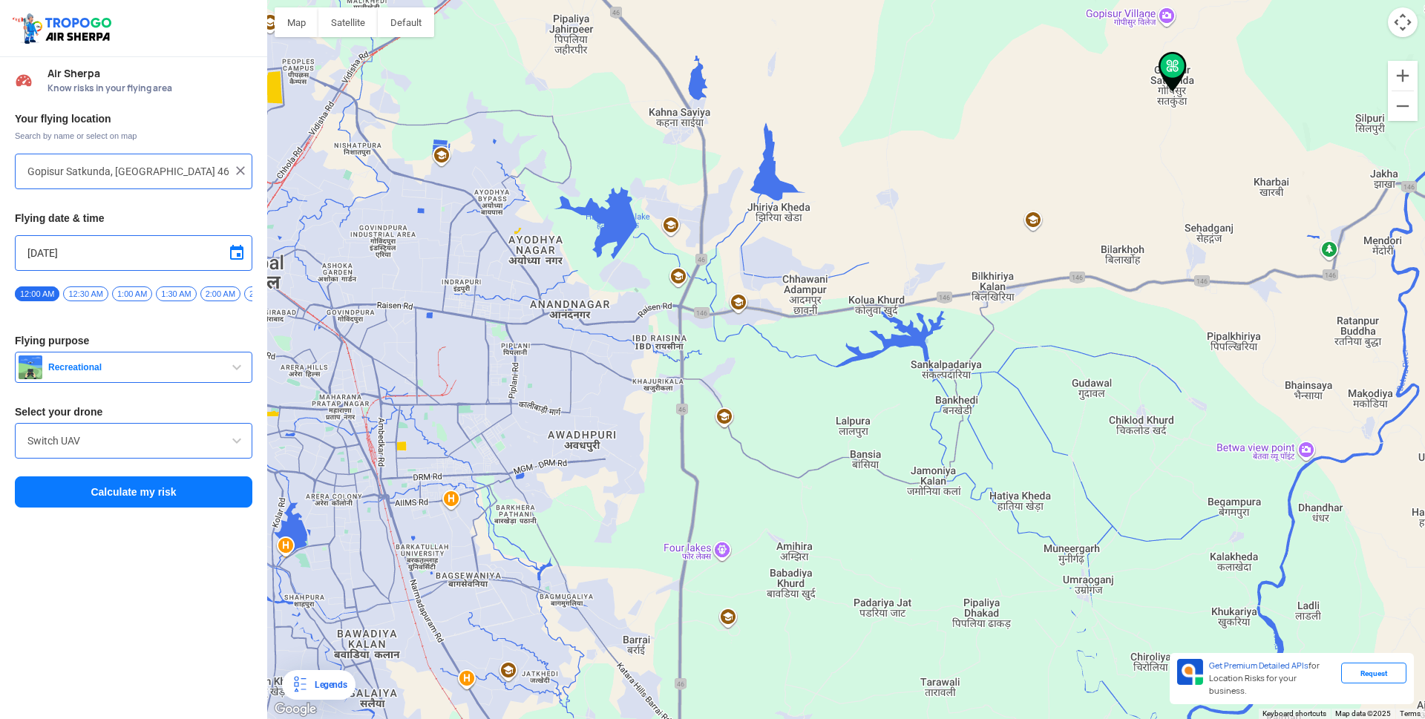
drag, startPoint x: 623, startPoint y: 490, endPoint x: 615, endPoint y: 385, distance: 105.7
click at [615, 385] on div at bounding box center [845, 359] width 1157 height 719
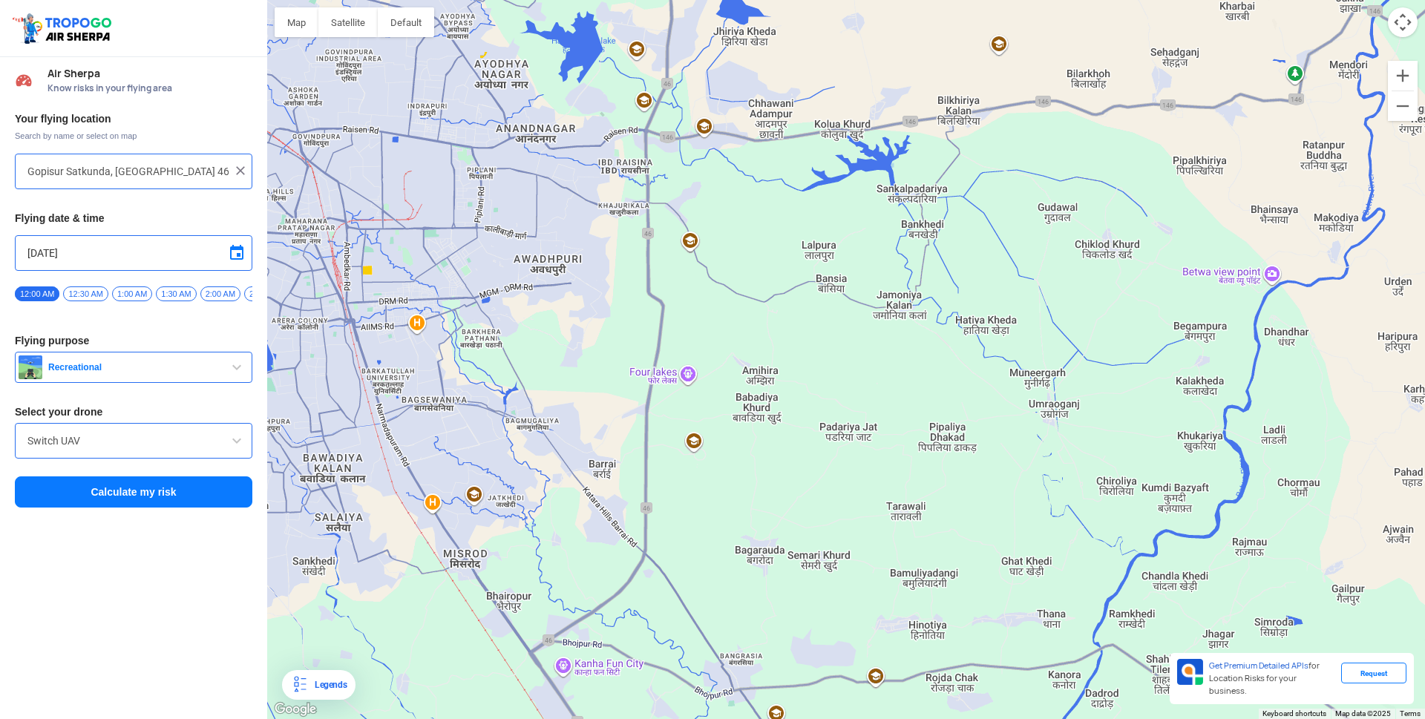
drag, startPoint x: 769, startPoint y: 479, endPoint x: 739, endPoint y: 306, distance: 174.8
click at [739, 306] on div at bounding box center [845, 359] width 1157 height 719
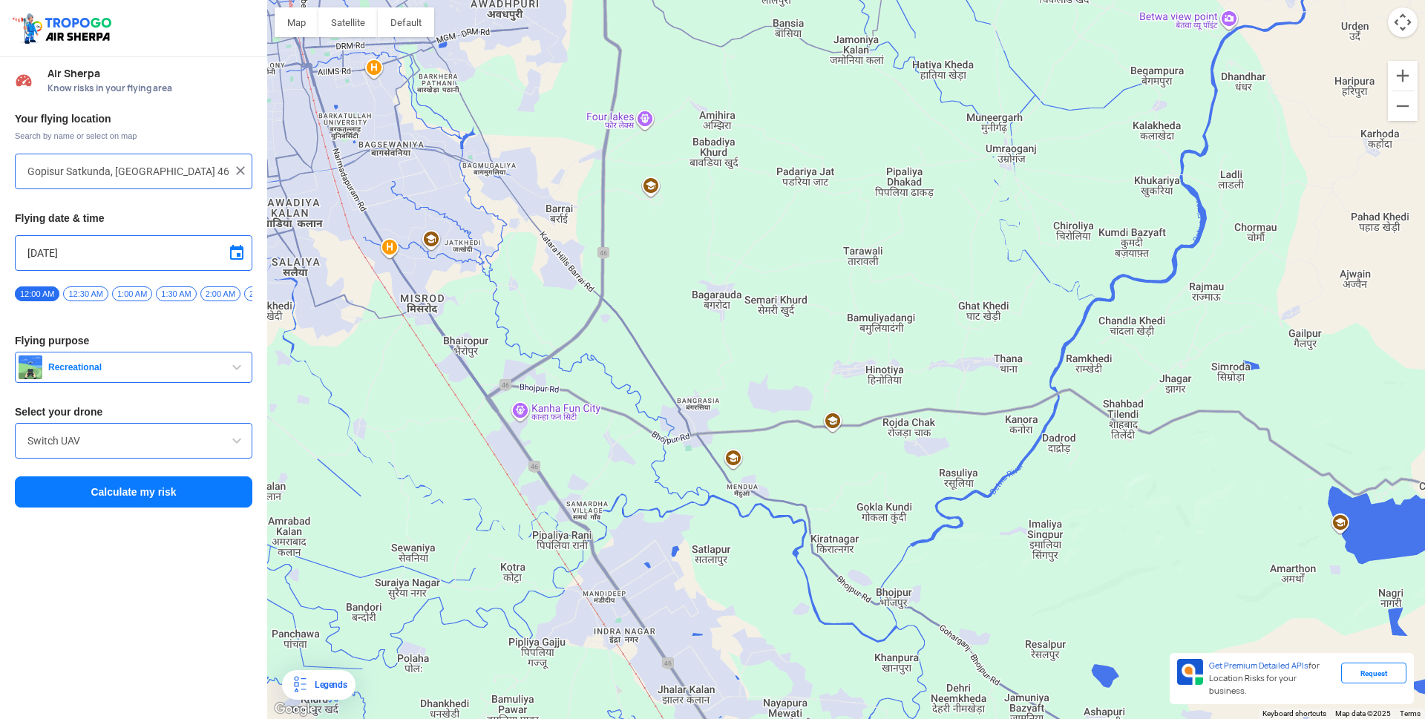
drag, startPoint x: 752, startPoint y: 460, endPoint x: 709, endPoint y: 203, distance: 261.0
click at [709, 203] on div at bounding box center [845, 359] width 1157 height 719
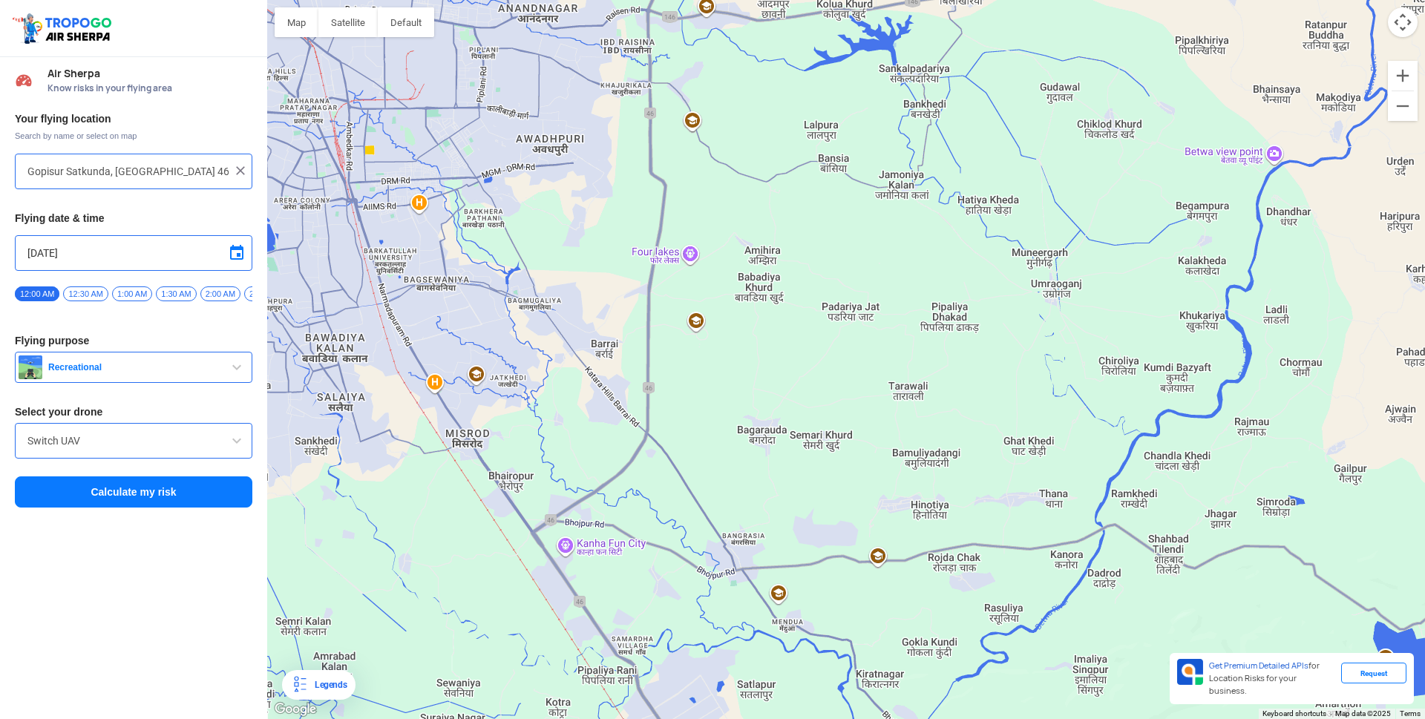
drag, startPoint x: 723, startPoint y: 270, endPoint x: 769, endPoint y: 408, distance: 145.5
click at [769, 408] on div at bounding box center [845, 359] width 1157 height 719
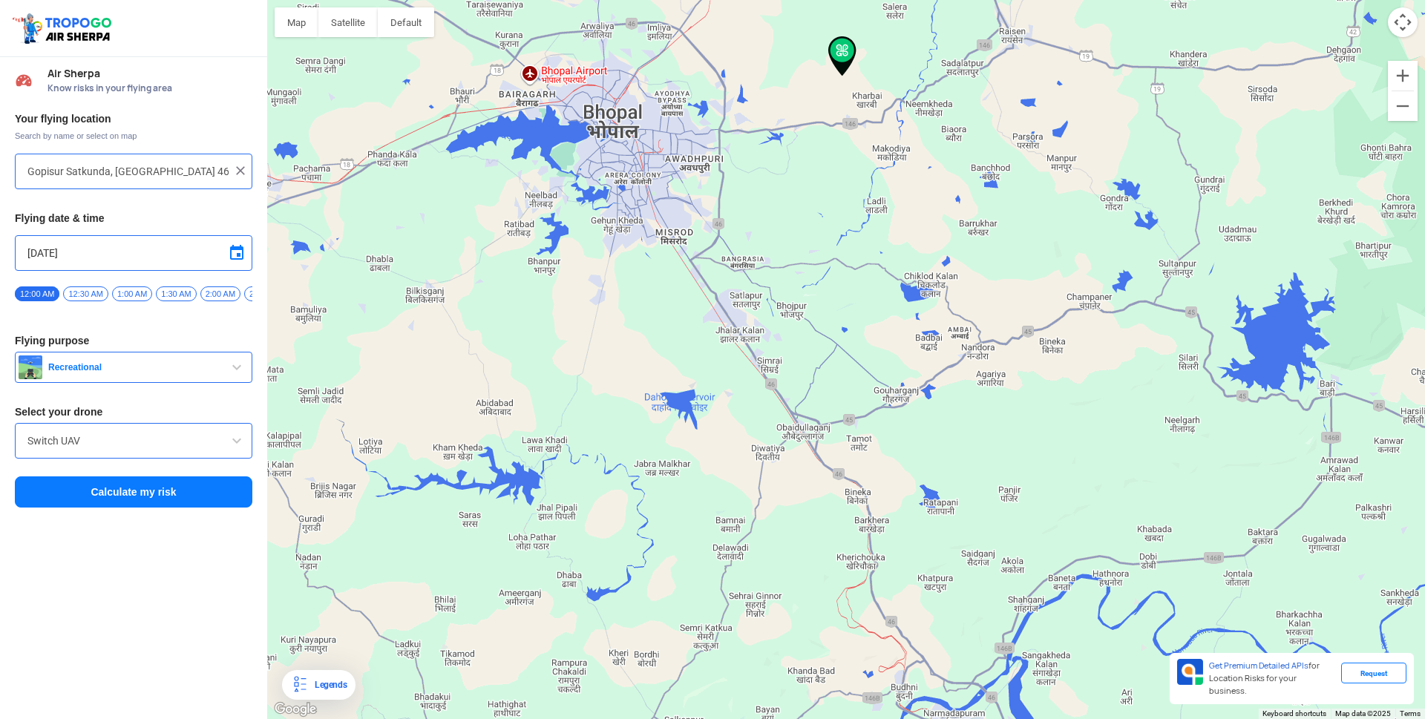
drag, startPoint x: 786, startPoint y: 462, endPoint x: 766, endPoint y: 344, distance: 120.4
click at [766, 344] on div at bounding box center [845, 359] width 1157 height 719
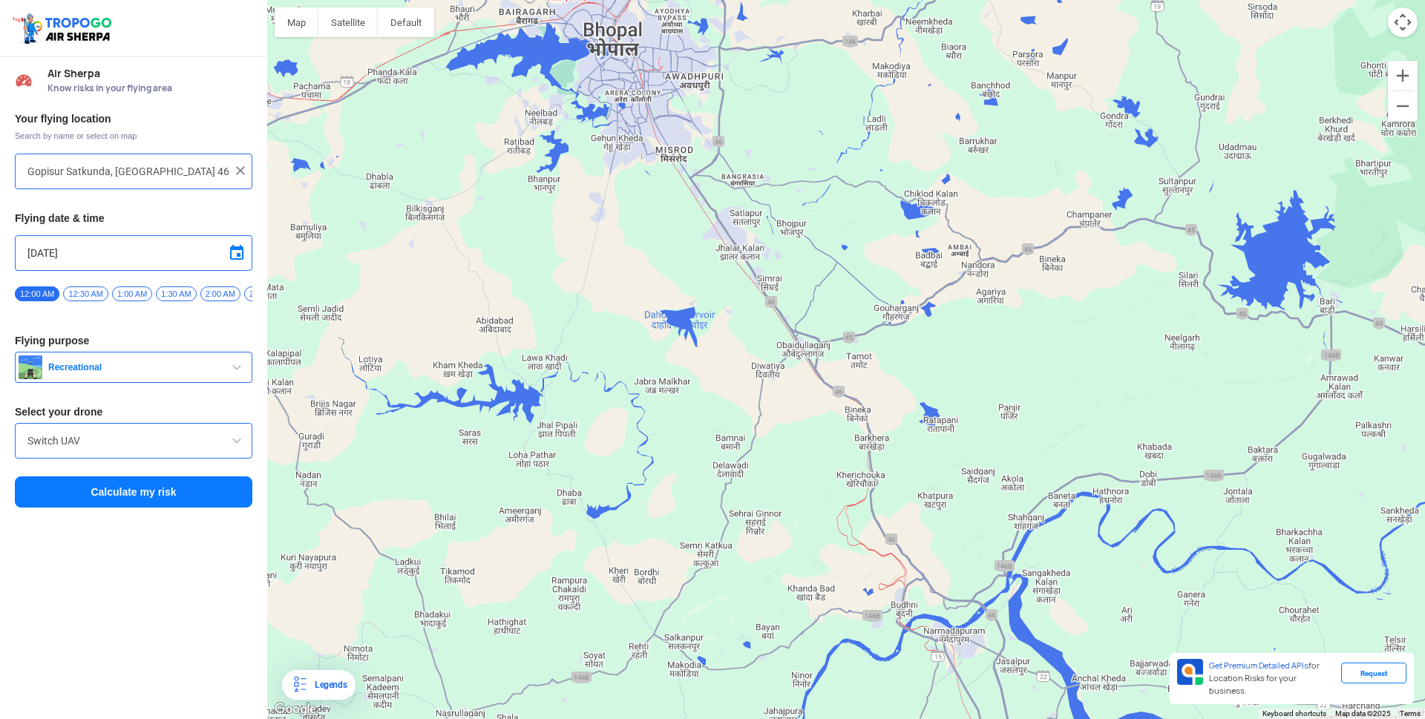
drag, startPoint x: 760, startPoint y: 427, endPoint x: 760, endPoint y: 342, distance: 84.6
click at [760, 342] on div at bounding box center [845, 359] width 1157 height 719
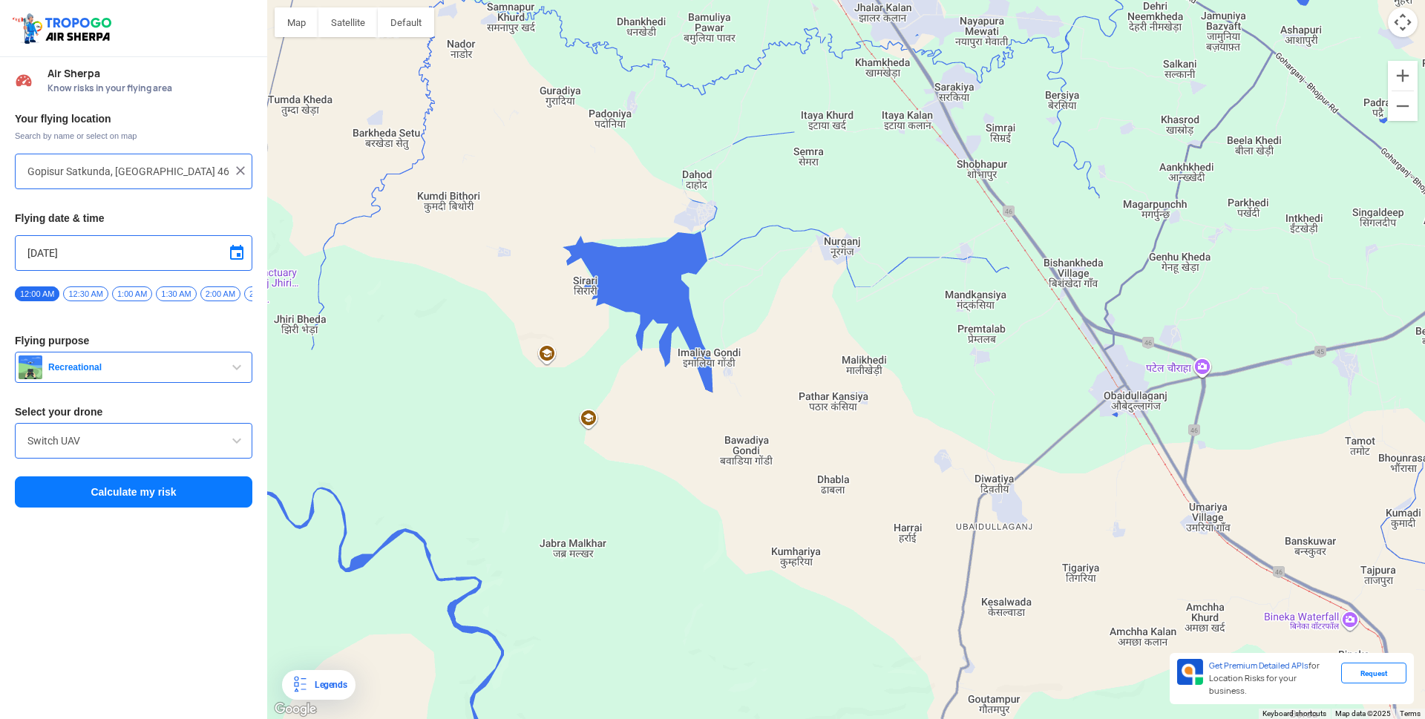
click at [700, 181] on div at bounding box center [845, 359] width 1157 height 719
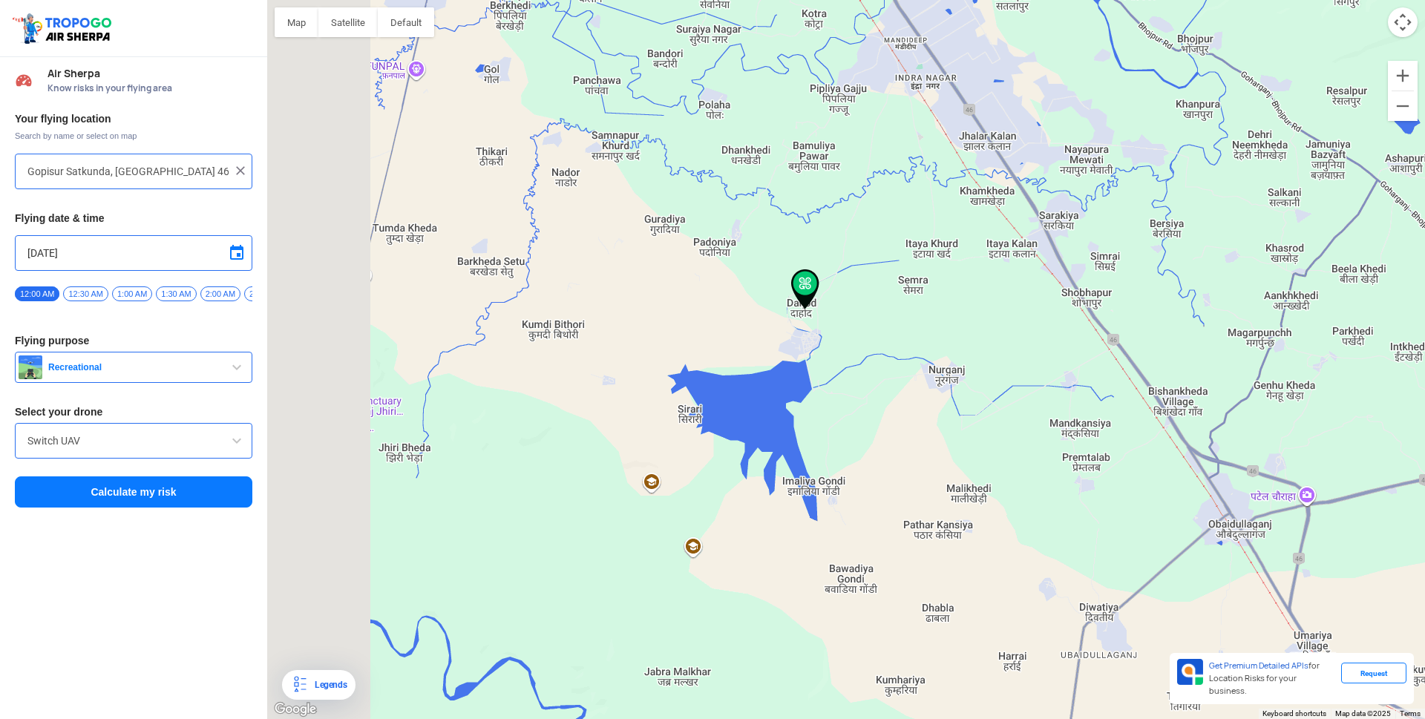
type input "[GEOGRAPHIC_DATA], [GEOGRAPHIC_DATA] 462046, [GEOGRAPHIC_DATA]"
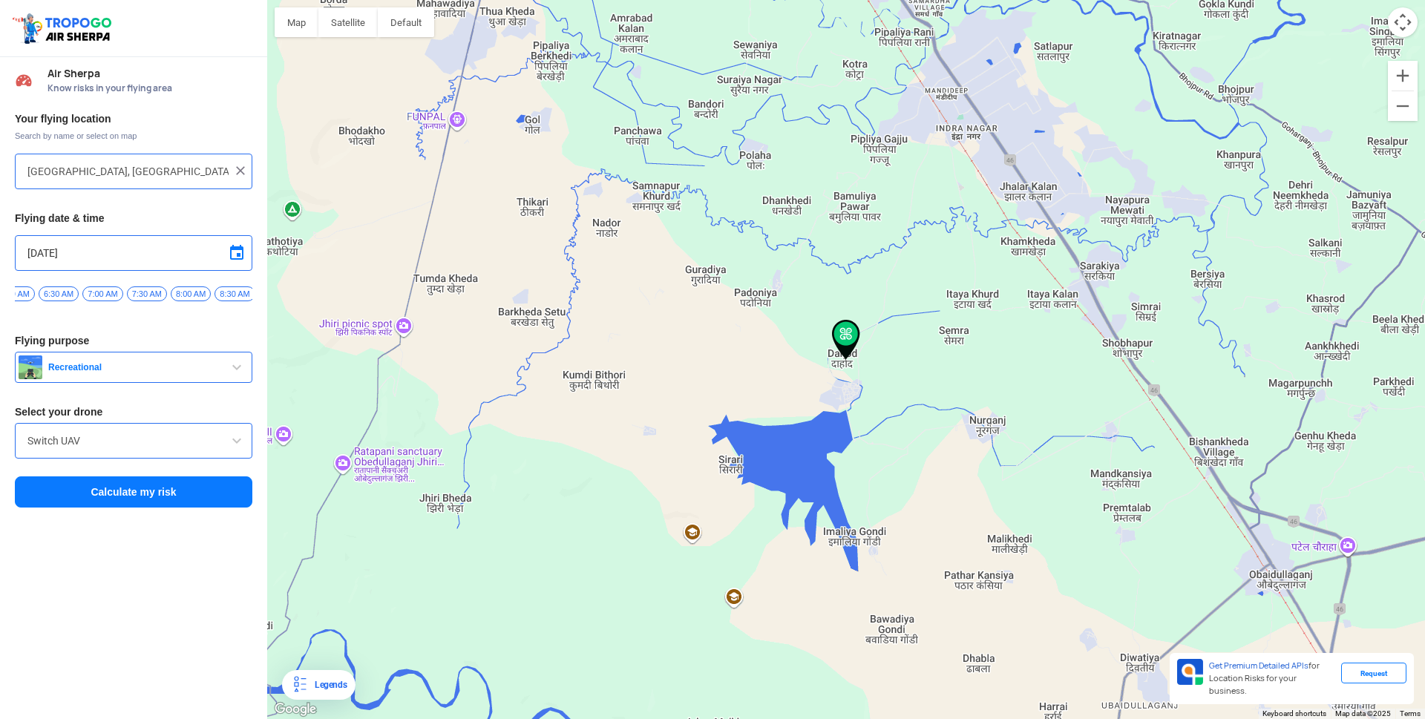
scroll to position [0, 612]
click at [81, 294] on span "7:30 AM" at bounding box center [93, 293] width 40 height 15
click at [142, 502] on button "Calculate my risk" at bounding box center [133, 491] width 237 height 31
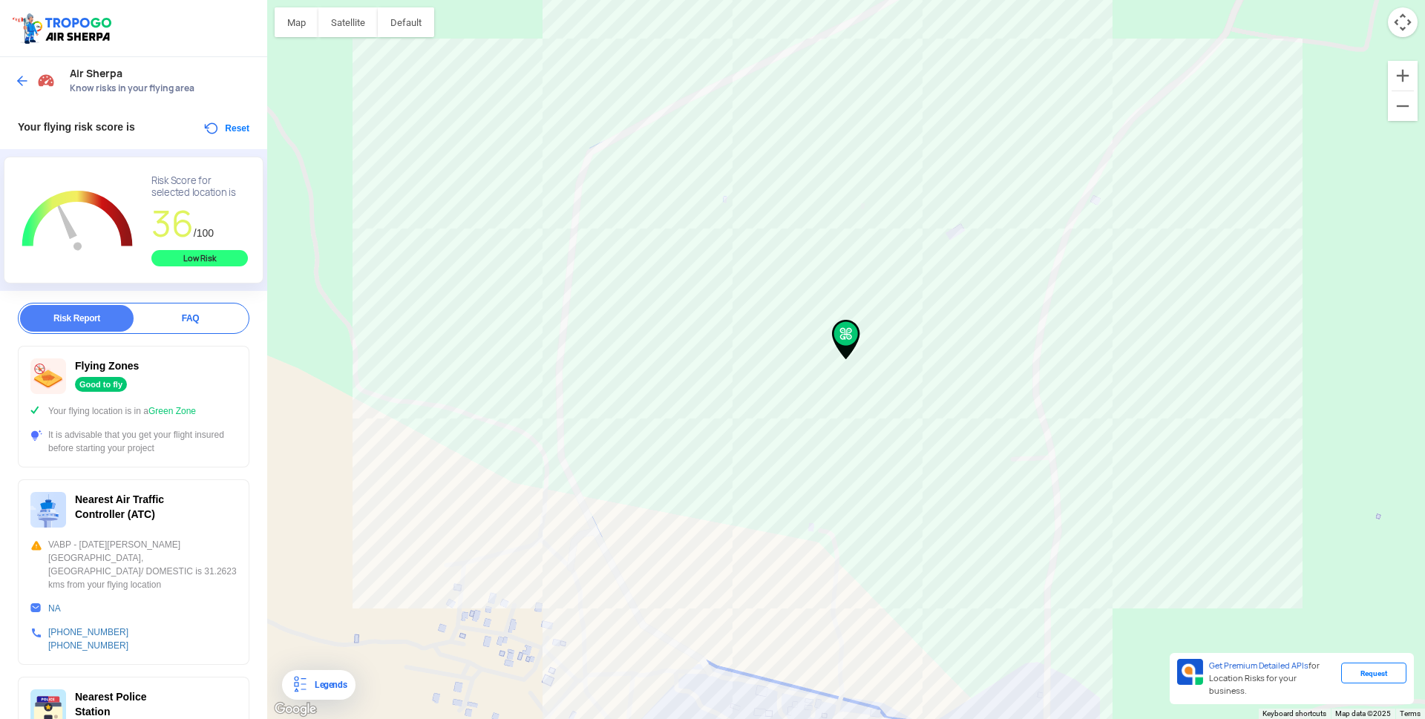
click at [210, 131] on button "Reset" at bounding box center [226, 128] width 47 height 18
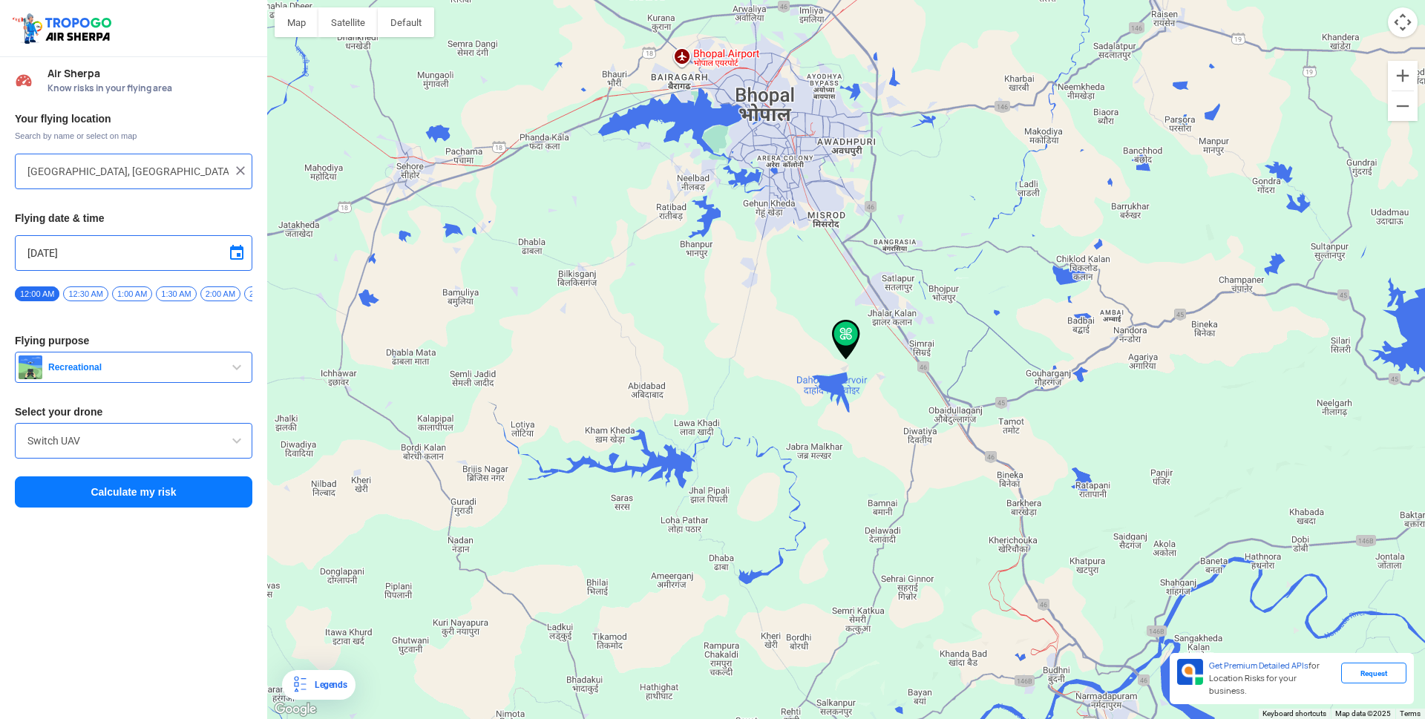
click at [808, 453] on div at bounding box center [845, 359] width 1157 height 719
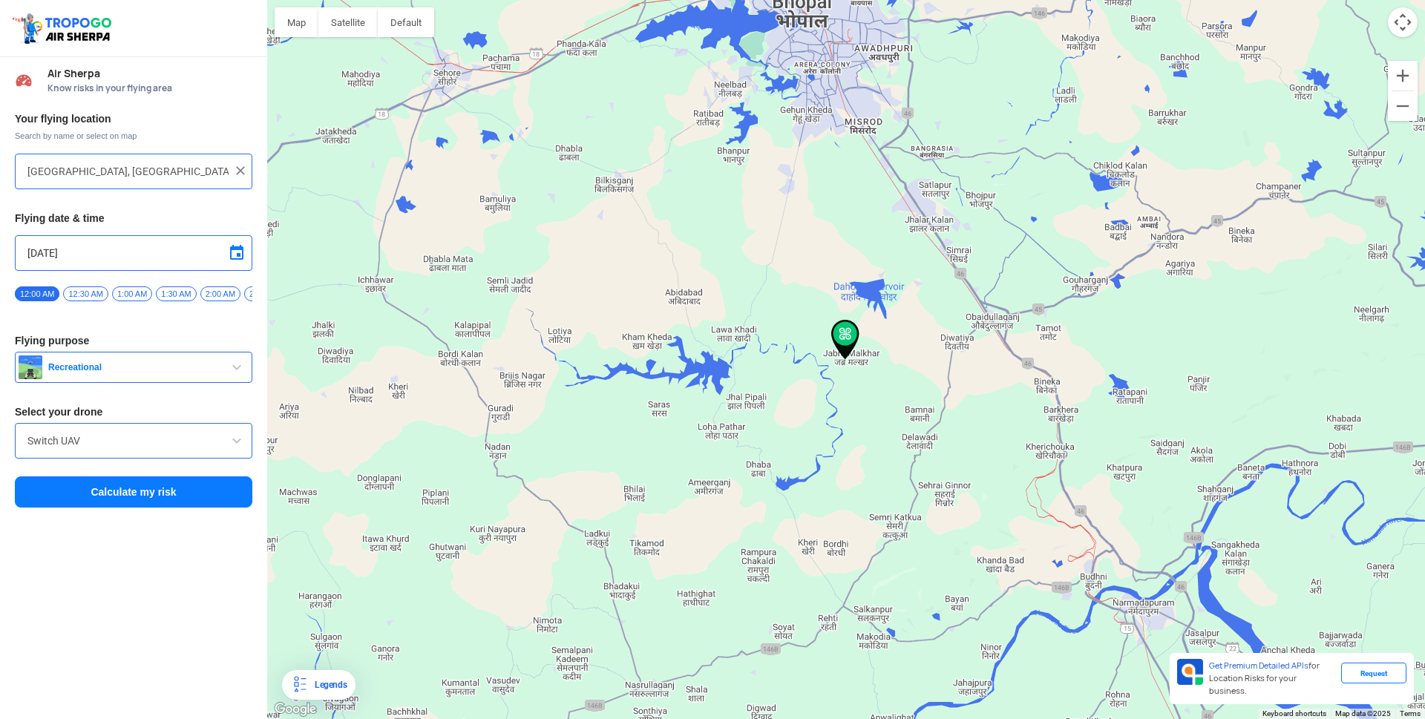
type input "[PERSON_NAME], [GEOGRAPHIC_DATA], [GEOGRAPHIC_DATA]"
click at [139, 496] on button "Calculate my risk" at bounding box center [133, 491] width 237 height 31
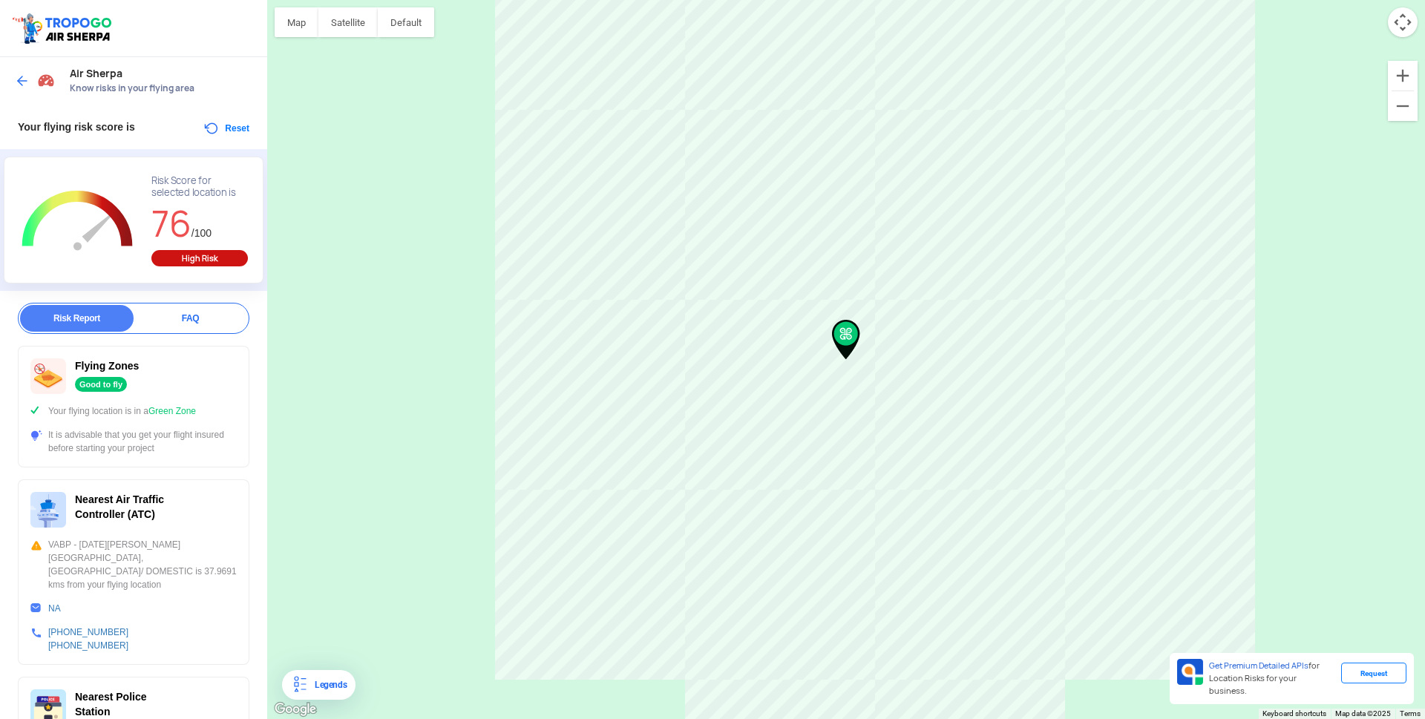
click at [205, 131] on button "Reset" at bounding box center [226, 128] width 47 height 18
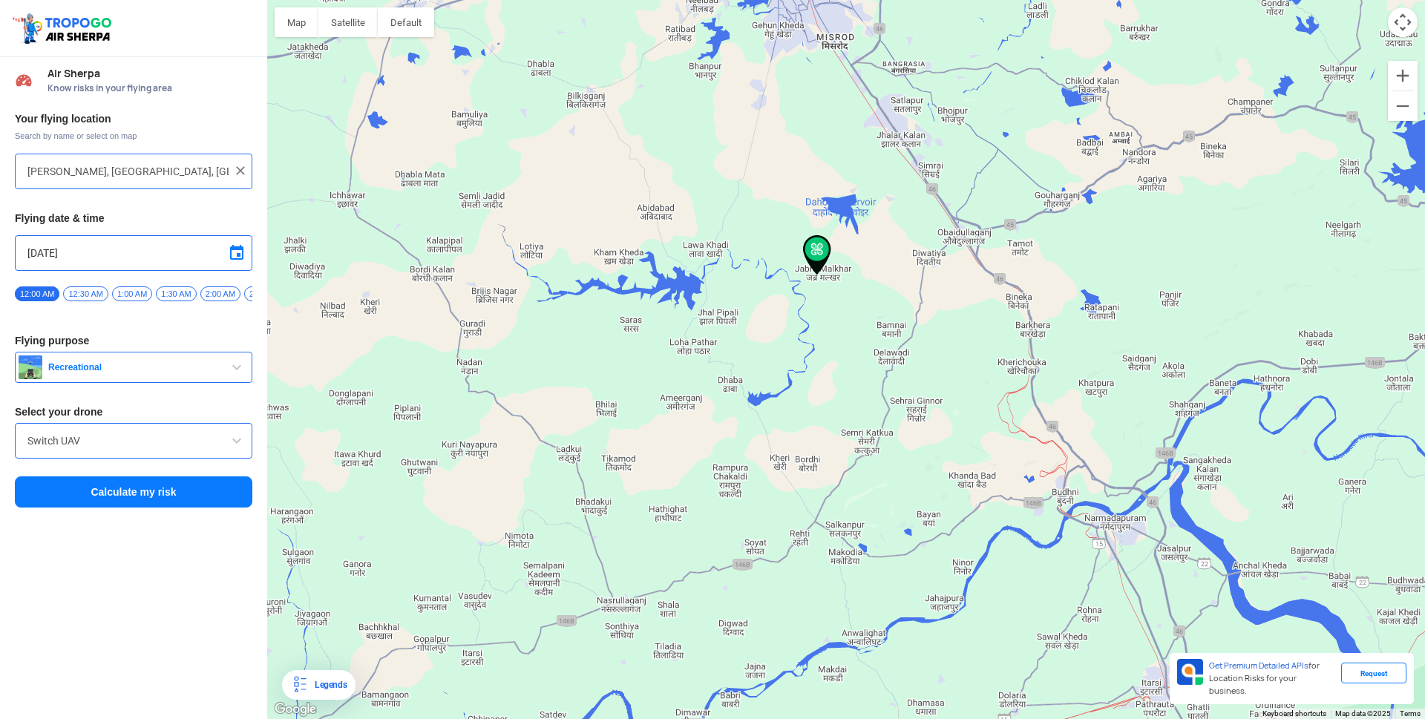
drag, startPoint x: 829, startPoint y: 544, endPoint x: 803, endPoint y: 450, distance: 97.2
click at [803, 450] on div at bounding box center [845, 359] width 1157 height 719
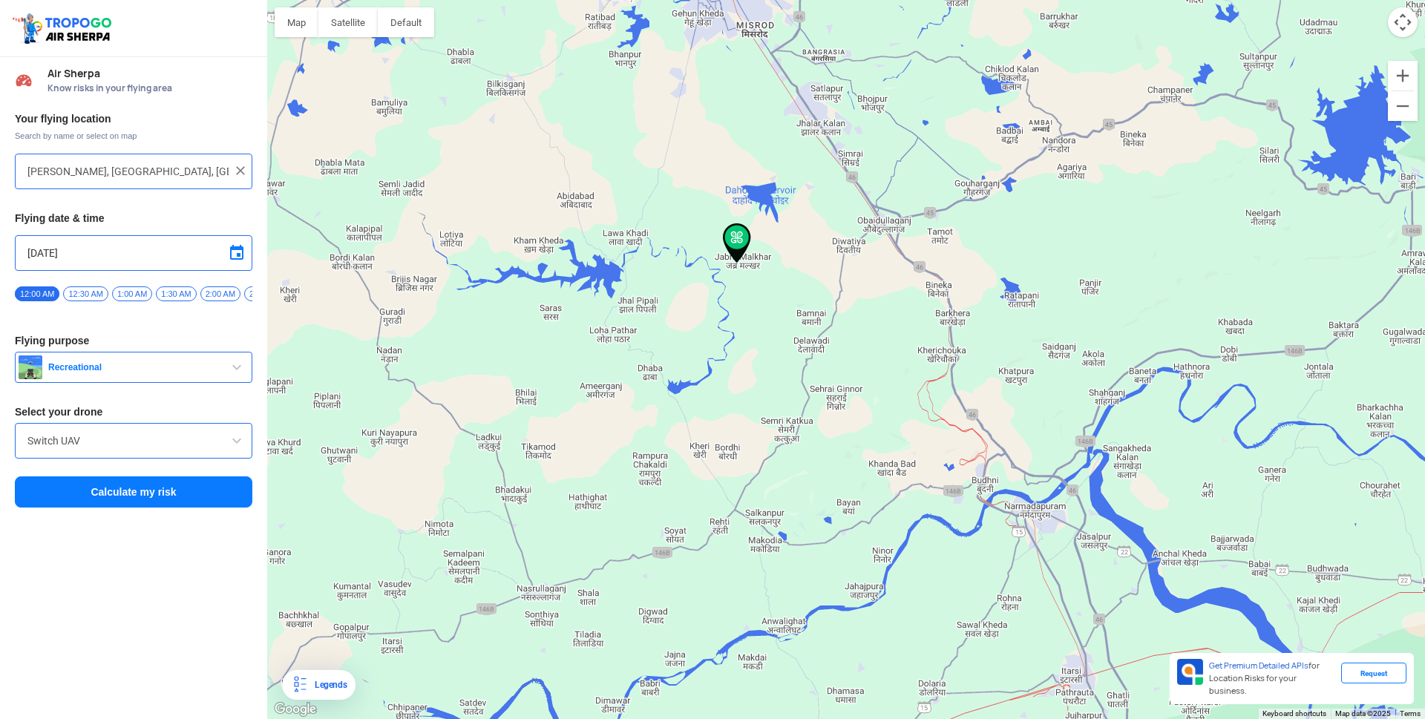
drag, startPoint x: 959, startPoint y: 451, endPoint x: 871, endPoint y: 439, distance: 88.3
click at [871, 439] on div at bounding box center [845, 359] width 1157 height 719
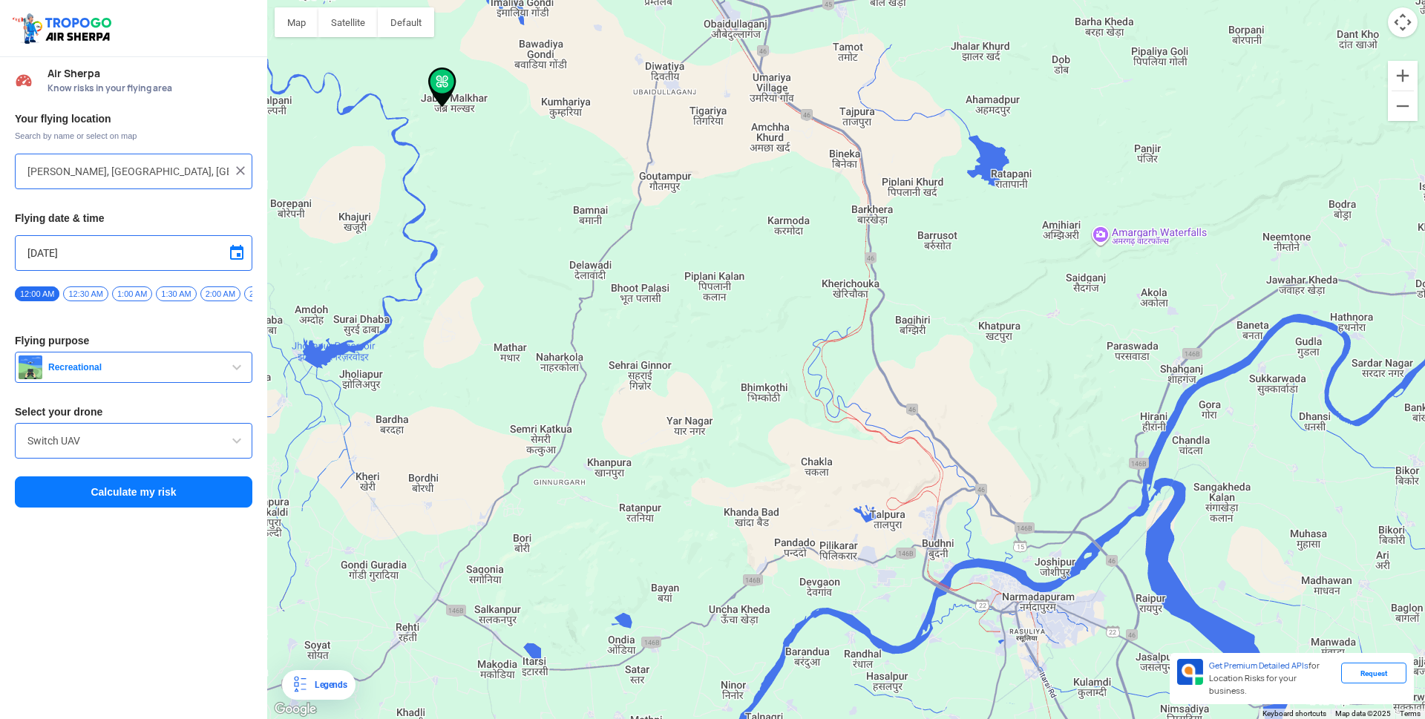
click at [1127, 239] on div at bounding box center [845, 359] width 1157 height 719
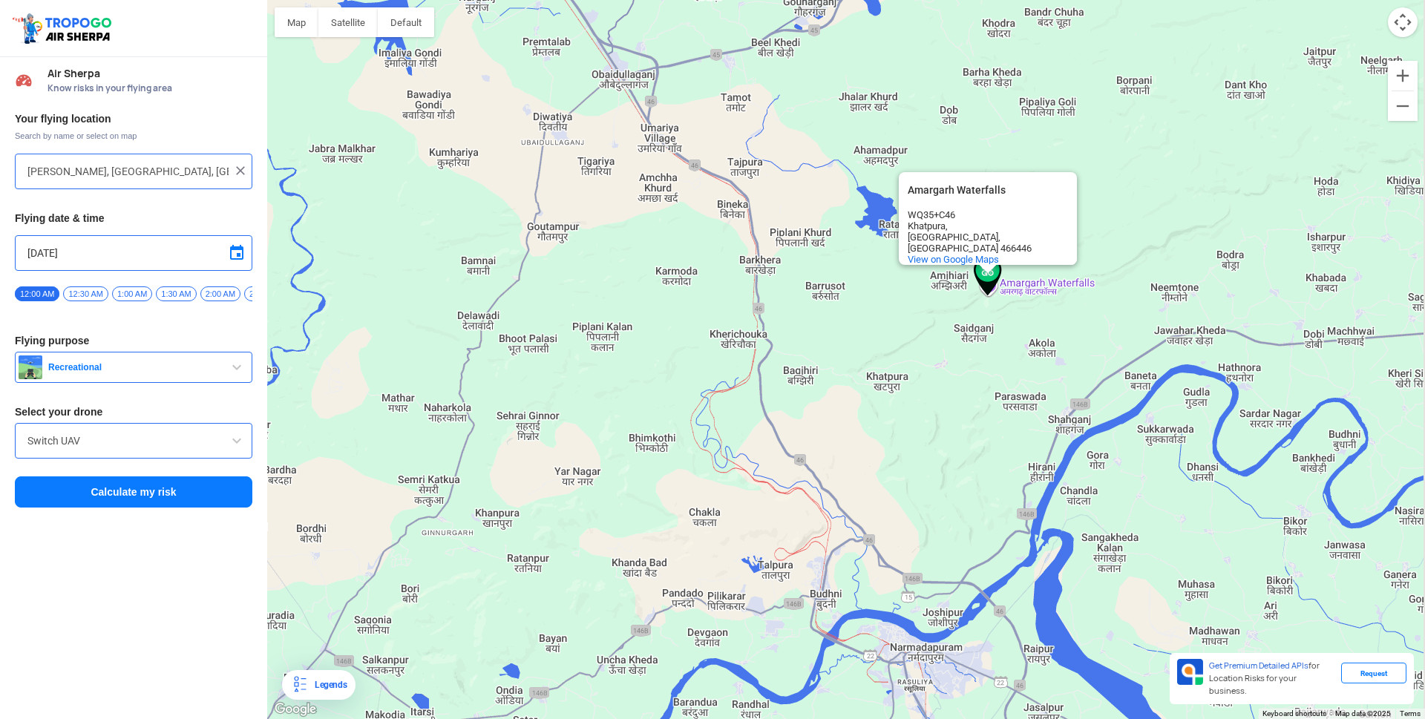
type input "[GEOGRAPHIC_DATA], [GEOGRAPHIC_DATA], [GEOGRAPHIC_DATA]"
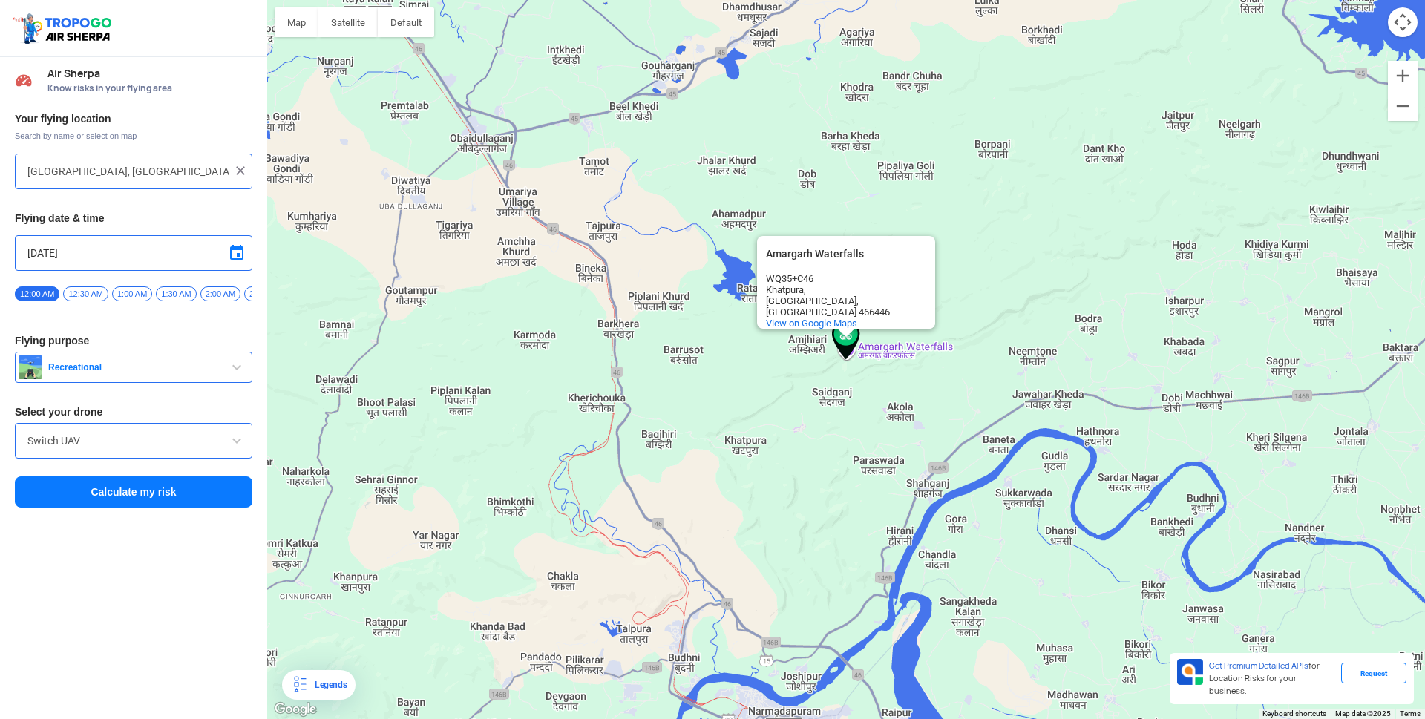
click at [157, 502] on button "Calculate my risk" at bounding box center [133, 491] width 237 height 31
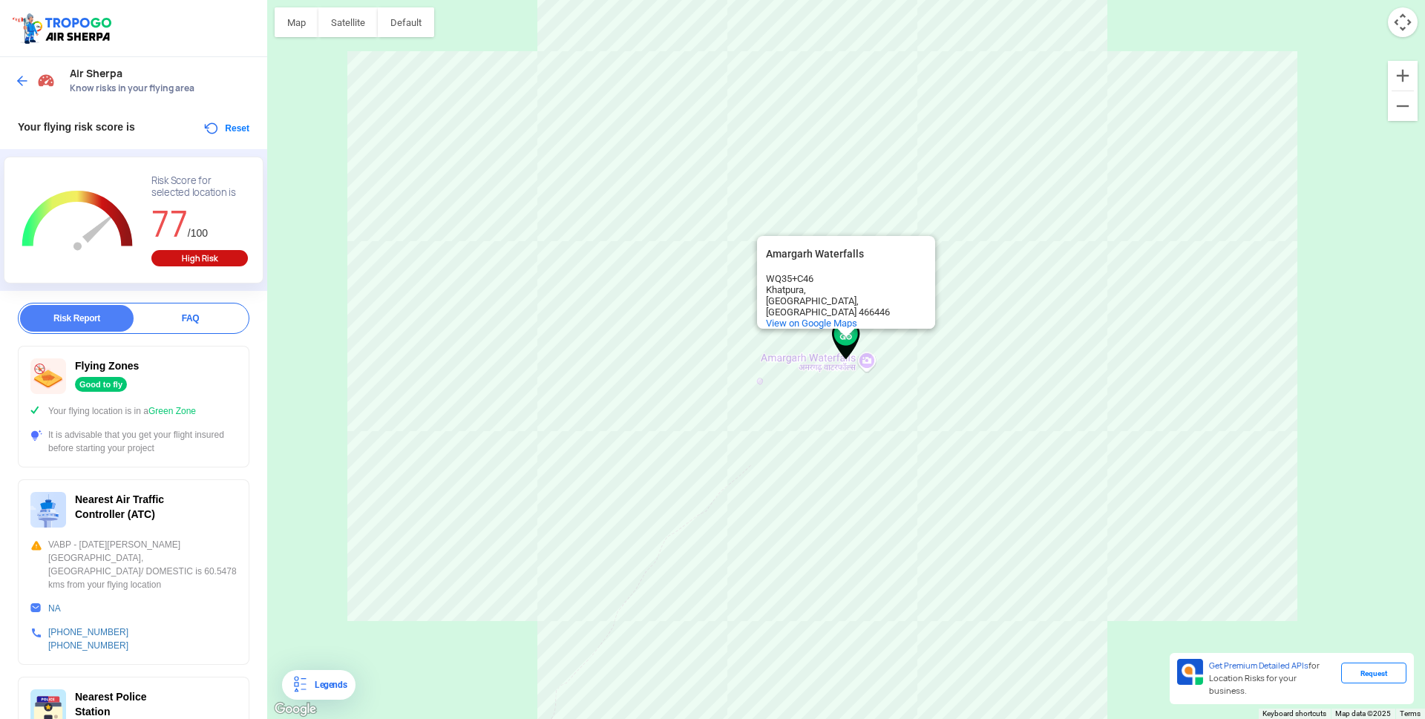
click at [213, 126] on button "Reset" at bounding box center [226, 128] width 47 height 18
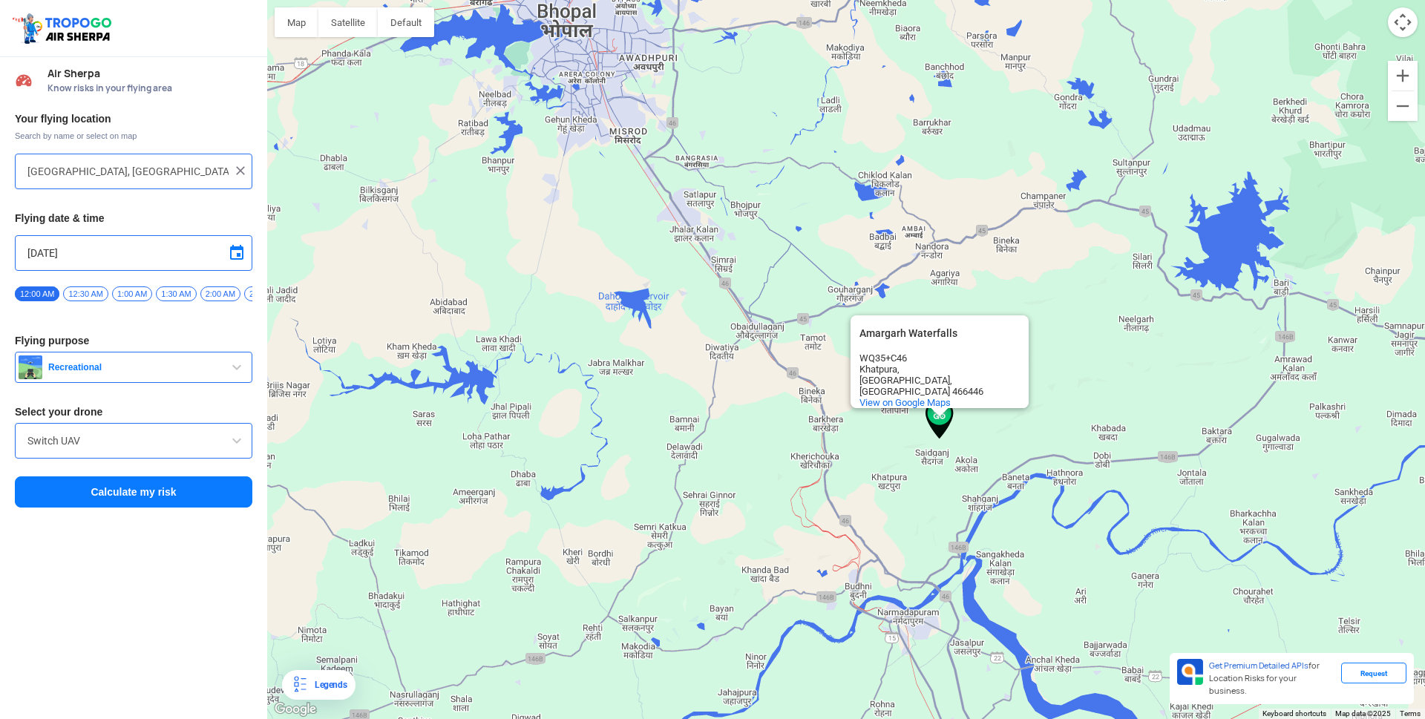
drag, startPoint x: 981, startPoint y: 236, endPoint x: 1068, endPoint y: 305, distance: 110.9
click at [1076, 315] on div "[GEOGRAPHIC_DATA] [GEOGRAPHIC_DATA] Waterfalls WQ35+[GEOGRAPHIC_DATA] 466446 Vi…" at bounding box center [845, 359] width 1157 height 719
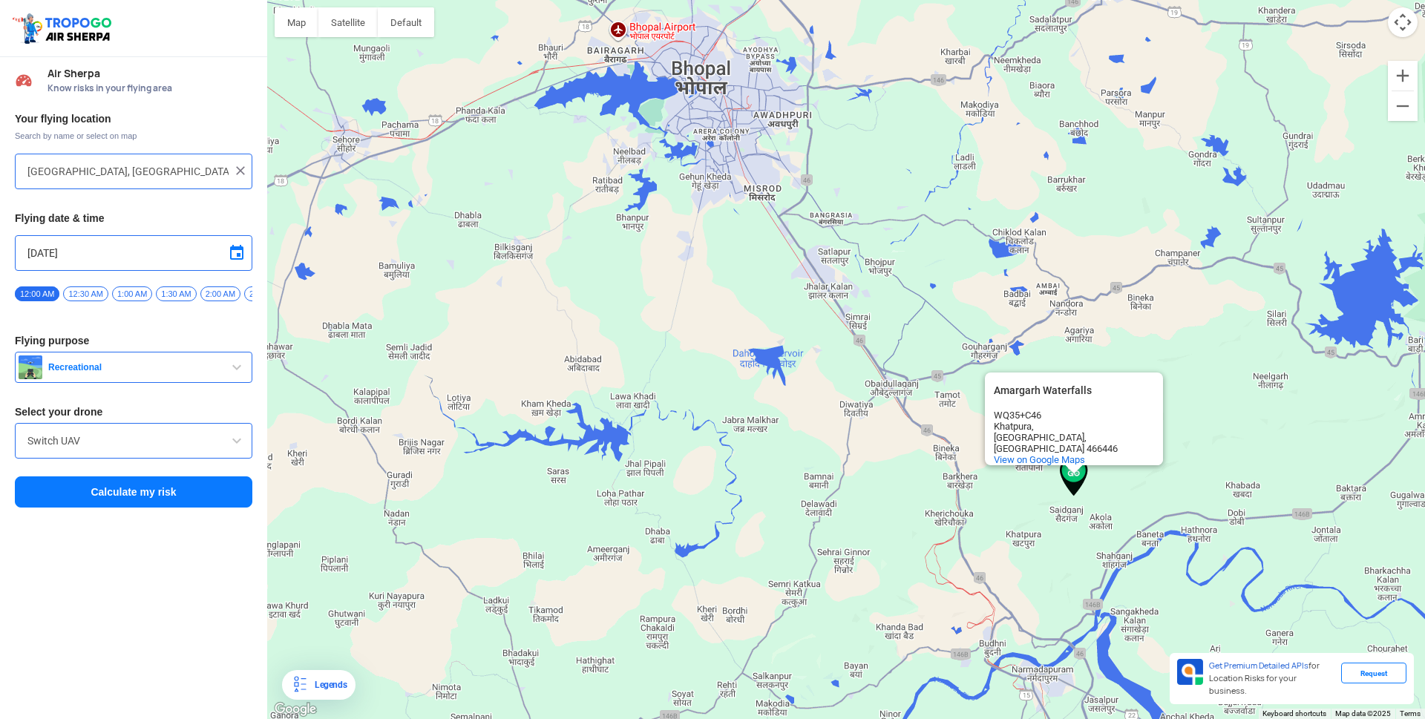
drag, startPoint x: 839, startPoint y: 251, endPoint x: 979, endPoint y: 306, distance: 150.2
click at [979, 306] on div "[GEOGRAPHIC_DATA] [GEOGRAPHIC_DATA] Waterfalls WQ35+[GEOGRAPHIC_DATA] 466446 Vi…" at bounding box center [845, 359] width 1157 height 719
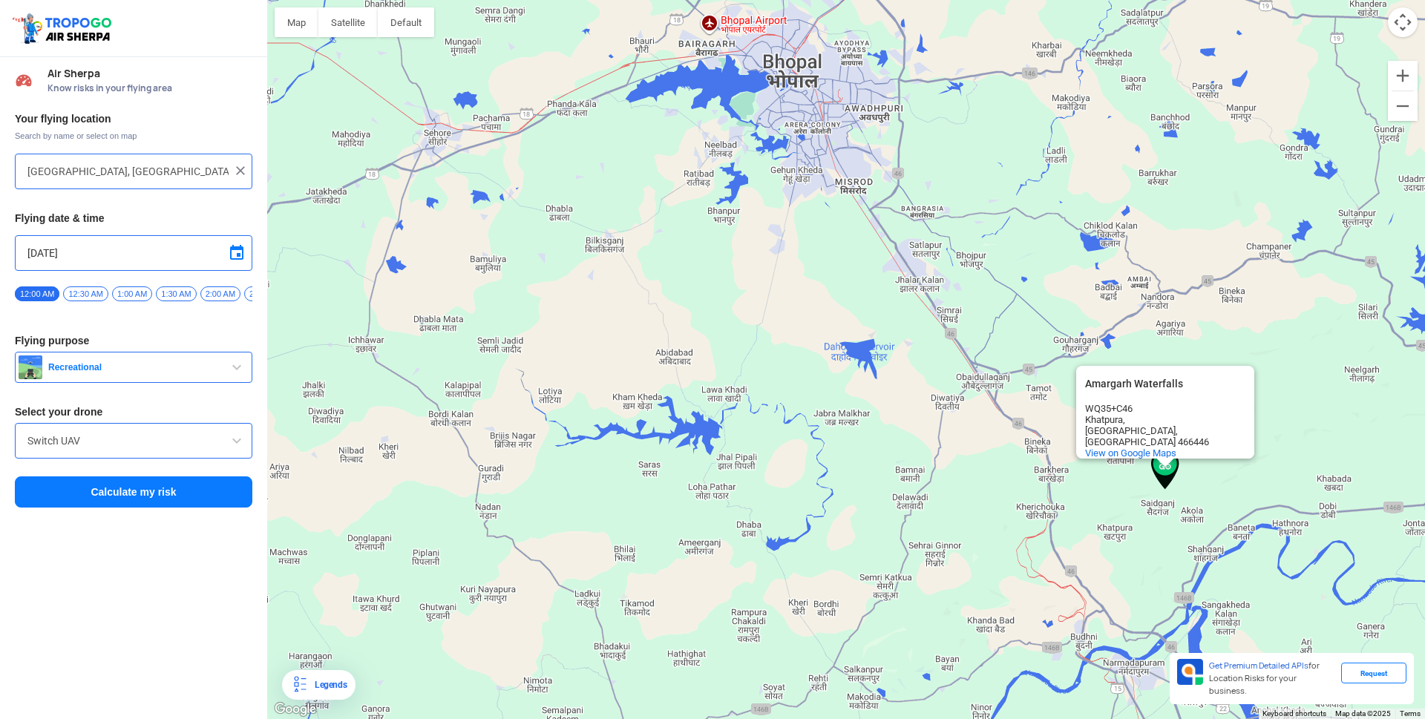
drag, startPoint x: 722, startPoint y: 289, endPoint x: 818, endPoint y: 283, distance: 95.9
click at [818, 283] on div "[GEOGRAPHIC_DATA] [GEOGRAPHIC_DATA] Waterfalls WQ35+[GEOGRAPHIC_DATA] 466446 Vi…" at bounding box center [845, 359] width 1157 height 719
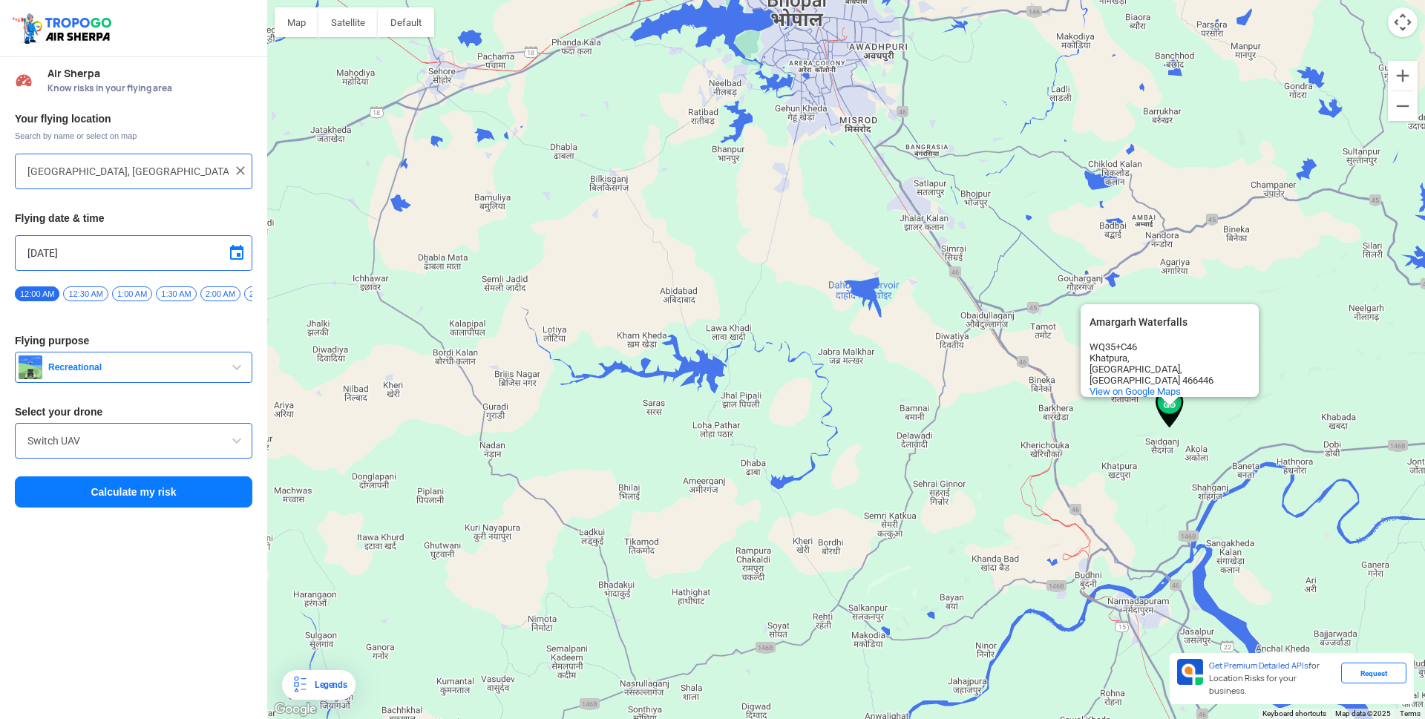
drag, startPoint x: 749, startPoint y: 279, endPoint x: 753, endPoint y: 216, distance: 63.2
click at [753, 216] on div "[GEOGRAPHIC_DATA] [GEOGRAPHIC_DATA] Waterfalls WQ35+[GEOGRAPHIC_DATA] 466446 Vi…" at bounding box center [845, 359] width 1157 height 719
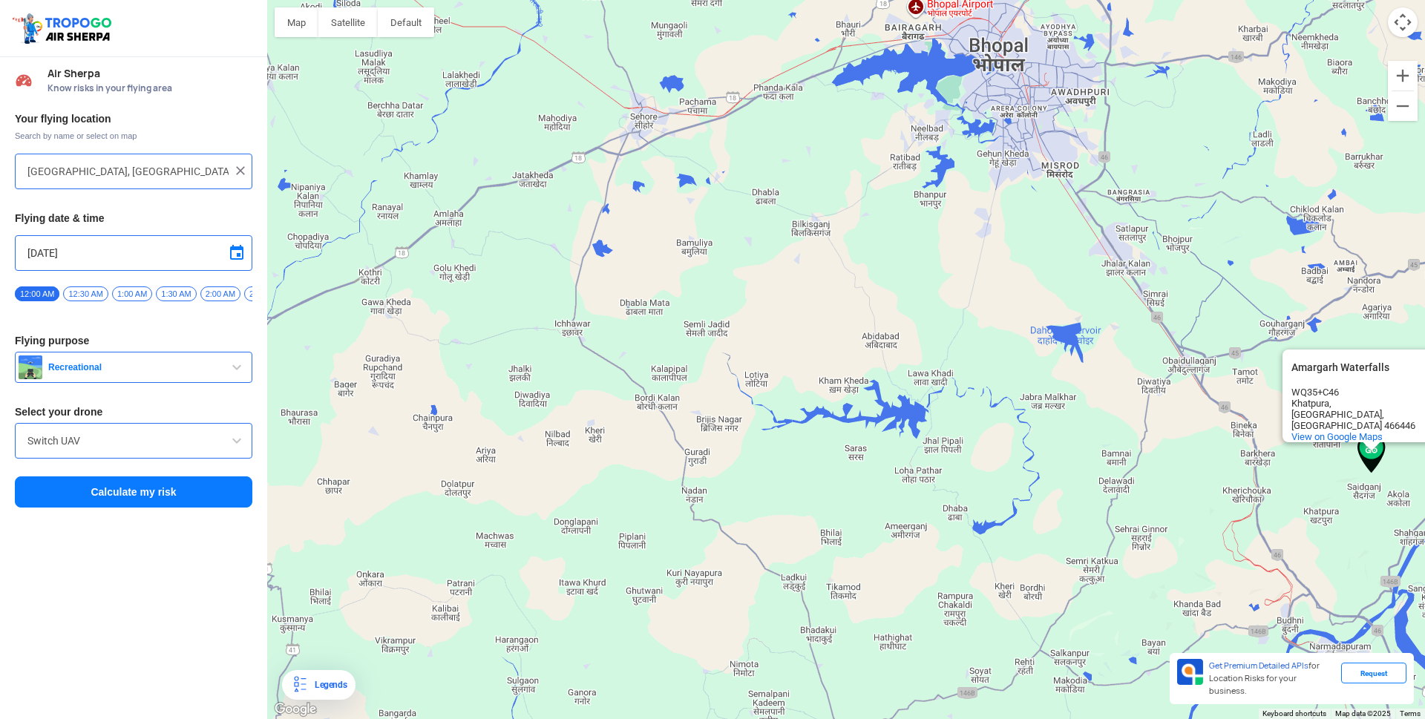
drag, startPoint x: 663, startPoint y: 237, endPoint x: 868, endPoint y: 283, distance: 209.7
click at [868, 283] on div "[GEOGRAPHIC_DATA] [GEOGRAPHIC_DATA] Waterfalls WQ35+[GEOGRAPHIC_DATA] 466446 Vi…" at bounding box center [845, 359] width 1157 height 719
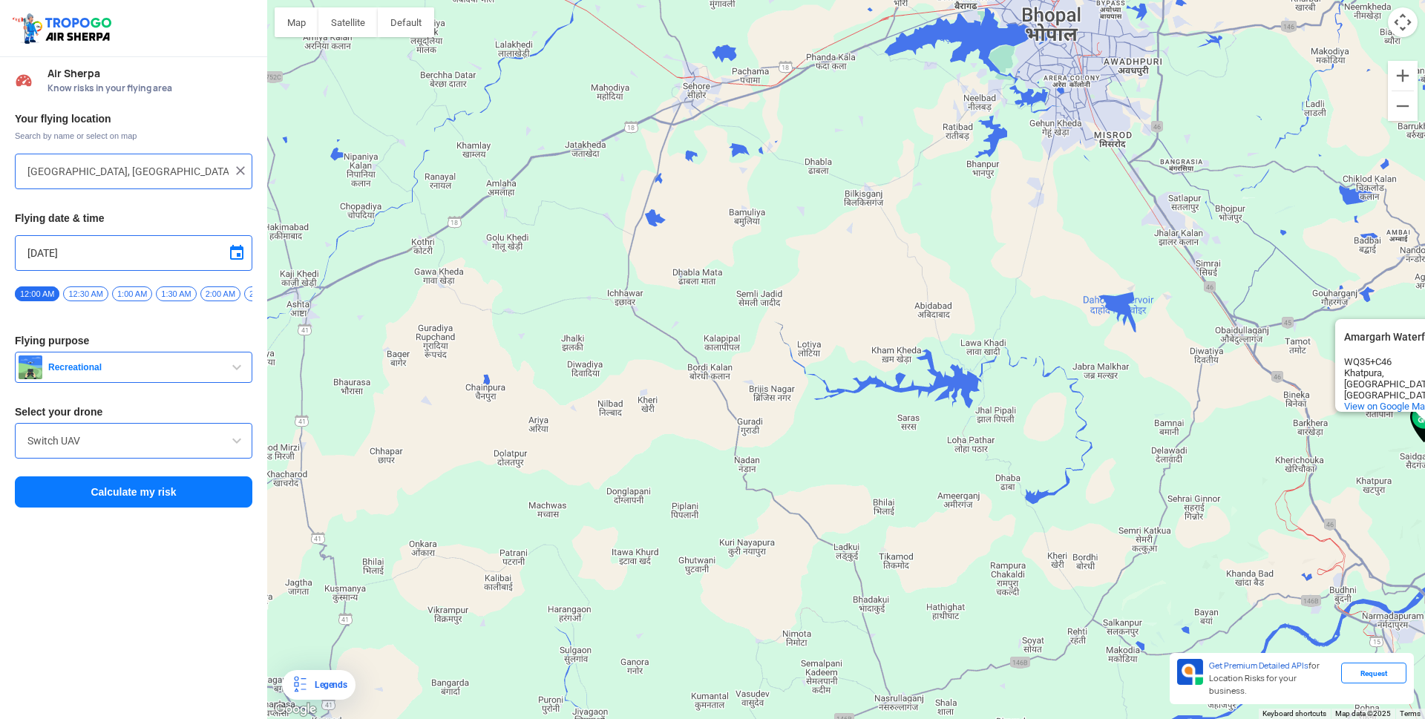
drag, startPoint x: 765, startPoint y: 292, endPoint x: 819, endPoint y: 261, distance: 62.5
click at [819, 261] on div "[GEOGRAPHIC_DATA] [GEOGRAPHIC_DATA] Waterfalls WQ35+[GEOGRAPHIC_DATA] 466446 Vi…" at bounding box center [845, 359] width 1157 height 719
click at [505, 243] on div "[GEOGRAPHIC_DATA] [GEOGRAPHIC_DATA] Waterfalls WQ35+[GEOGRAPHIC_DATA] 466446 Vi…" at bounding box center [845, 359] width 1157 height 719
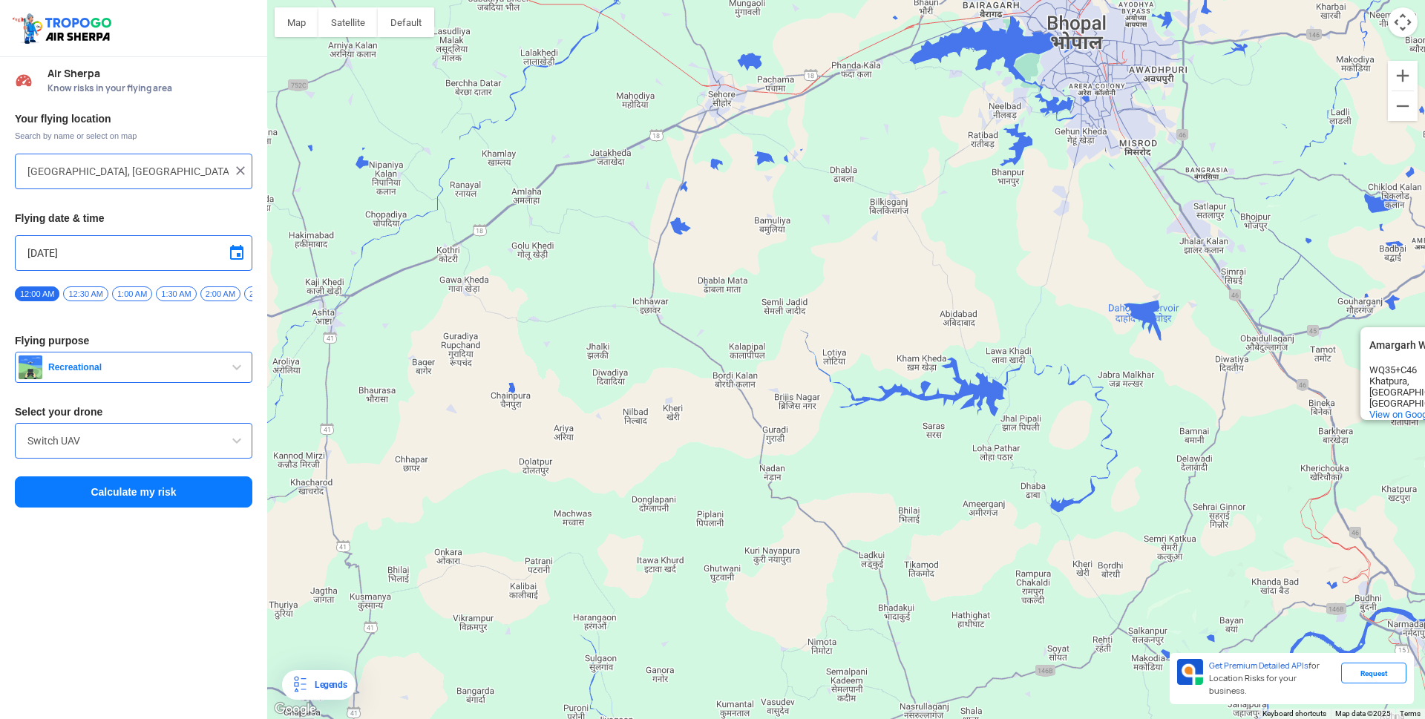
type input "Golu Khedi, [GEOGRAPHIC_DATA], [GEOGRAPHIC_DATA]"
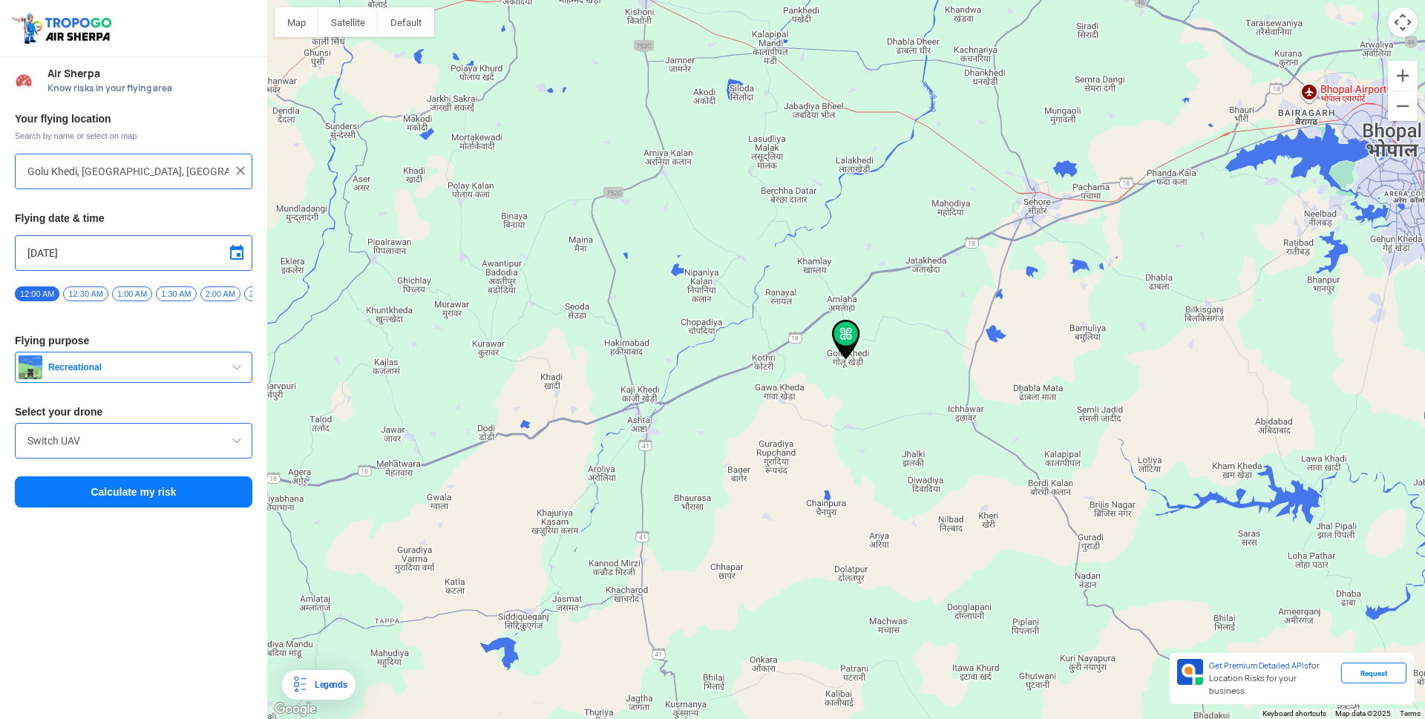
click at [100, 502] on button "Calculate my risk" at bounding box center [133, 491] width 237 height 31
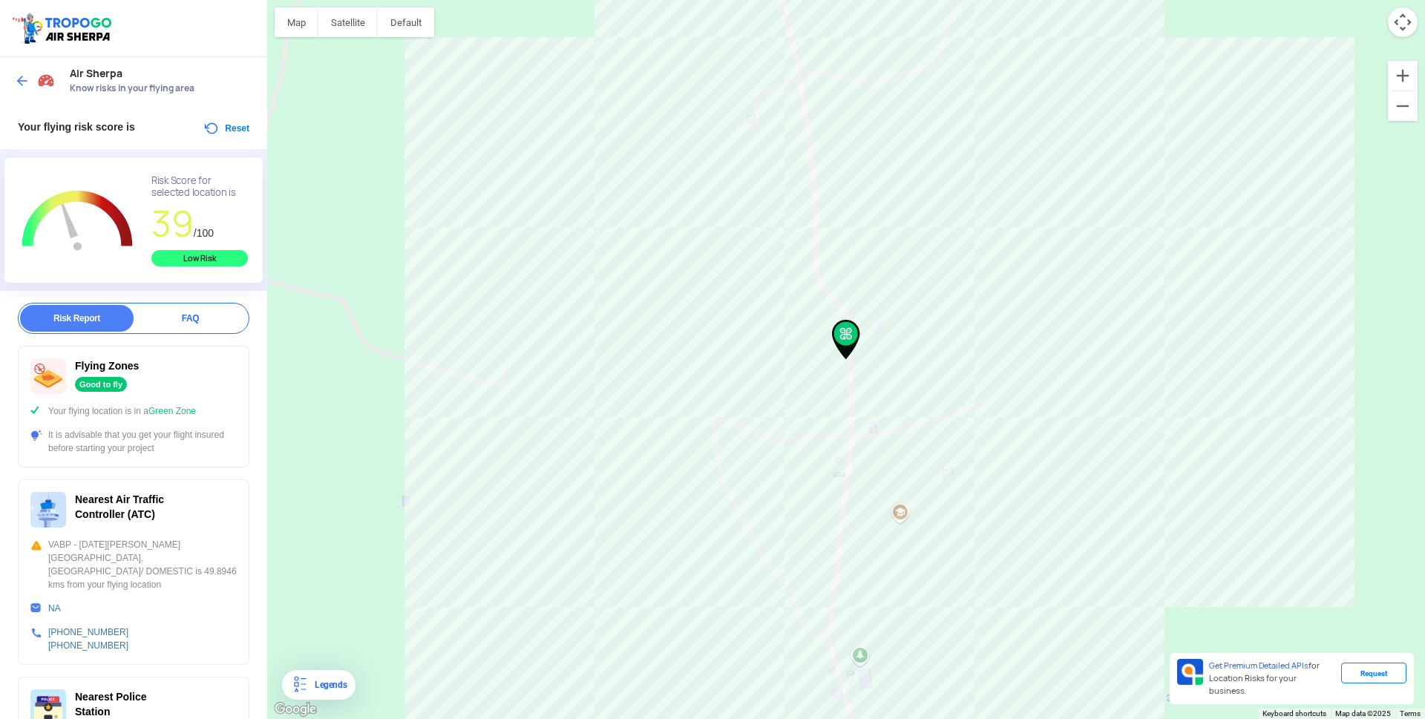
click at [211, 126] on button "Reset" at bounding box center [226, 128] width 47 height 18
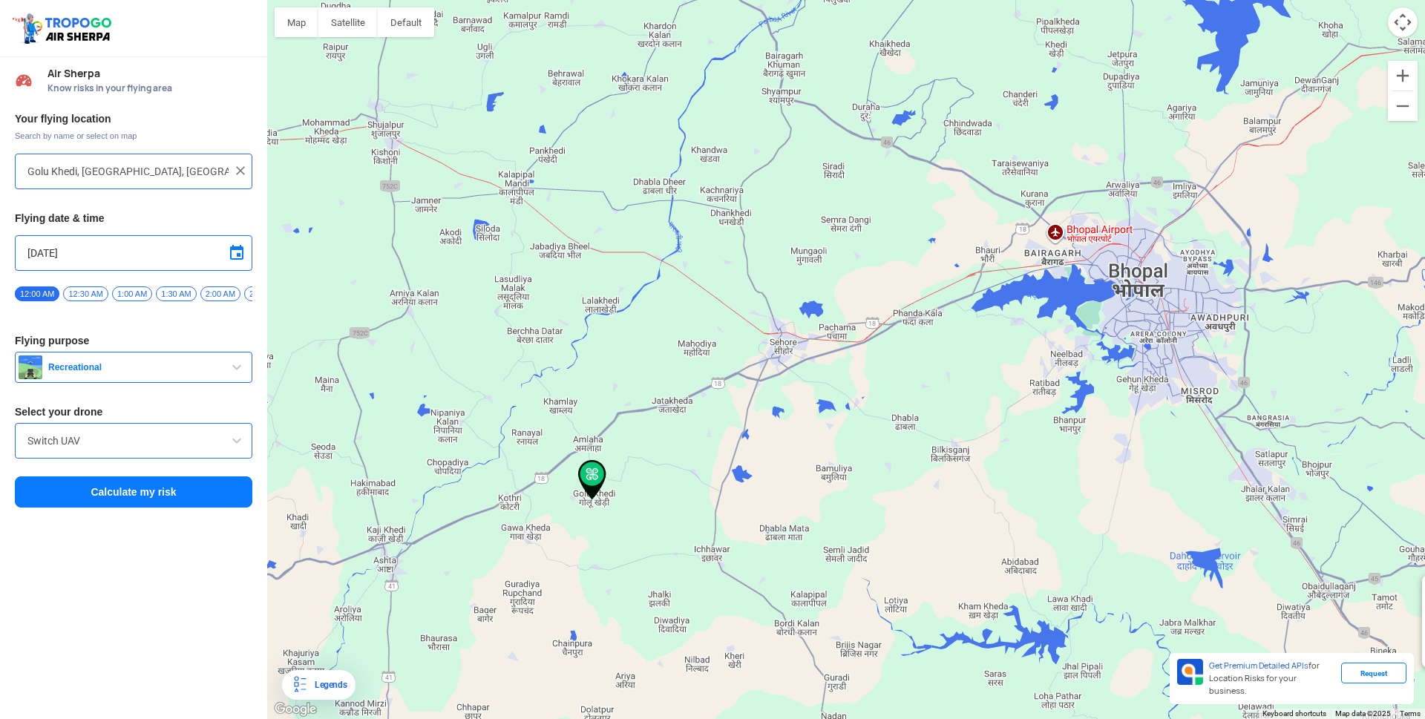
drag, startPoint x: 965, startPoint y: 312, endPoint x: 709, endPoint y: 453, distance: 291.6
click at [709, 453] on div "[GEOGRAPHIC_DATA] [GEOGRAPHIC_DATA] Waterfalls WQ35+[GEOGRAPHIC_DATA] 466446 Vi…" at bounding box center [845, 359] width 1157 height 719
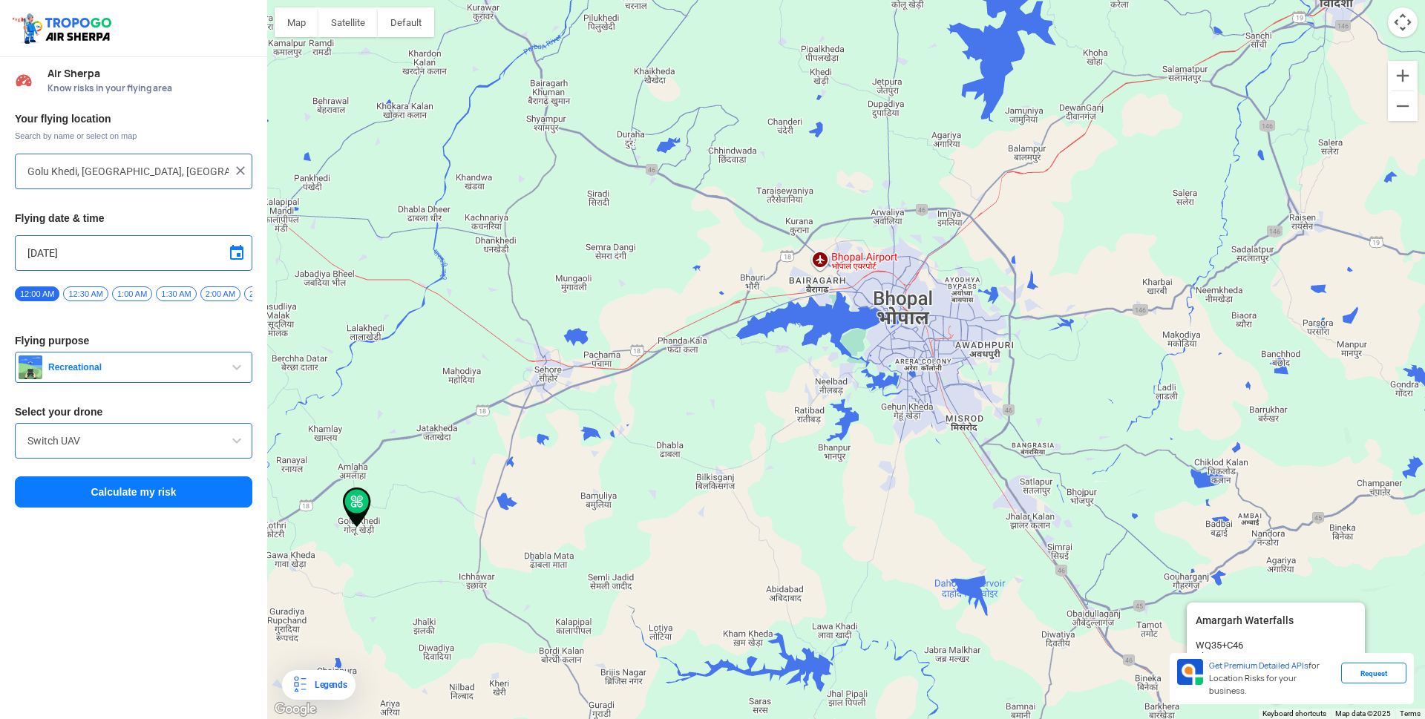
drag, startPoint x: 943, startPoint y: 431, endPoint x: 704, endPoint y: 458, distance: 240.4
click at [704, 458] on div "[GEOGRAPHIC_DATA] [GEOGRAPHIC_DATA] Waterfalls WQ35+[GEOGRAPHIC_DATA] 466446 Vi…" at bounding box center [845, 359] width 1157 height 719
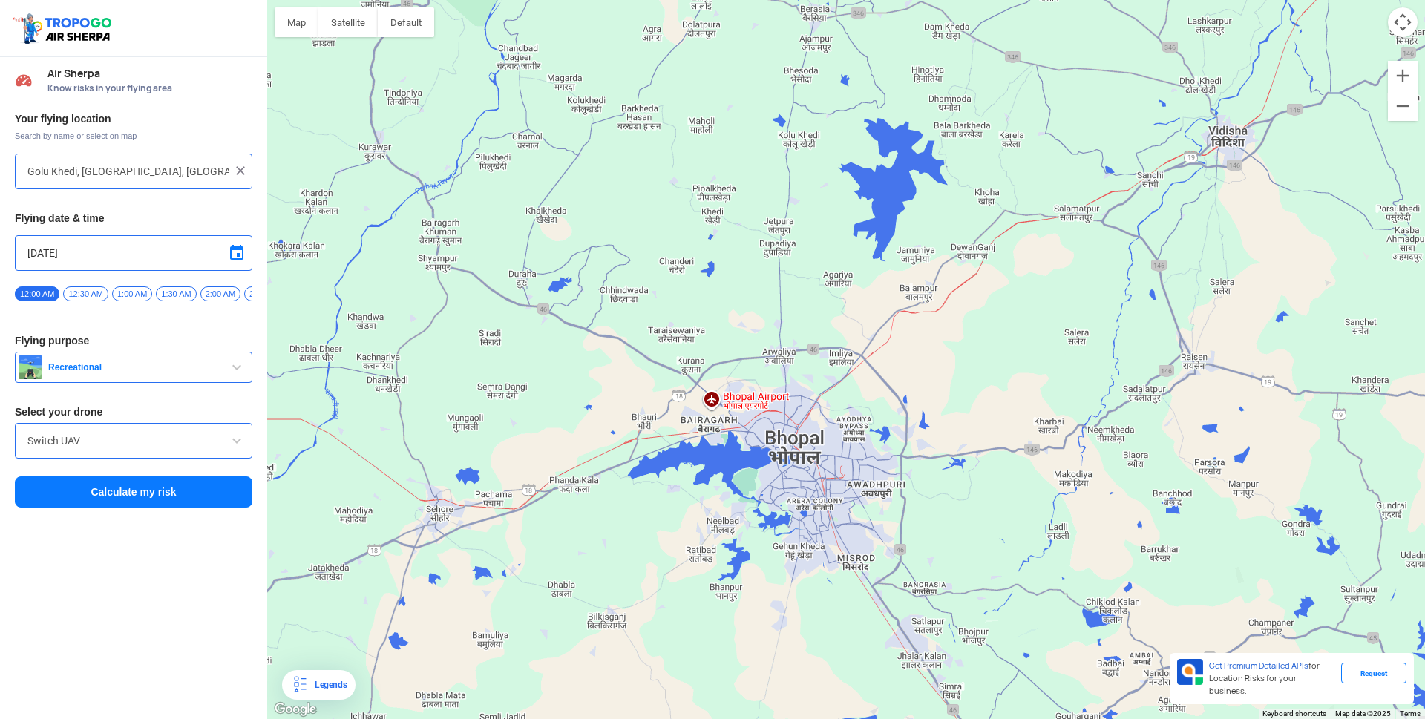
drag, startPoint x: 971, startPoint y: 337, endPoint x: 860, endPoint y: 481, distance: 181.9
click at [860, 481] on div "[GEOGRAPHIC_DATA] [GEOGRAPHIC_DATA] Waterfalls WQ35+[GEOGRAPHIC_DATA] 466446 Vi…" at bounding box center [845, 359] width 1157 height 719
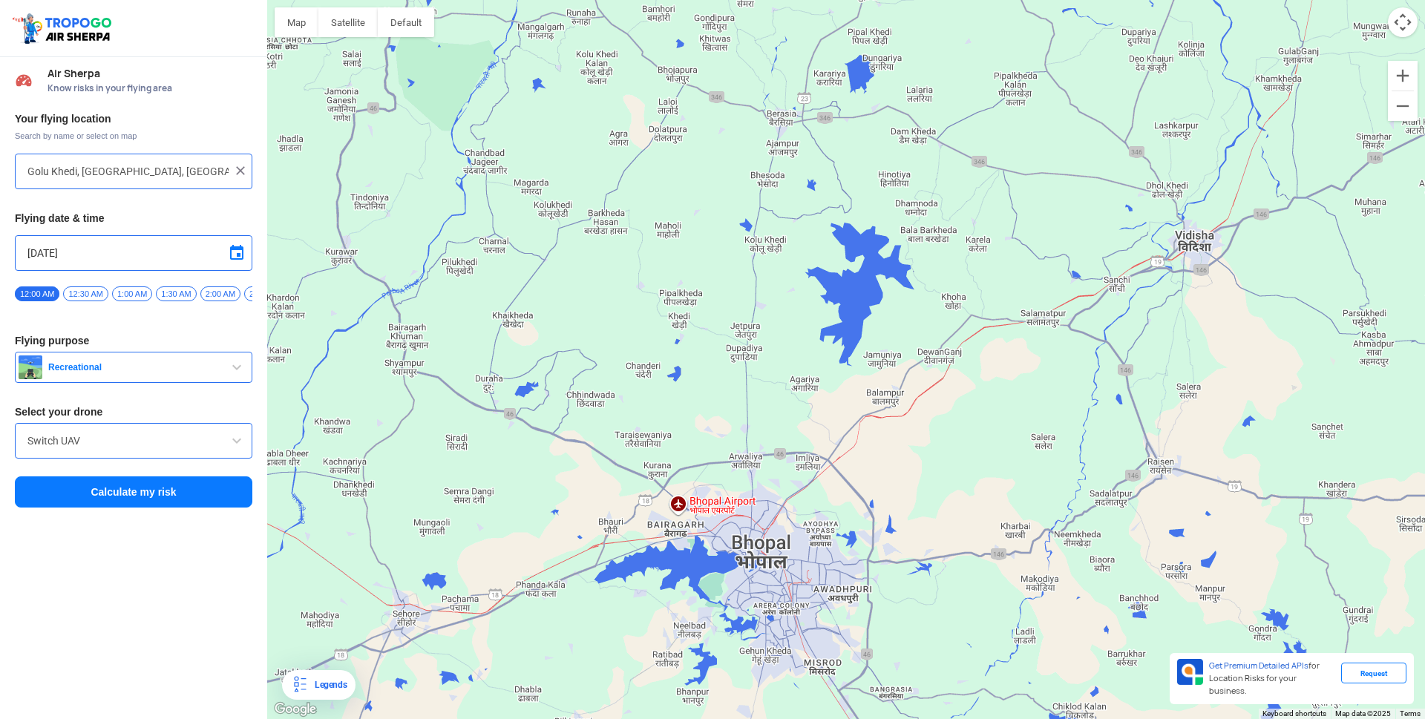
drag, startPoint x: 953, startPoint y: 359, endPoint x: 920, endPoint y: 468, distance: 114.1
click at [920, 468] on div "[GEOGRAPHIC_DATA] [GEOGRAPHIC_DATA] Waterfalls WQ35+[GEOGRAPHIC_DATA] 466446 Vi…" at bounding box center [845, 359] width 1157 height 719
click at [951, 300] on div "[GEOGRAPHIC_DATA] [GEOGRAPHIC_DATA] Waterfalls WQ35+[GEOGRAPHIC_DATA] 466446 Vi…" at bounding box center [845, 359] width 1157 height 719
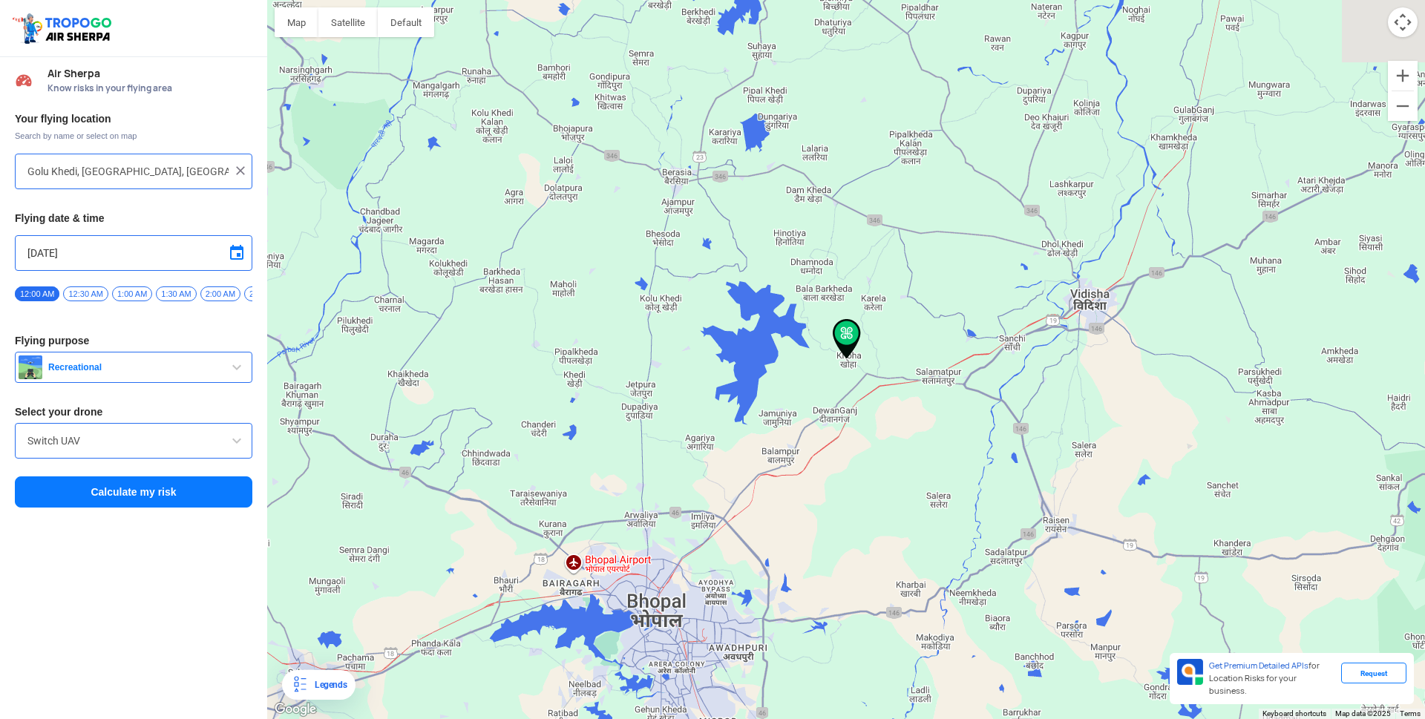
type input "[GEOGRAPHIC_DATA], [GEOGRAPHIC_DATA], [GEOGRAPHIC_DATA]"
click at [174, 496] on button "Calculate my risk" at bounding box center [133, 491] width 237 height 31
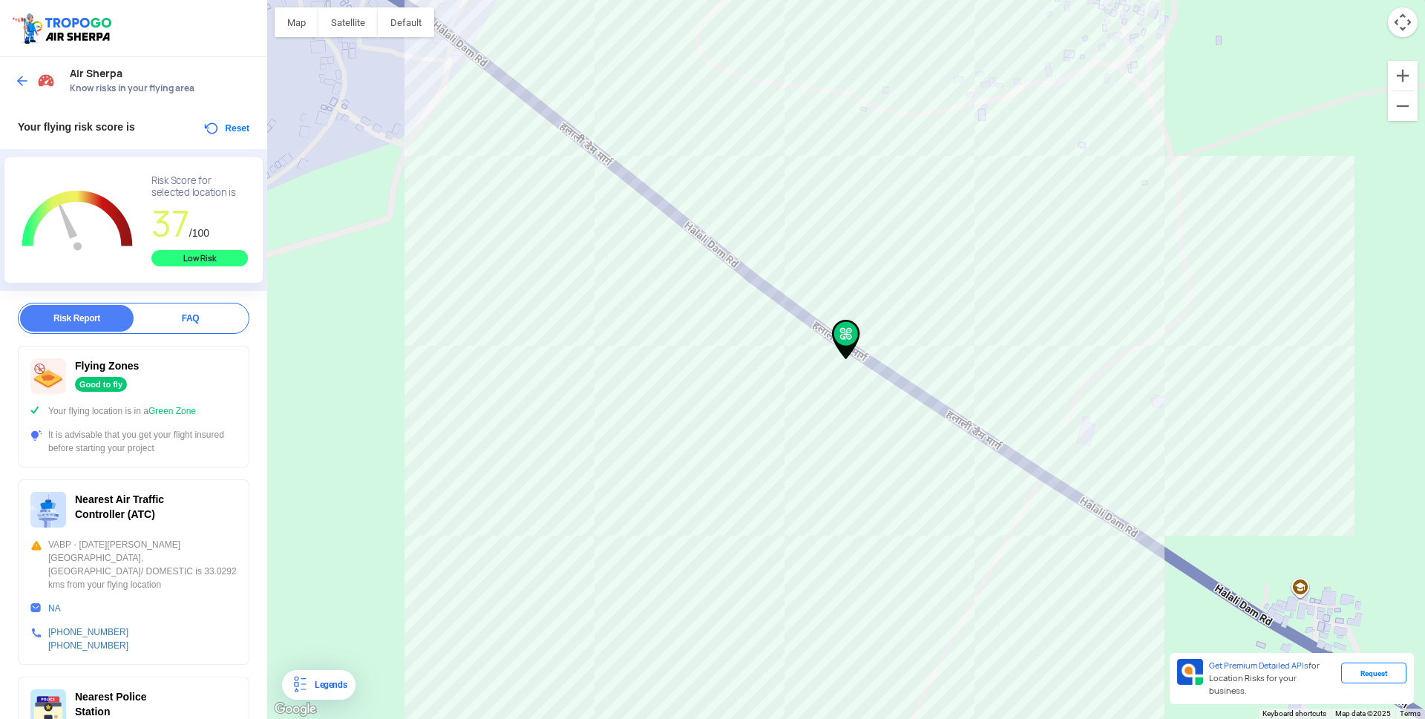
click at [214, 131] on button "Reset" at bounding box center [226, 128] width 47 height 18
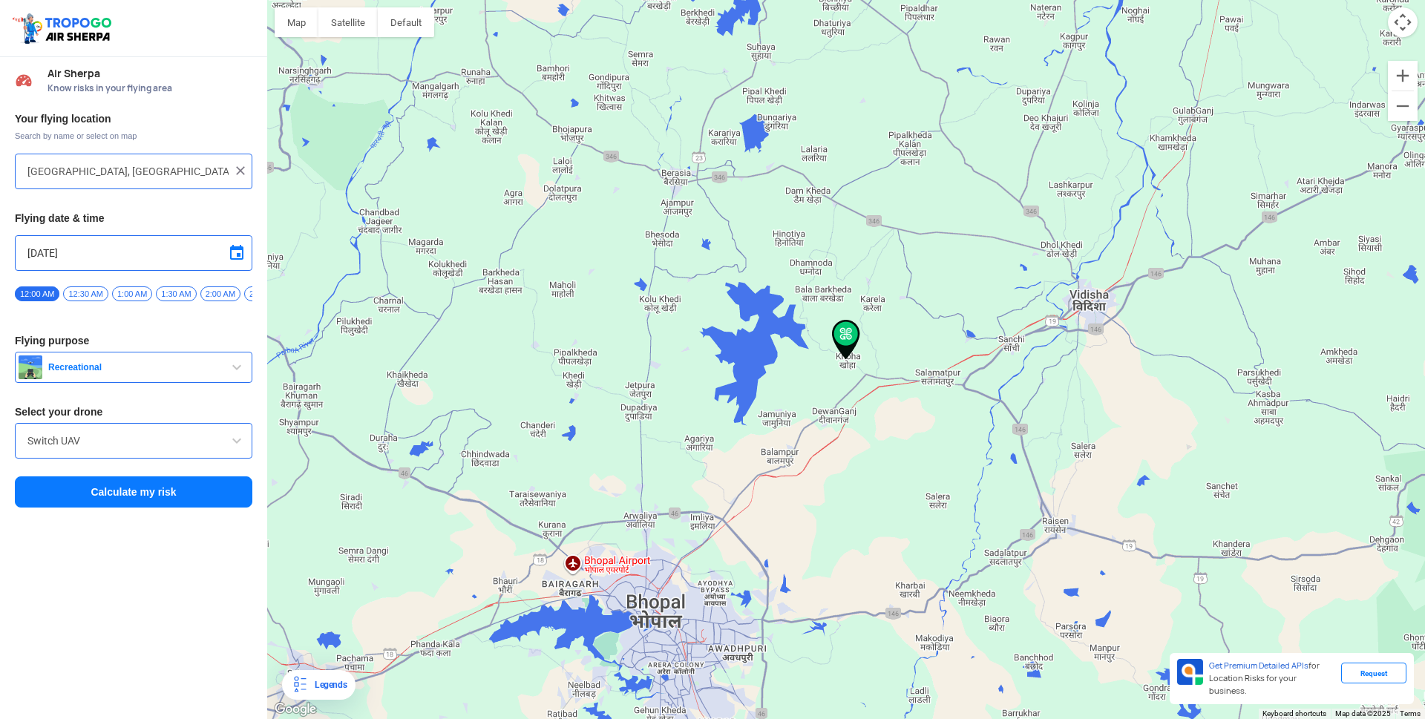
click at [1225, 491] on div "[GEOGRAPHIC_DATA] [GEOGRAPHIC_DATA] Waterfalls WQ35+[GEOGRAPHIC_DATA] 466446 Vi…" at bounding box center [845, 359] width 1157 height 719
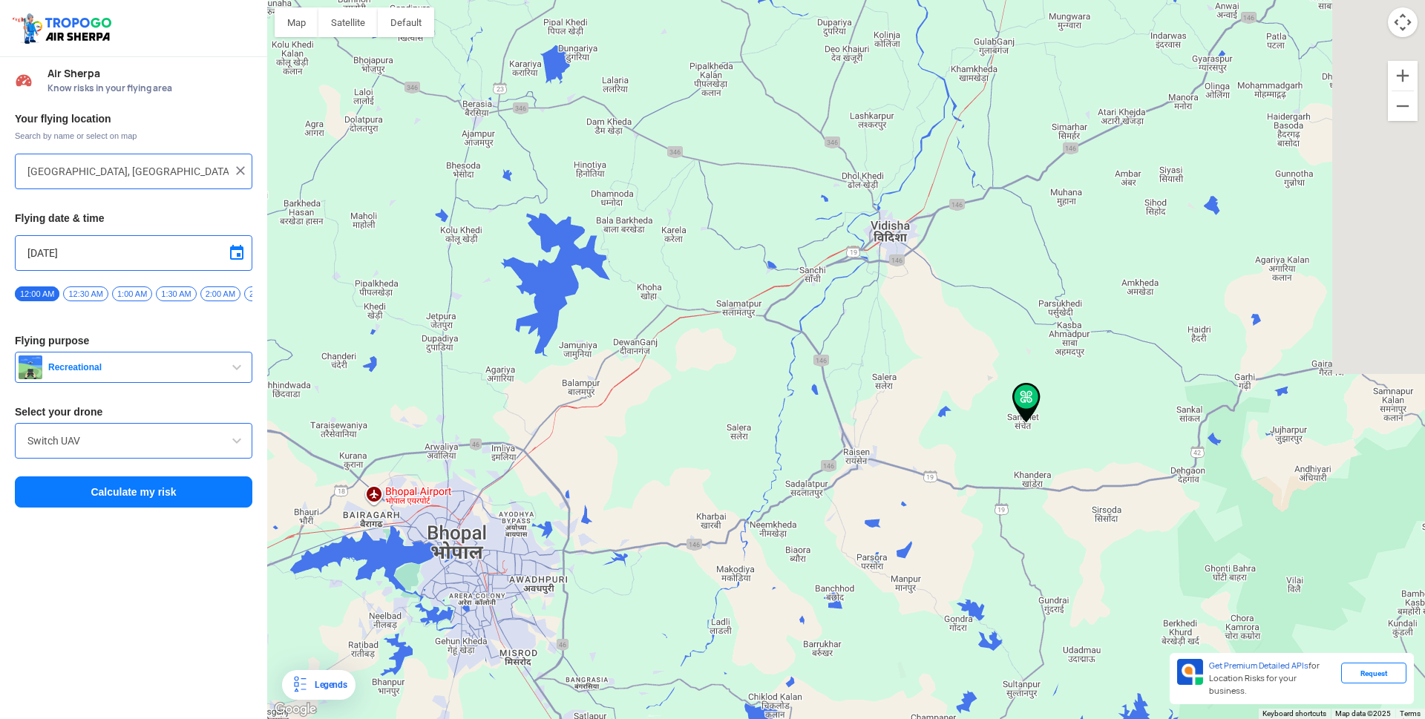
type input "[PERSON_NAME], [GEOGRAPHIC_DATA], [GEOGRAPHIC_DATA]"
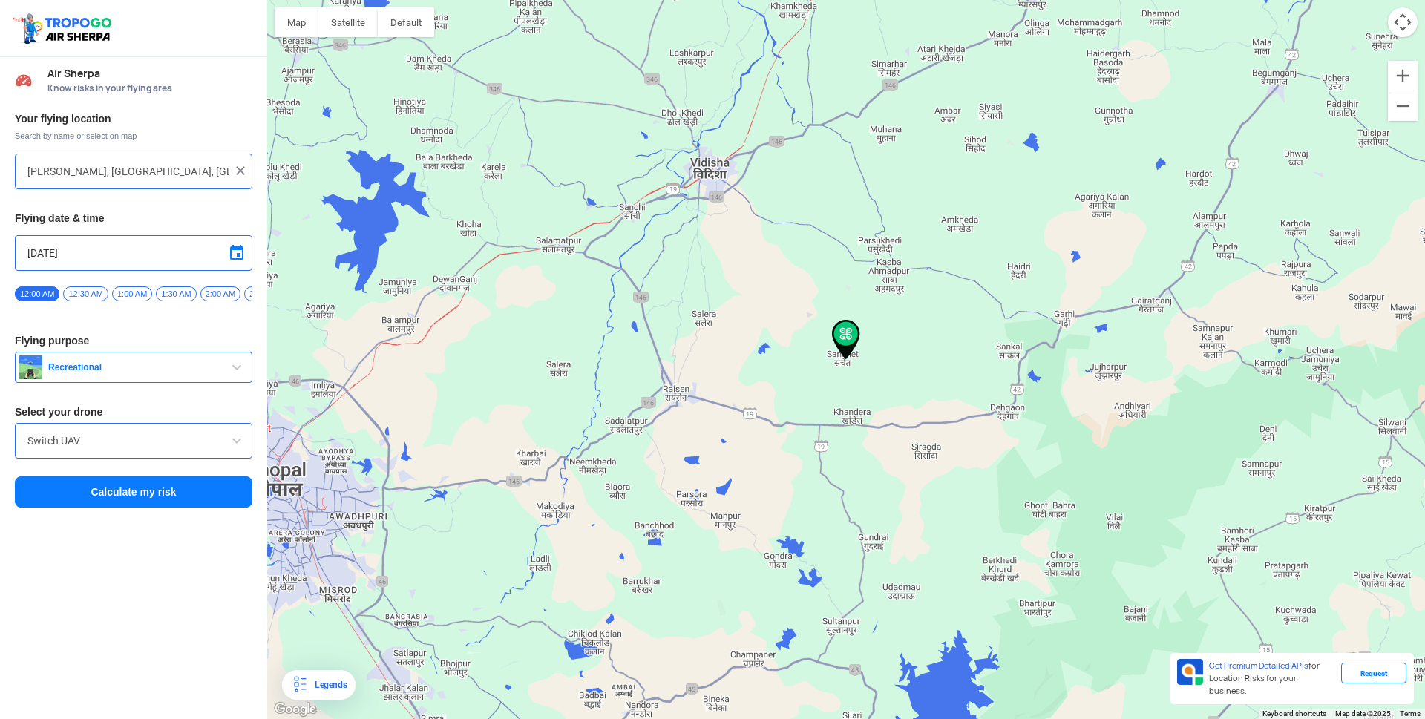
click at [122, 504] on button "Calculate my risk" at bounding box center [133, 491] width 237 height 31
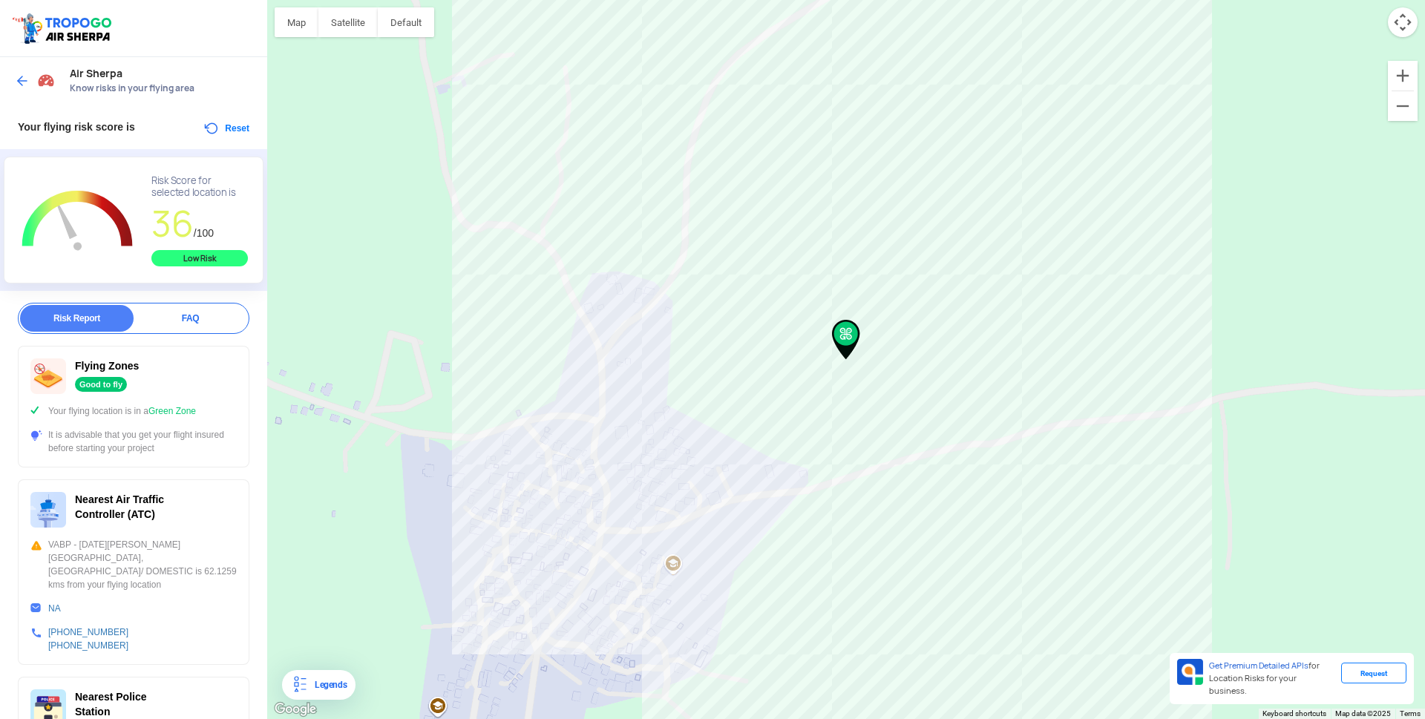
click at [237, 126] on button "Reset" at bounding box center [226, 128] width 47 height 18
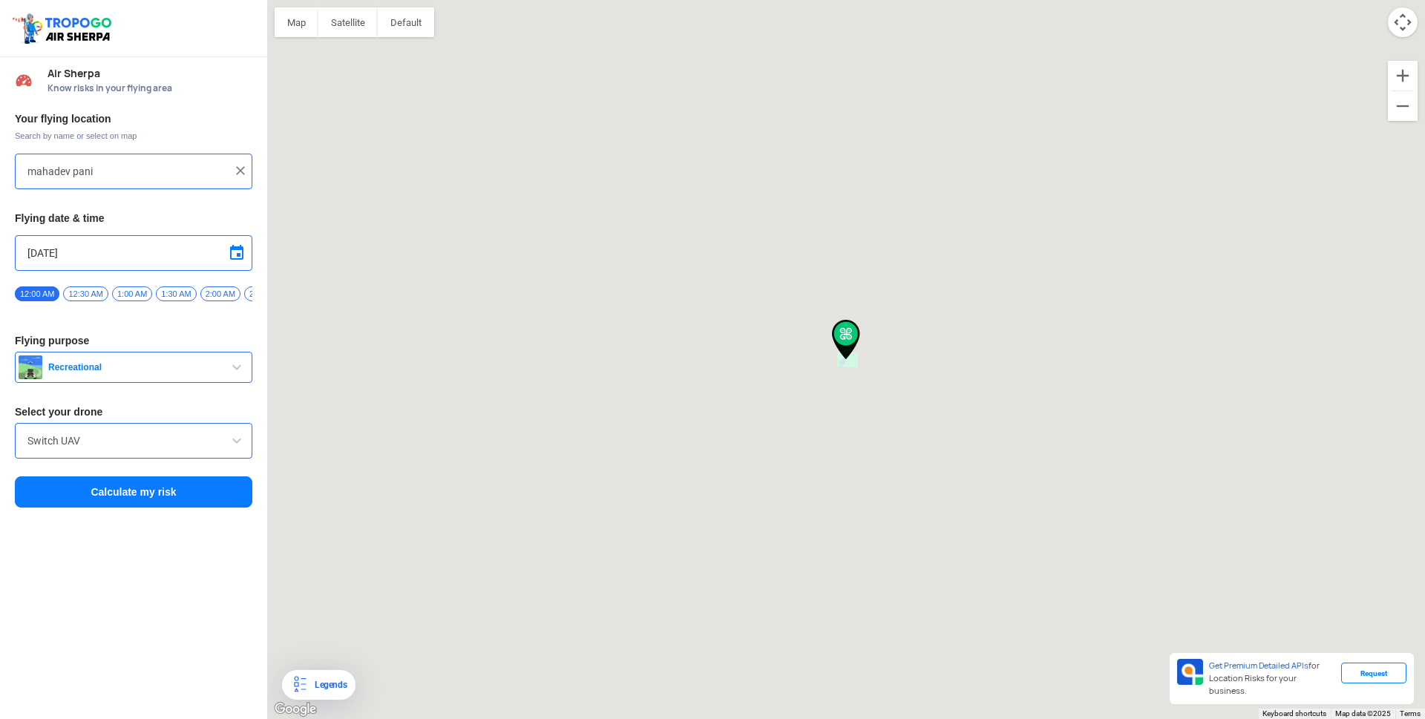
type input "[PERSON_NAME], [GEOGRAPHIC_DATA], [GEOGRAPHIC_DATA]"
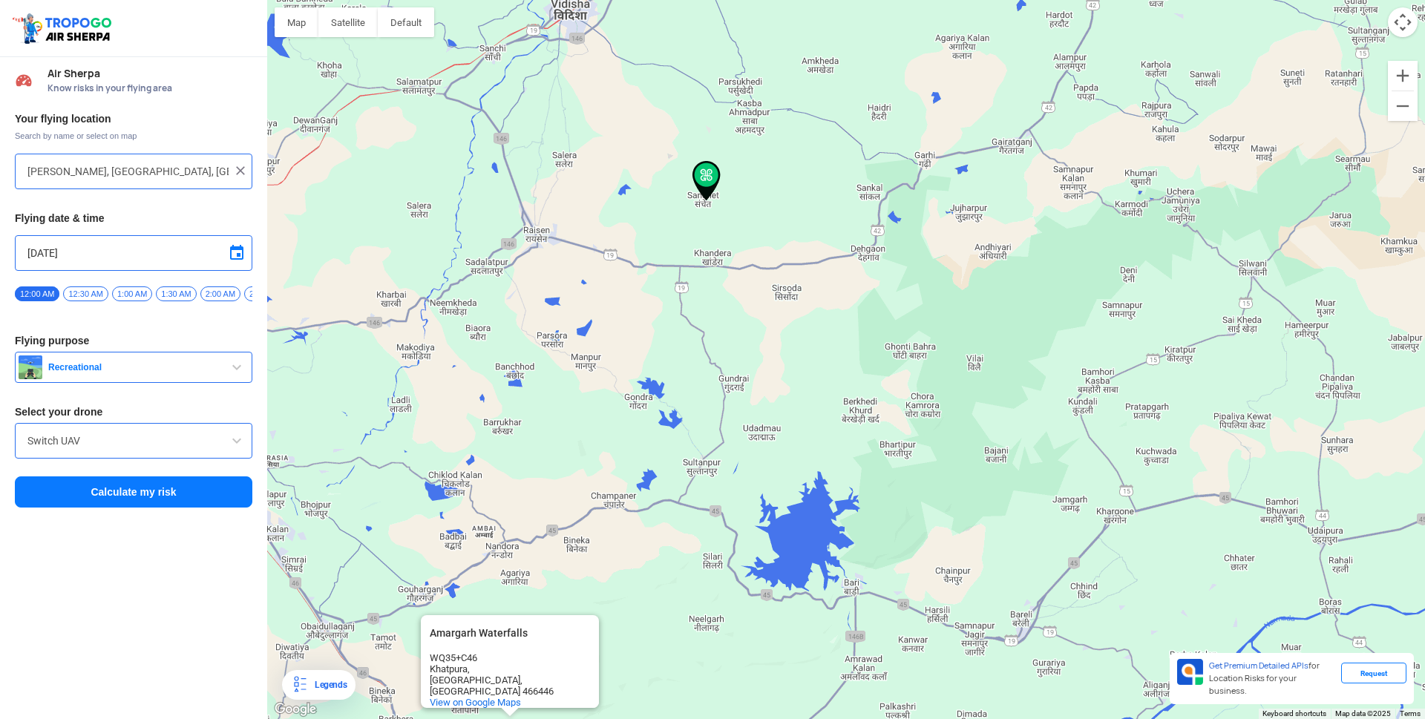
drag, startPoint x: 1164, startPoint y: 502, endPoint x: 1022, endPoint y: 342, distance: 214.4
click at [1022, 342] on div "[GEOGRAPHIC_DATA] [GEOGRAPHIC_DATA] Waterfalls WQ35+[GEOGRAPHIC_DATA] 466446 Vi…" at bounding box center [845, 359] width 1157 height 719
